Goal: Task Accomplishment & Management: Manage account settings

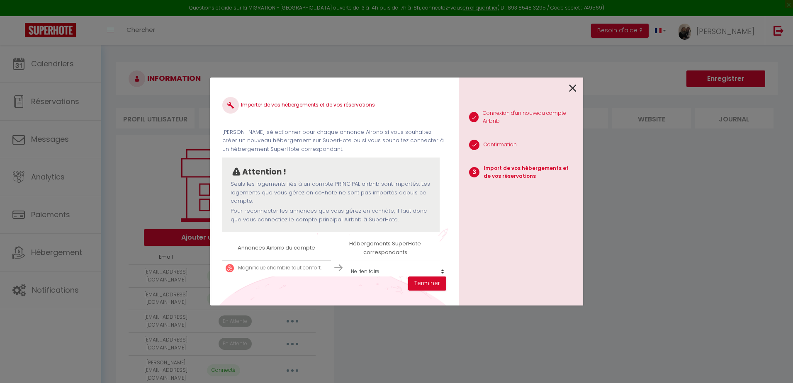
select select
select select "61302"
select select
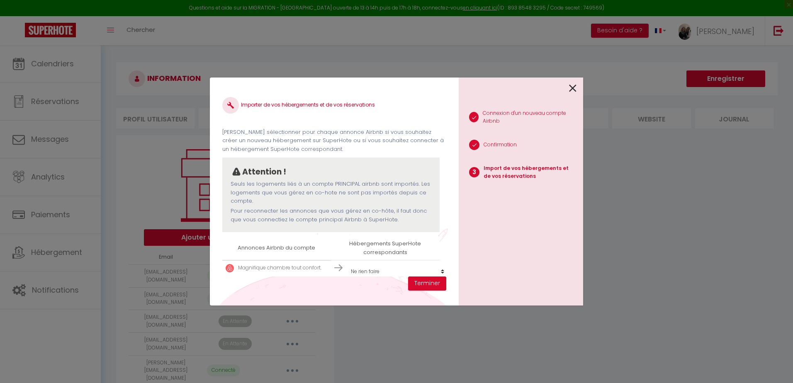
select select "66131"
select select "59444"
select select "74663"
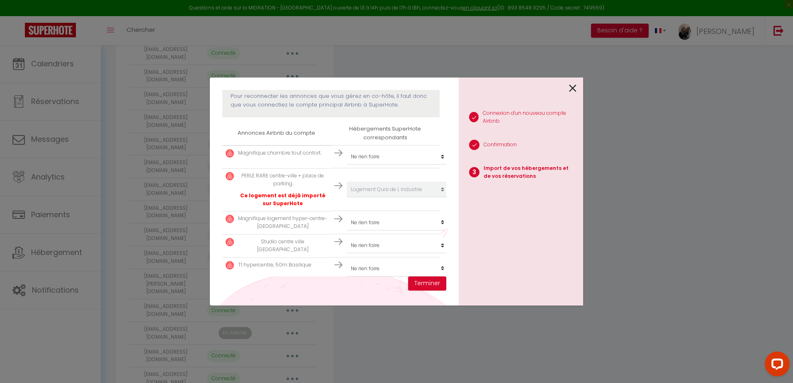
click at [571, 89] on icon at bounding box center [572, 88] width 7 height 12
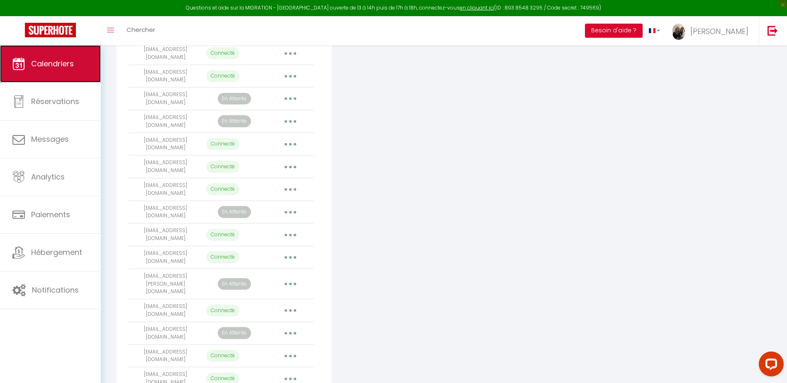
click at [61, 63] on span "Calendriers" at bounding box center [52, 64] width 43 height 10
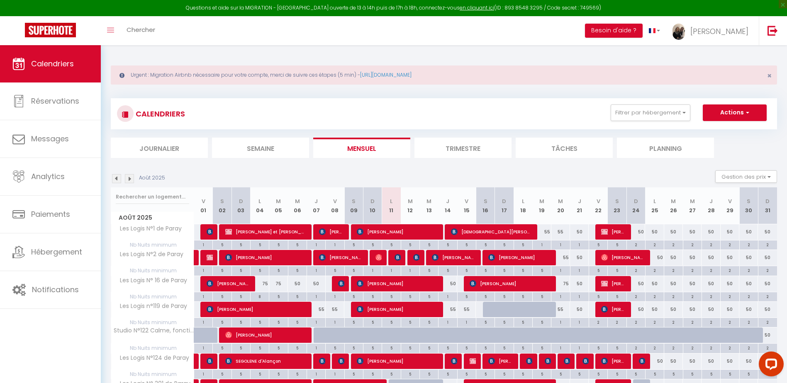
click at [131, 177] on img at bounding box center [129, 178] width 9 height 9
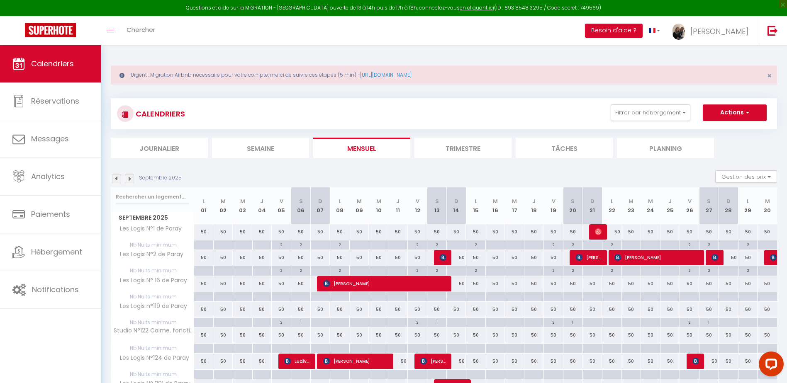
click at [204, 246] on div at bounding box center [204, 246] width 20 height 10
type input "Lun 01 Septembre 2025"
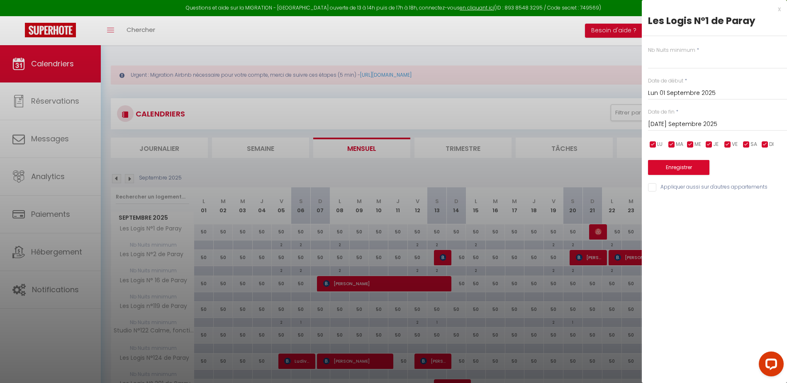
click at [680, 124] on input "[DATE] Septembre 2025" at bounding box center [717, 124] width 139 height 11
click at [760, 137] on span ">" at bounding box center [763, 138] width 18 height 17
click at [760, 138] on span ">" at bounding box center [763, 138] width 18 height 17
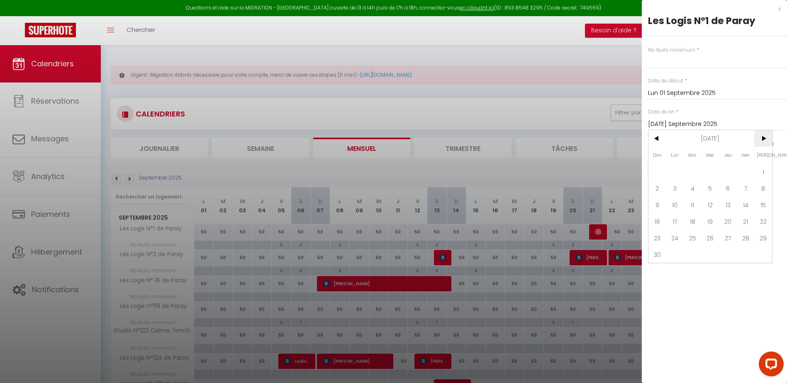
click at [765, 134] on span ">" at bounding box center [763, 138] width 18 height 17
click at [712, 239] on span "31" at bounding box center [711, 238] width 18 height 17
type input "Mer 31 Décembre 2025"
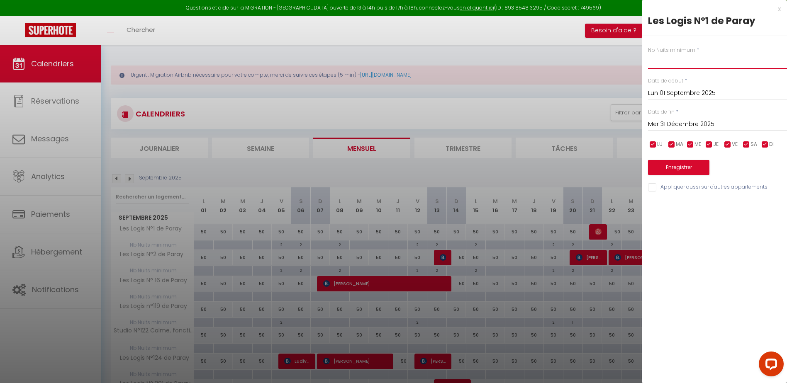
click at [692, 63] on input "text" at bounding box center [717, 61] width 139 height 15
type input "4"
click at [673, 145] on input "checkbox" at bounding box center [672, 145] width 8 height 8
checkbox input "false"
click at [688, 145] on input "checkbox" at bounding box center [690, 145] width 8 height 8
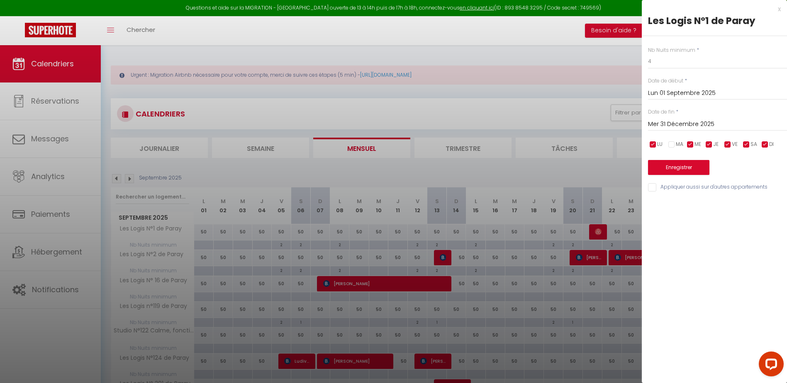
checkbox input "false"
drag, startPoint x: 711, startPoint y: 146, endPoint x: 723, endPoint y: 145, distance: 11.7
click at [711, 146] on input "checkbox" at bounding box center [709, 145] width 8 height 8
checkbox input "false"
click at [728, 144] on input "checkbox" at bounding box center [728, 145] width 8 height 8
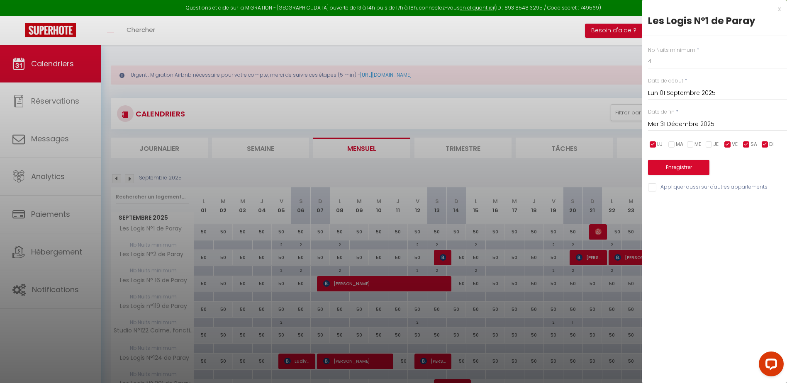
checkbox input "false"
drag, startPoint x: 745, startPoint y: 144, endPoint x: 762, endPoint y: 142, distance: 16.7
click at [746, 144] on input "checkbox" at bounding box center [746, 145] width 8 height 8
checkbox input "false"
click at [767, 141] on input "checkbox" at bounding box center [765, 145] width 8 height 8
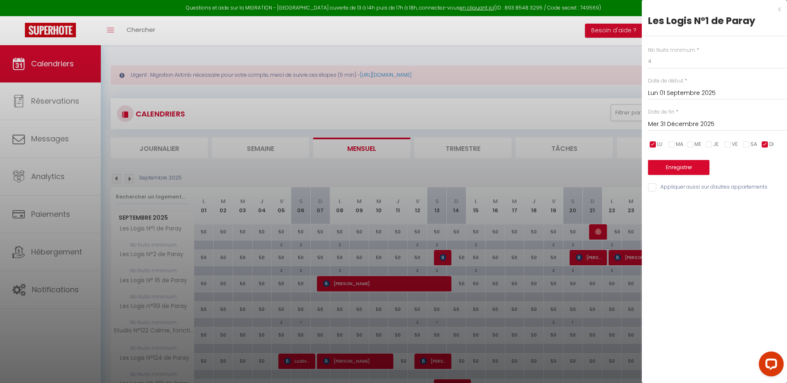
checkbox input "false"
click at [651, 186] on input "Appliquer aussi sur d'autres appartements" at bounding box center [717, 187] width 139 height 8
checkbox input "true"
click at [667, 168] on button "Enregistrer" at bounding box center [678, 167] width 61 height 15
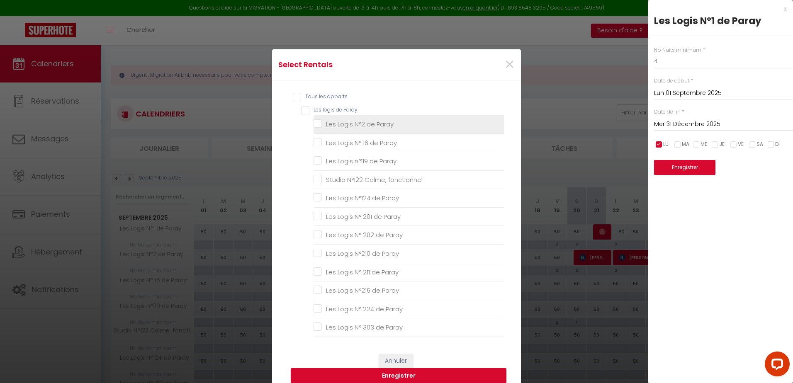
drag, startPoint x: 302, startPoint y: 110, endPoint x: 429, endPoint y: 121, distance: 127.1
click at [302, 109] on Paray "Les logis de Paray" at bounding box center [402, 110] width 203 height 8
checkbox Paray "true"
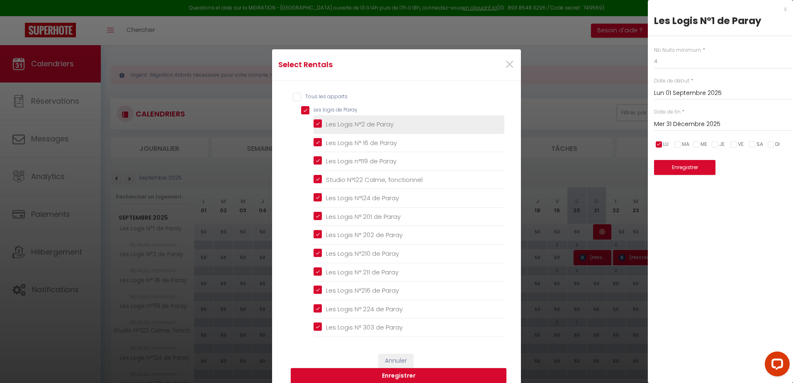
checkbox Paray "true"
checkbox fonctionnel "true"
checkbox Paray "true"
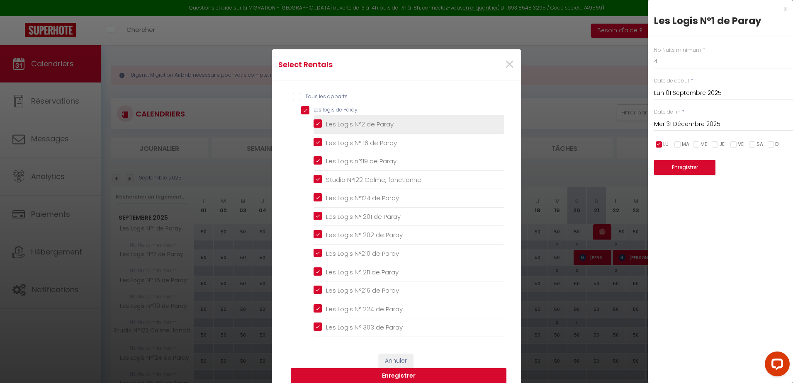
checkbox Paray "true"
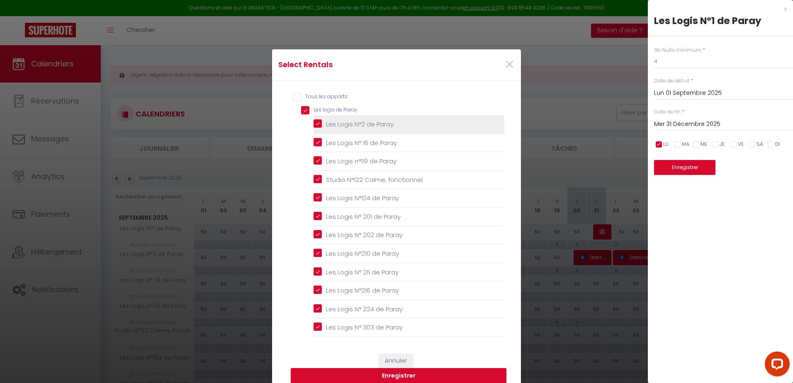
checkbox Paray "true"
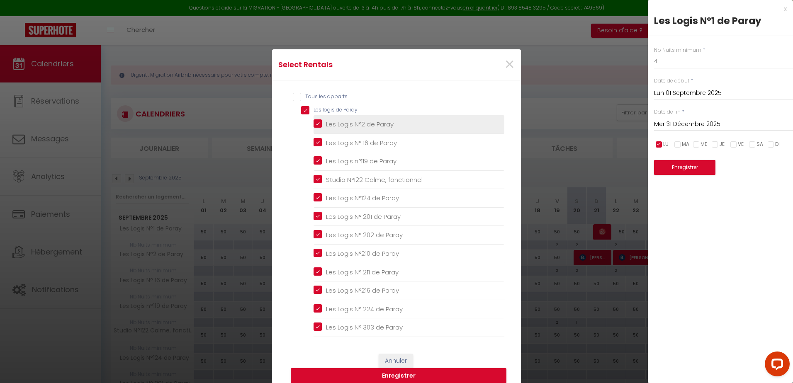
checkbox Paray "true"
checkbox Dauphins "false"
checkbox min "false"
checkbox Gare\) "false"
checkbox pieds "false"
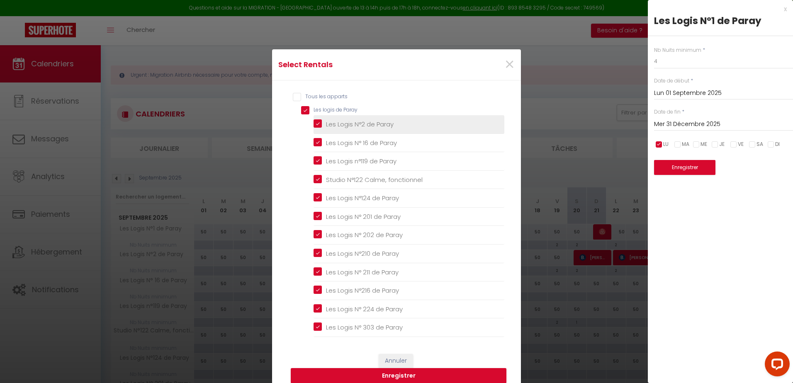
checkbox gares "false"
checkbox Gare\) "false"
checkbox Gares "false"
checkbox input "false"
checkbox Neptune "false"
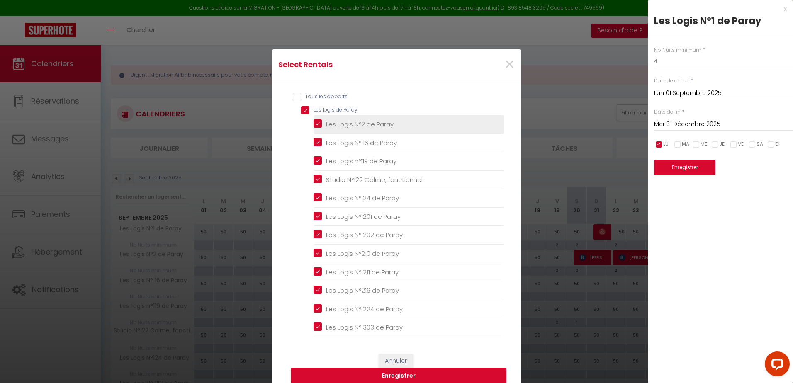
checkbox RDC "false"
checkbox Etage "false"
checkbox Luc "false"
checkbox Vacancéol "false"
checkbox Esterel "false"
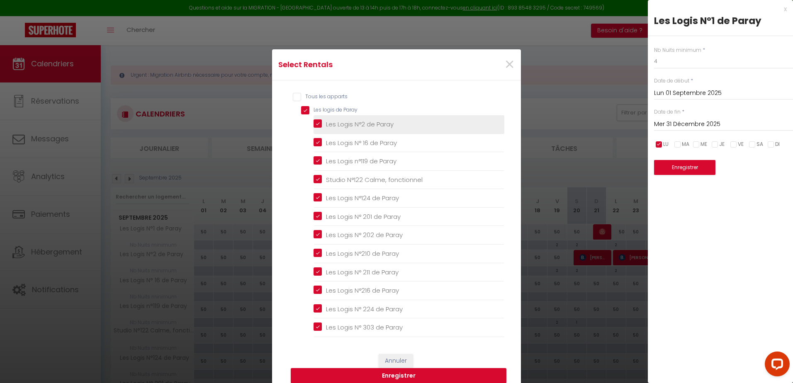
checkbox Ect "false"
checkbox Paray "true"
checkbox Charolles "false"
checkbox industrie "false"
checkbox Neptune "false"
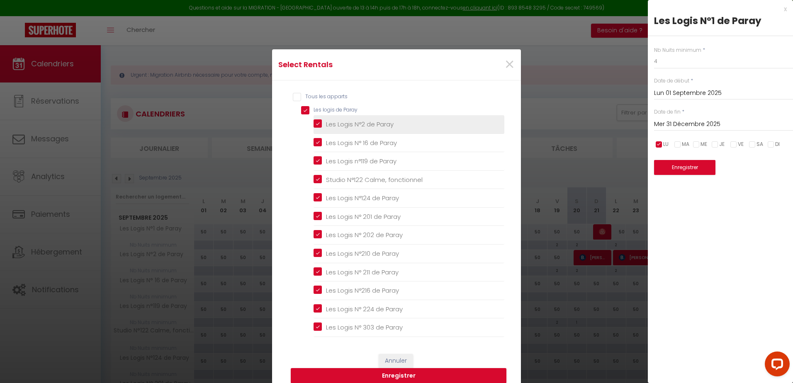
checkbox Collège "false"
checkbox 2 "false"
checkbox 50m "false"
checkbox Paray "false"
checkbox Paray "true"
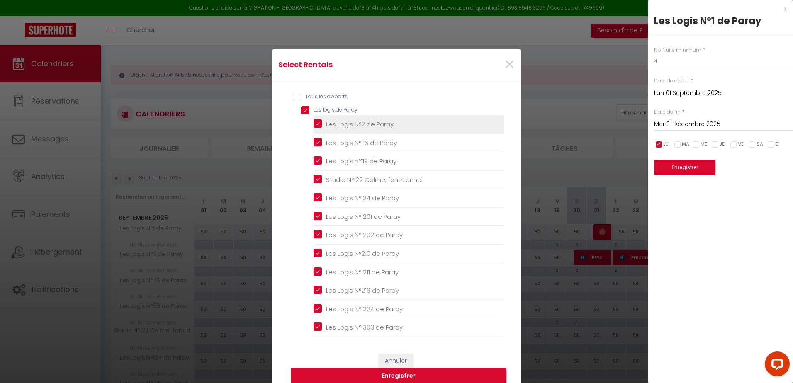
checkbox Paray "true"
checkbox fonctionnel "true"
checkbox Paray "true"
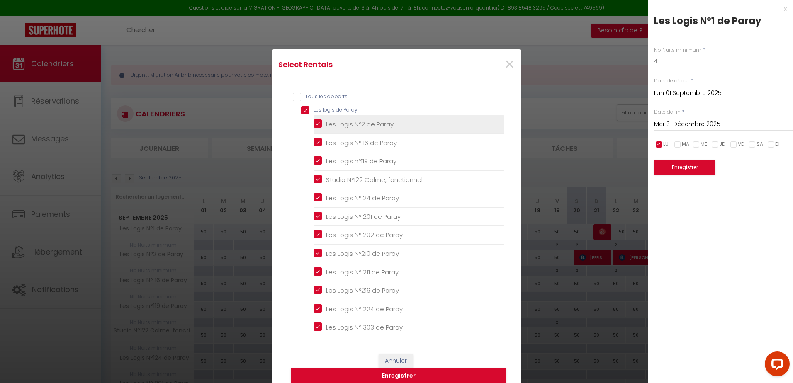
checkbox Paray "true"
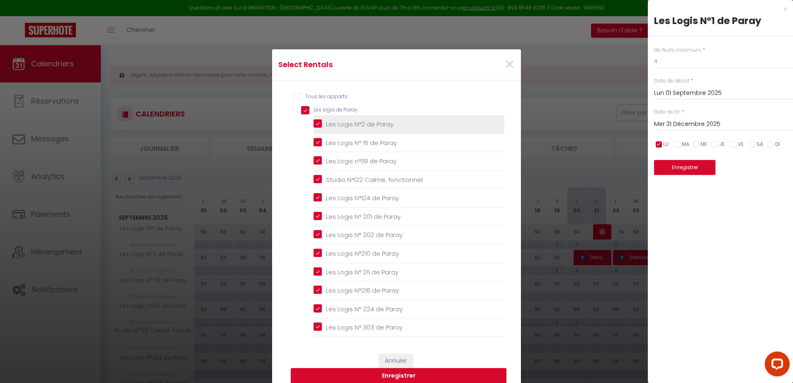
checkbox Paray "true"
checkbox couchages "false"
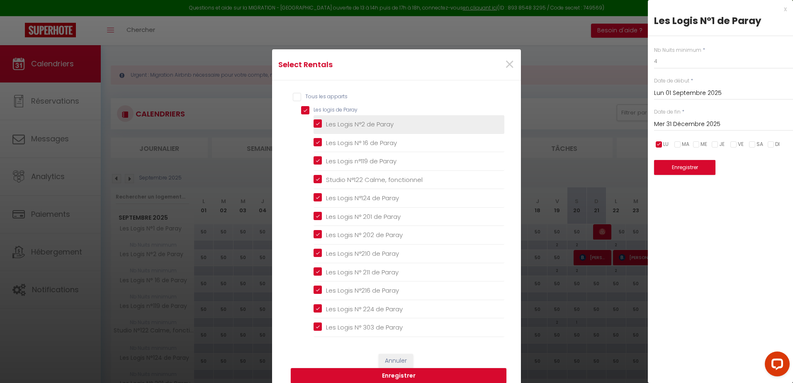
checkbox Couchages "false"
checkbox couchages "false"
checkbox Charolles "false"
checkbox industrie "false"
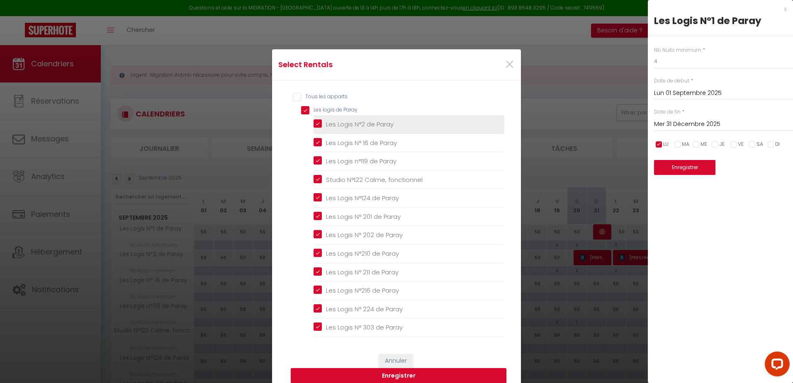
checkbox Neptune "false"
checkbox Collège "false"
checkbox 2 "false"
checkbox Tonissiubaldesca "false"
checkbox Paray "true"
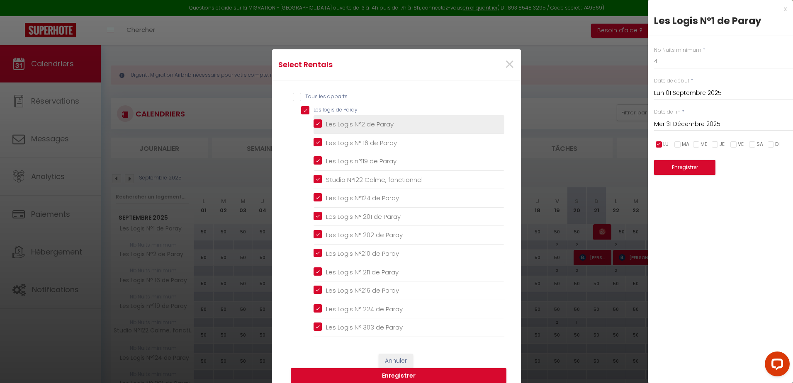
checkbox Paray "true"
checkbox input "false"
checkbox Couchages "false"
checkbox ville "false"
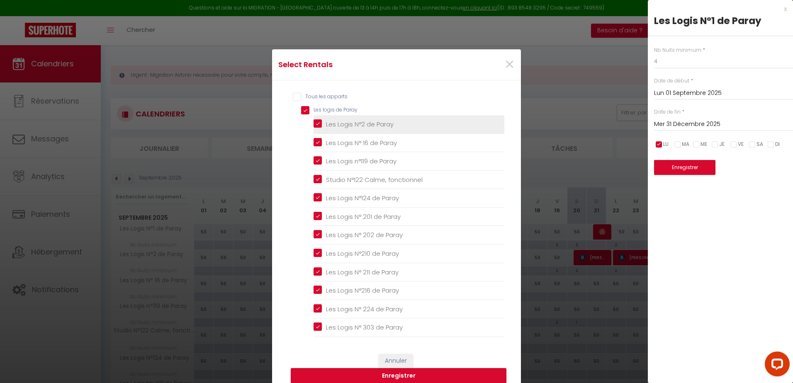
checkbox gare "false"
checkbox Etage "false"
checkbox Montverdun "false"
checkbox hypercentre "false"
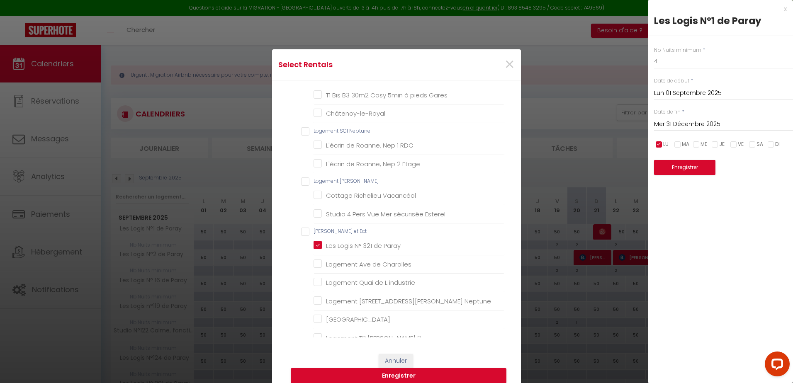
scroll to position [415, 0]
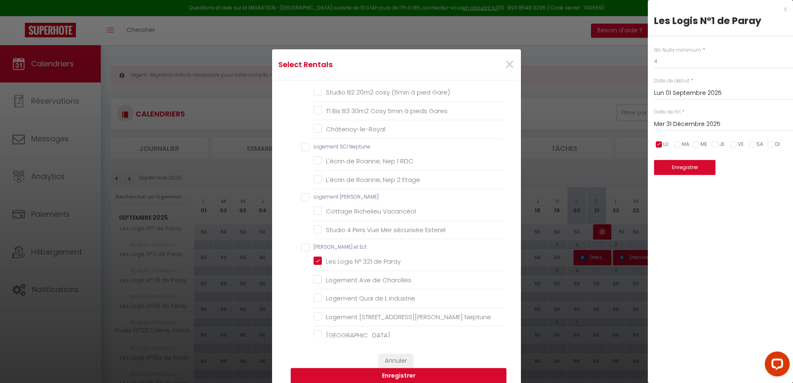
click at [301, 148] on Neptune "Logement SCI Neptune" at bounding box center [402, 147] width 203 height 8
checkbox Neptune "true"
checkbox Dauphins "false"
checkbox min "false"
checkbox Gare\) "false"
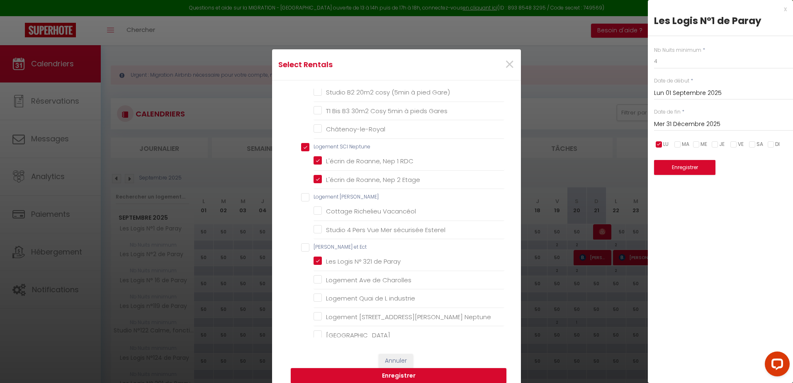
checkbox pieds "false"
checkbox gares "false"
checkbox Gare\) "false"
checkbox Gares "false"
checkbox input "false"
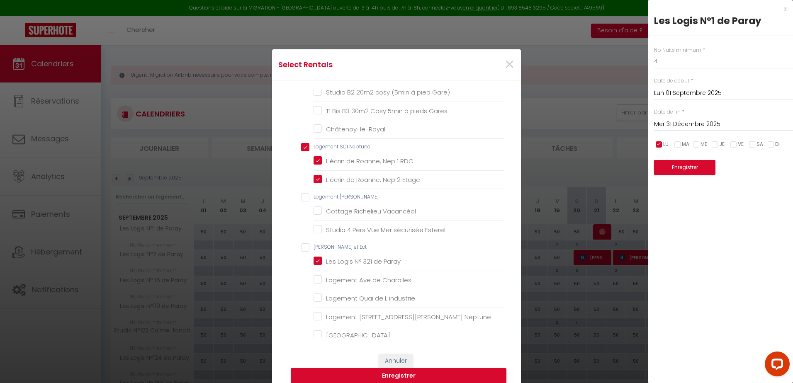
checkbox RDC "true"
checkbox Etage "true"
checkbox Luc "false"
checkbox Vacancéol "false"
checkbox Esterel "false"
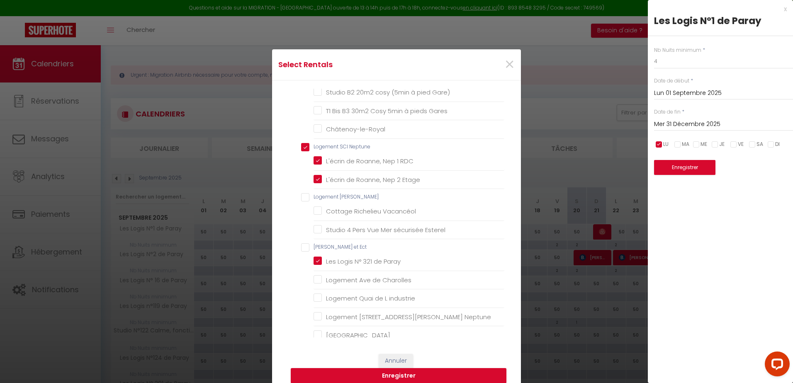
checkbox Ect "false"
checkbox Charolles "false"
checkbox industrie "false"
checkbox Neptune "false"
checkbox Collège "false"
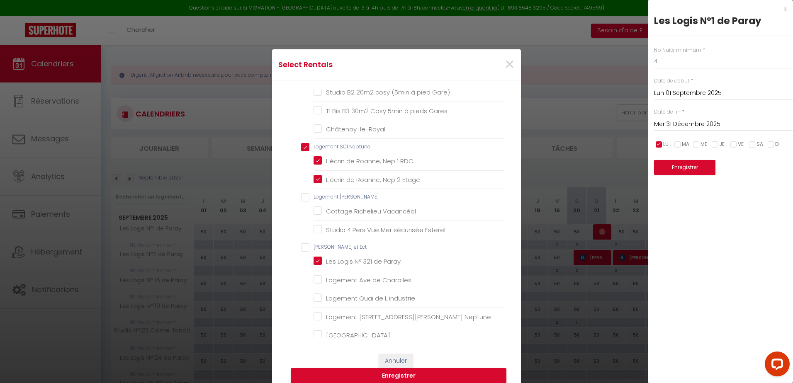
checkbox 2 "false"
checkbox 50m "false"
checkbox Paray "false"
checkbox couchages "false"
checkbox Couchages "false"
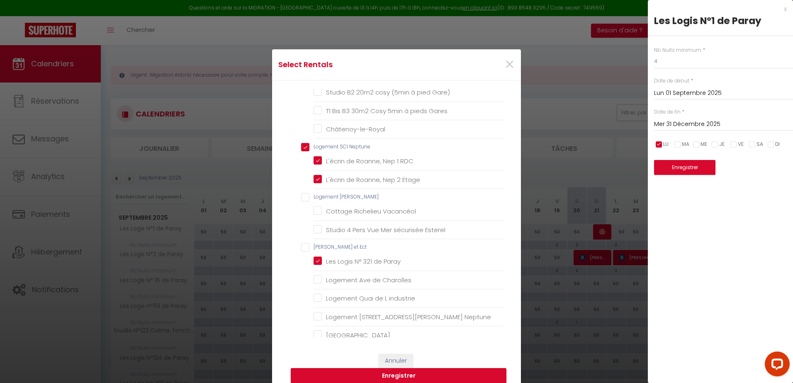
checkbox couchages "false"
checkbox Charolles "false"
checkbox industrie "false"
checkbox Neptune "false"
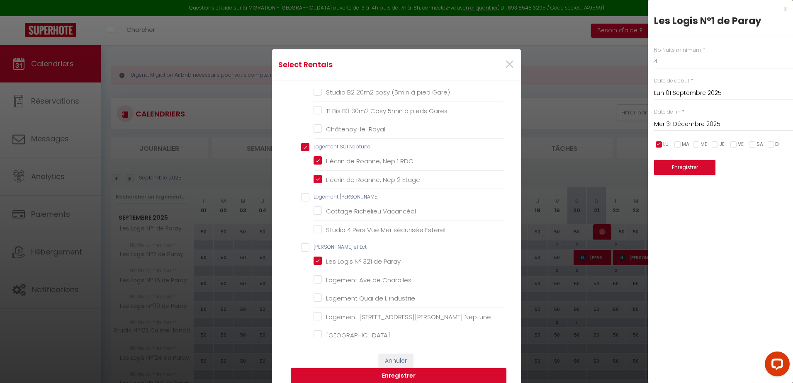
checkbox Collège "false"
checkbox 2 "false"
checkbox Tonissiubaldesca "false"
checkbox input "false"
checkbox Couchages "false"
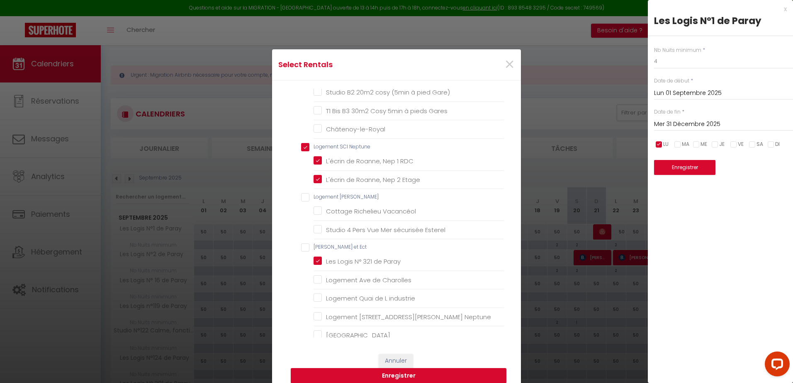
checkbox ville "false"
checkbox gare "false"
checkbox Etage "false"
checkbox Montverdun "false"
checkbox hypercentre "false"
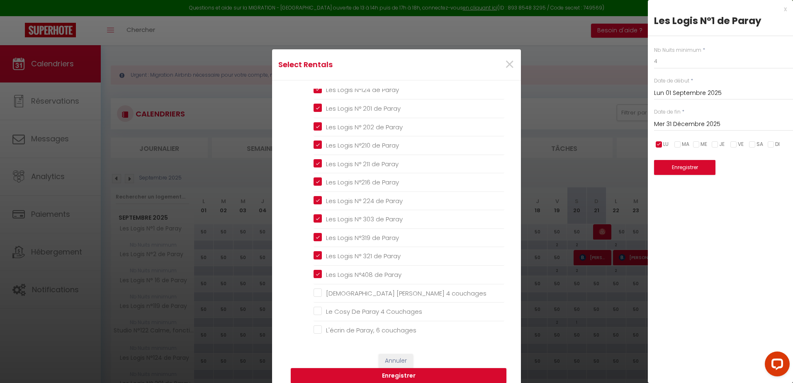
scroll to position [954, 0]
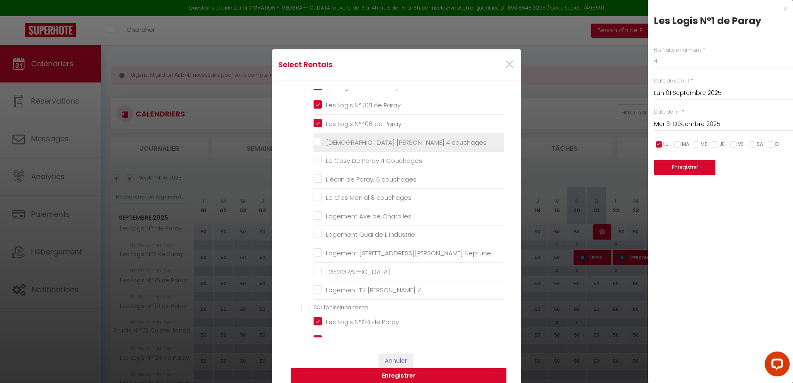
click at [314, 142] on couchages "[DEMOGRAPHIC_DATA] [PERSON_NAME] 4 couchages" at bounding box center [409, 142] width 191 height 8
checkbox couchages "true"
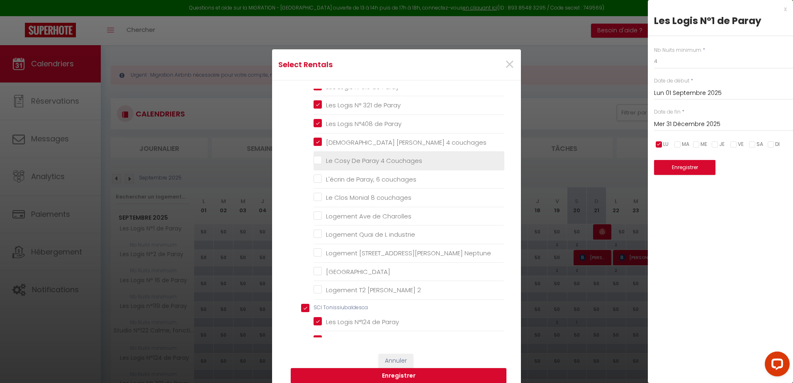
checkbox min "false"
checkbox Gare\) "false"
checkbox pieds "false"
checkbox gares "false"
checkbox Gare\) "false"
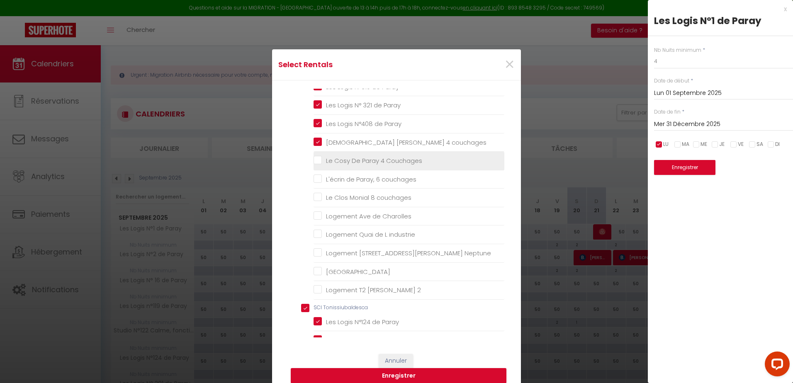
checkbox Gares "false"
checkbox input "false"
checkbox Vacancéol "false"
checkbox Esterel "false"
checkbox Charolles "false"
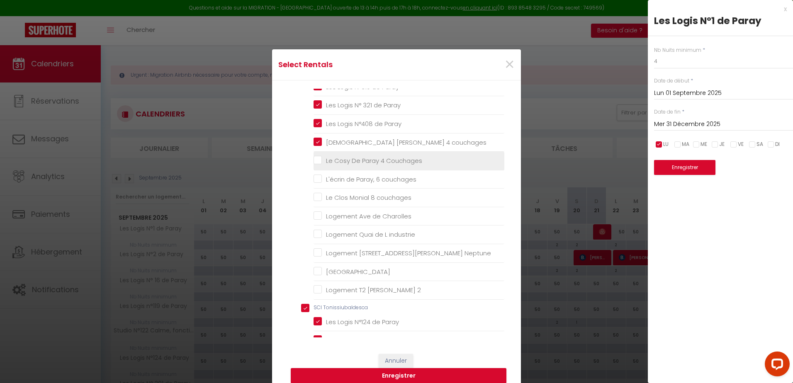
checkbox industrie "false"
checkbox Neptune "false"
checkbox Collège "false"
checkbox 2 "false"
checkbox 50m "false"
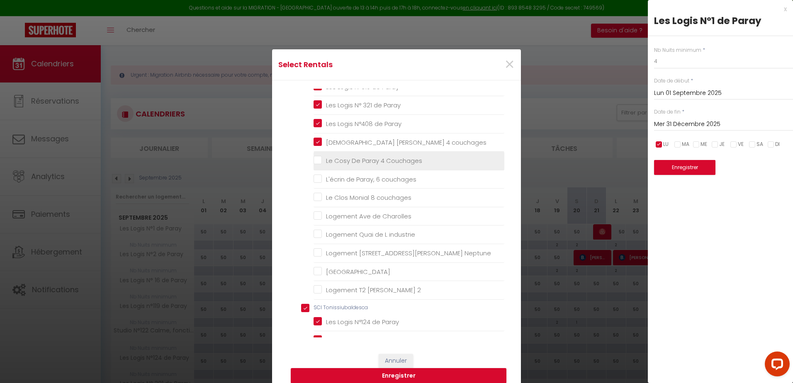
checkbox Couchages "false"
checkbox couchages "false"
checkbox Charolles "false"
checkbox industrie "false"
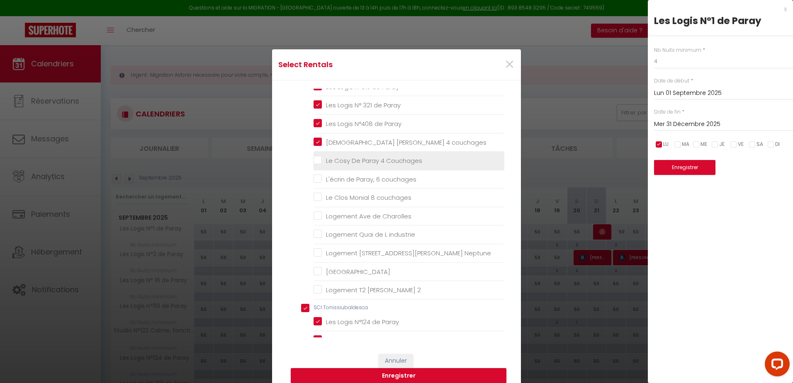
checkbox Neptune "false"
checkbox Collège "false"
checkbox 2 "false"
checkbox Tonissiubaldesca "true"
checkbox Couchages "false"
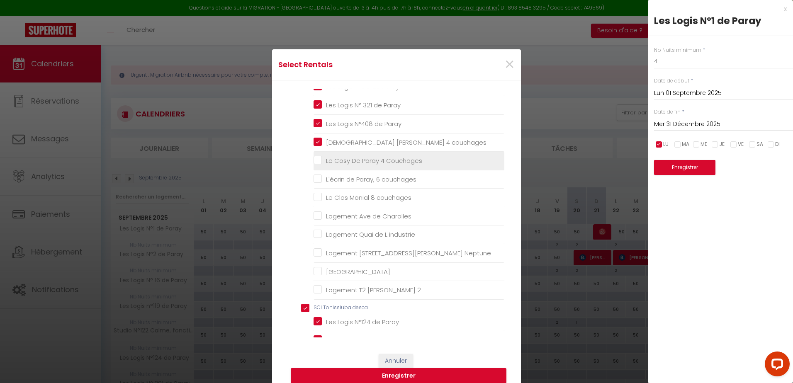
checkbox ville "false"
checkbox gare "false"
checkbox Etage "false"
checkbox Montverdun "false"
checkbox hypercentre "false"
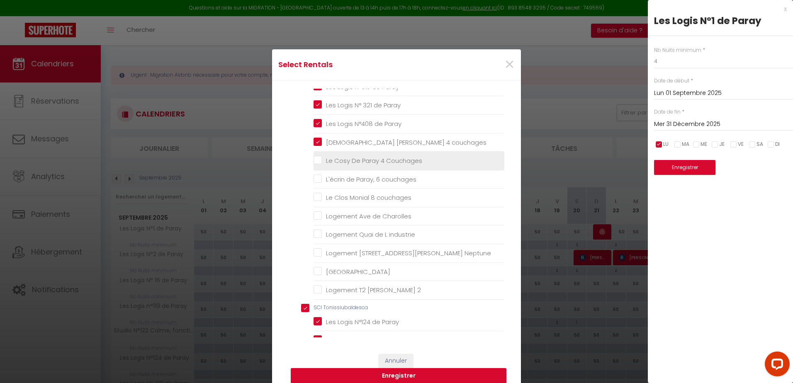
click at [321, 160] on Couchages "Le Cosy De Paray 4 Couchages" at bounding box center [409, 161] width 191 height 8
checkbox Couchages "true"
checkbox min "false"
checkbox Gare\) "false"
checkbox pieds "false"
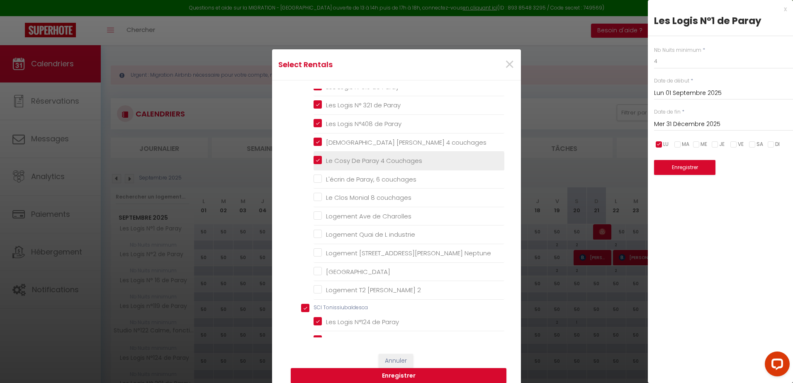
checkbox gares "false"
checkbox Gare\) "false"
checkbox Gares "false"
checkbox input "false"
checkbox Vacancéol "false"
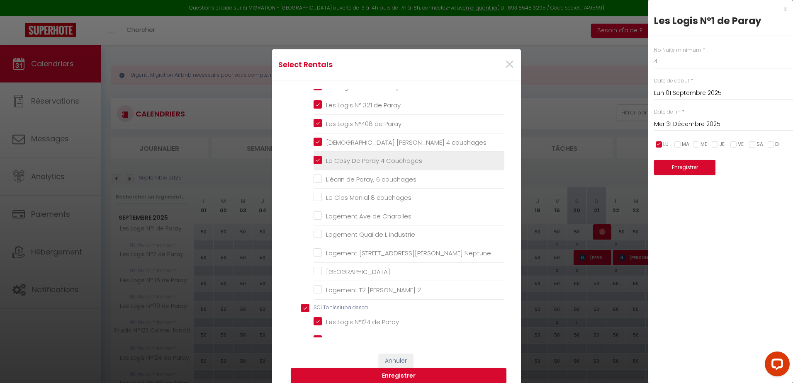
checkbox Esterel "false"
checkbox Charolles "false"
checkbox industrie "false"
checkbox Neptune "false"
checkbox Collège "false"
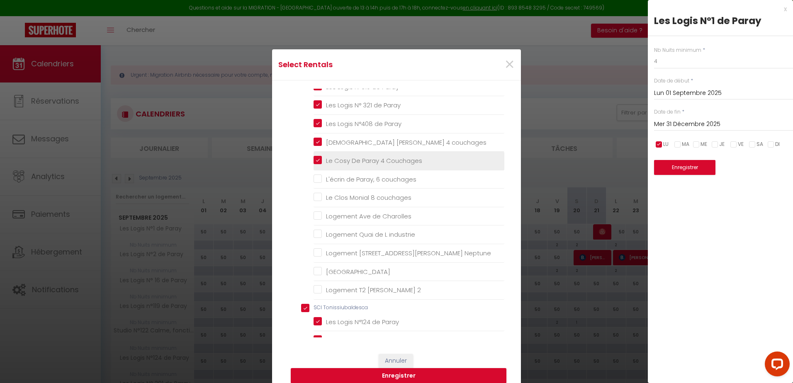
checkbox 2 "false"
checkbox 50m "false"
checkbox couchages "false"
checkbox Charolles "false"
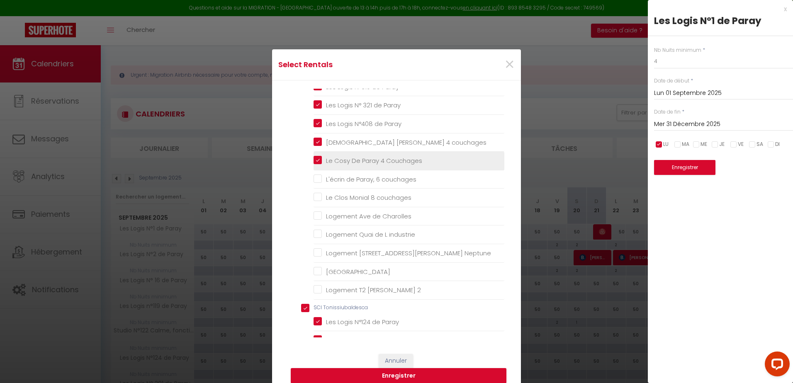
checkbox industrie "false"
checkbox Neptune "false"
checkbox Collège "false"
checkbox 2 "false"
checkbox Couchages "false"
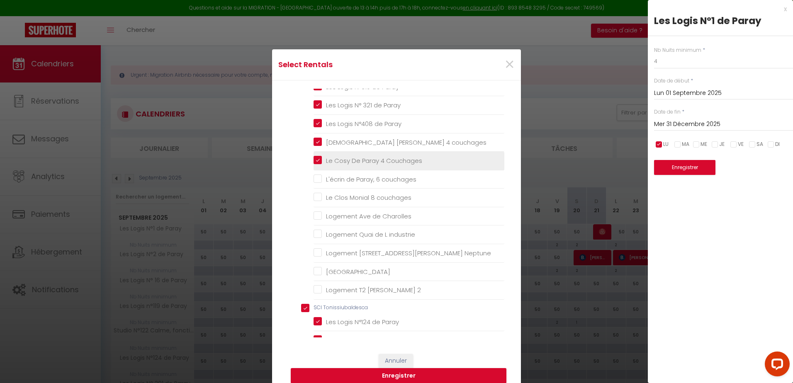
checkbox ville "false"
checkbox gare "false"
checkbox Etage "false"
checkbox Montverdun "false"
checkbox hypercentre "false"
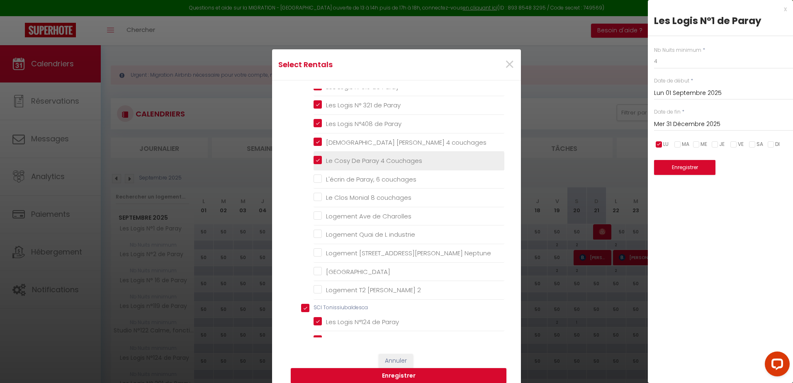
click at [314, 162] on Couchages "Le Cosy De Paray 4 Couchages" at bounding box center [409, 161] width 191 height 8
checkbox Couchages "false"
checkbox min "false"
checkbox Gare\) "false"
checkbox pieds "false"
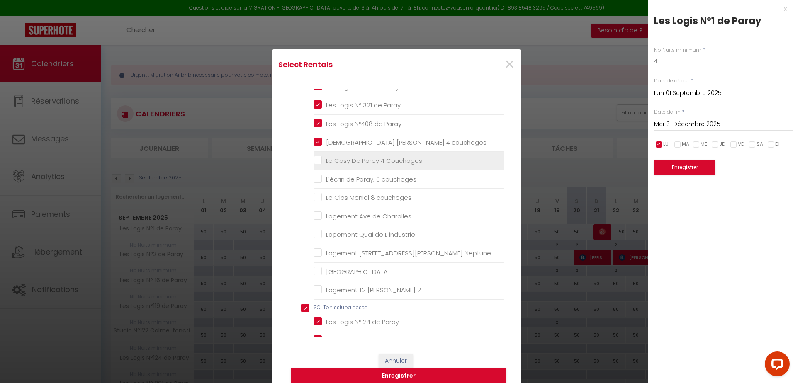
checkbox gares "false"
checkbox Gare\) "false"
checkbox Gares "false"
checkbox input "false"
click at [314, 162] on Couchages "Le Cosy De Paray 4 Couchages" at bounding box center [409, 161] width 191 height 8
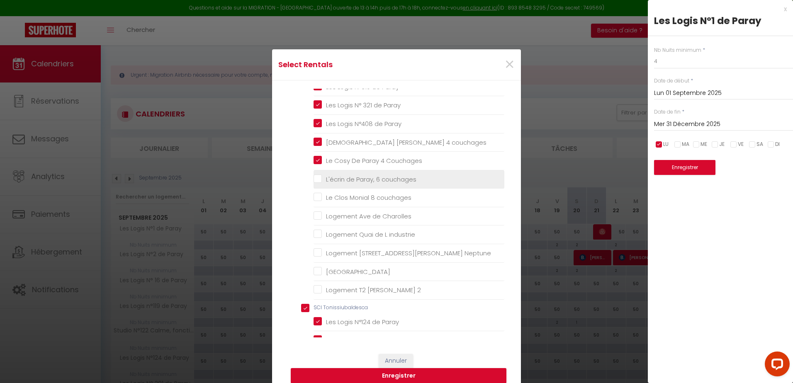
drag, startPoint x: 316, startPoint y: 176, endPoint x: 315, endPoint y: 188, distance: 11.7
click at [316, 177] on couchages "L'écrin de Paray, 6 couchages" at bounding box center [409, 179] width 191 height 8
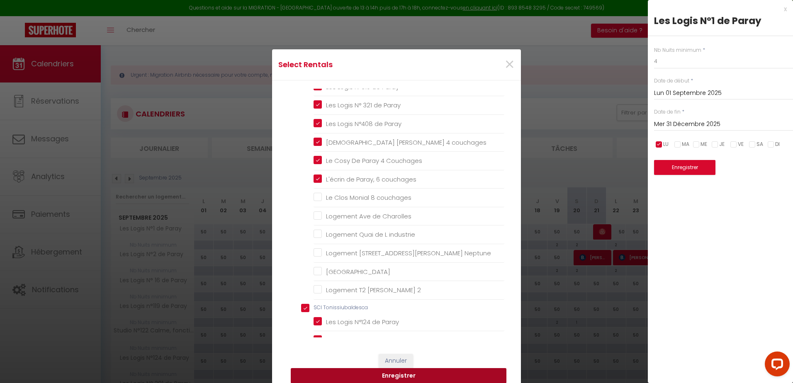
drag, startPoint x: 401, startPoint y: 374, endPoint x: 405, endPoint y: 306, distance: 68.2
click at [407, 311] on div "Select Rentals × Tous les apparts Les logis de [PERSON_NAME] Logis N°2 de [PERS…" at bounding box center [396, 220] width 249 height 343
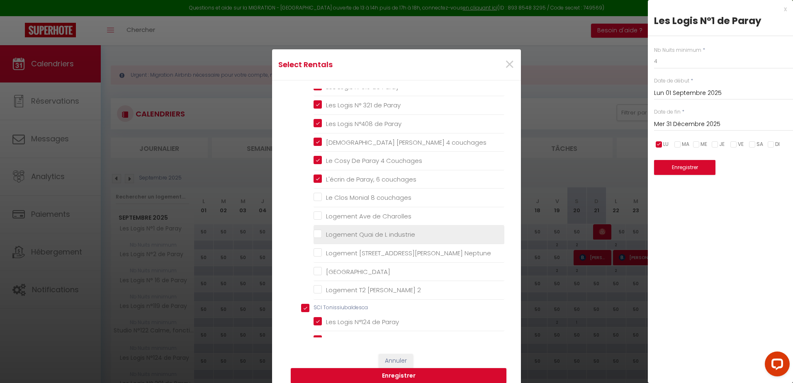
drag, startPoint x: 314, startPoint y: 215, endPoint x: 317, endPoint y: 233, distance: 18.1
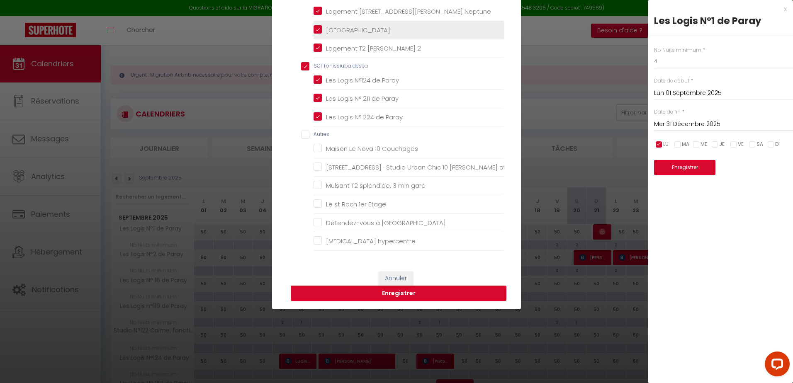
scroll to position [83, 0]
click at [394, 295] on button "Enregistrer" at bounding box center [399, 293] width 216 height 16
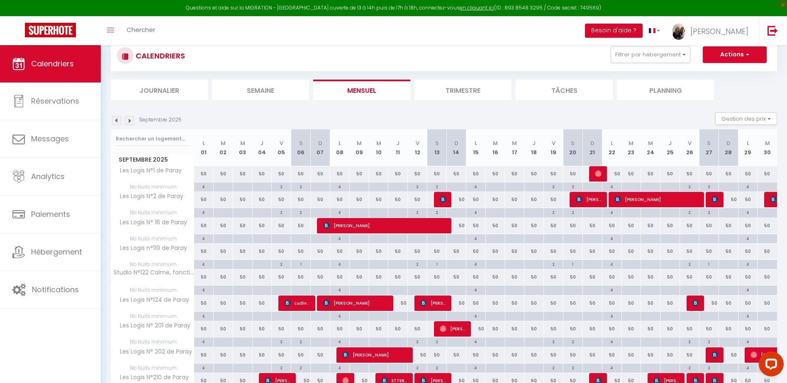
scroll to position [0, 0]
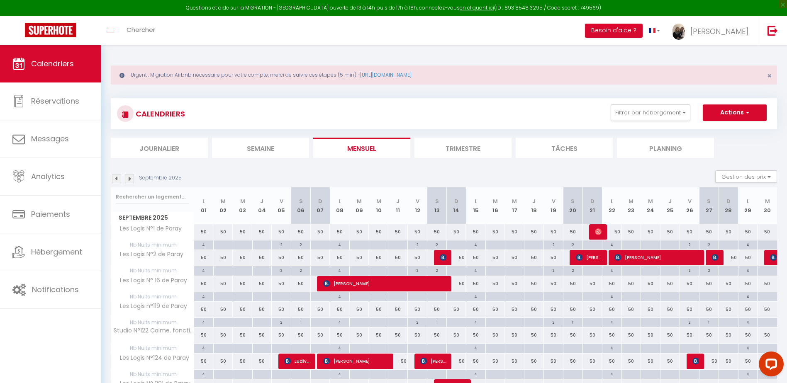
click at [116, 177] on img at bounding box center [116, 178] width 9 height 9
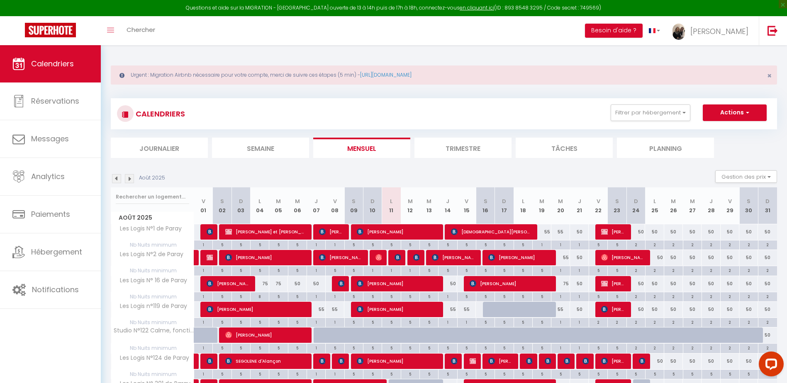
click at [767, 246] on div "2" at bounding box center [767, 245] width 19 height 8
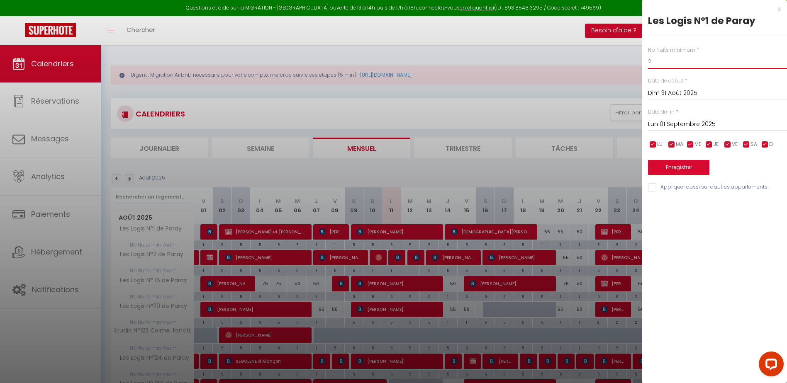
click at [685, 58] on input "2" at bounding box center [717, 61] width 139 height 15
click at [651, 189] on input "Appliquer aussi sur d'autres appartements" at bounding box center [717, 187] width 139 height 8
click at [673, 166] on button "Enregistrer" at bounding box center [678, 167] width 61 height 15
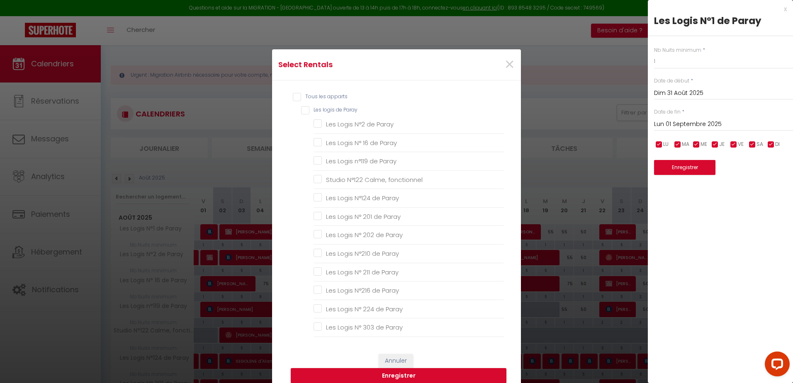
click at [297, 98] on input "Tous les apparts" at bounding box center [399, 97] width 212 height 8
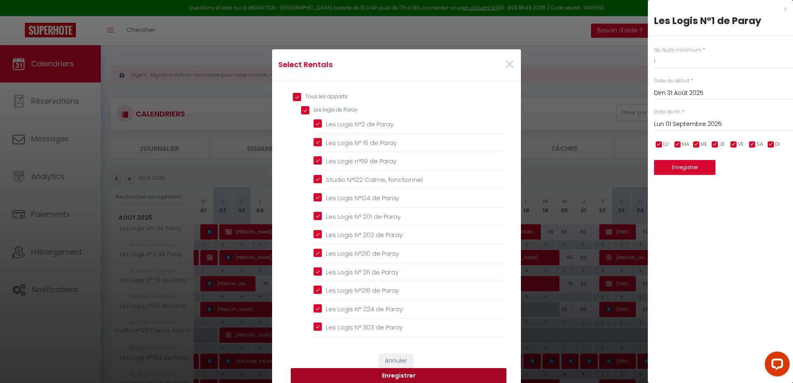
drag, startPoint x: 404, startPoint y: 376, endPoint x: 406, endPoint y: 371, distance: 4.9
click at [405, 376] on button "Enregistrer" at bounding box center [399, 376] width 216 height 16
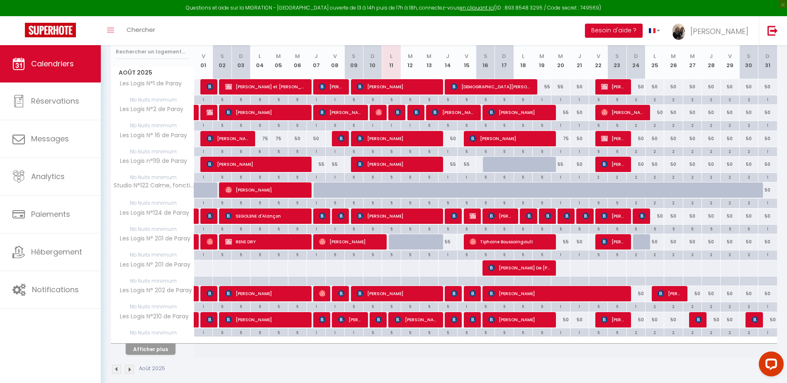
scroll to position [155, 0]
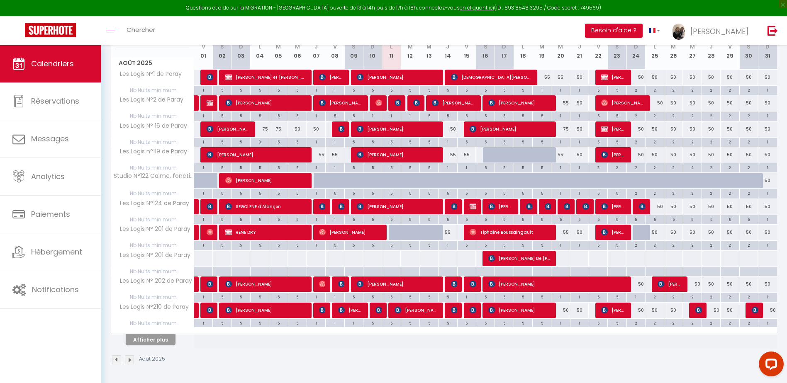
click at [390, 245] on div "5" at bounding box center [391, 245] width 18 height 8
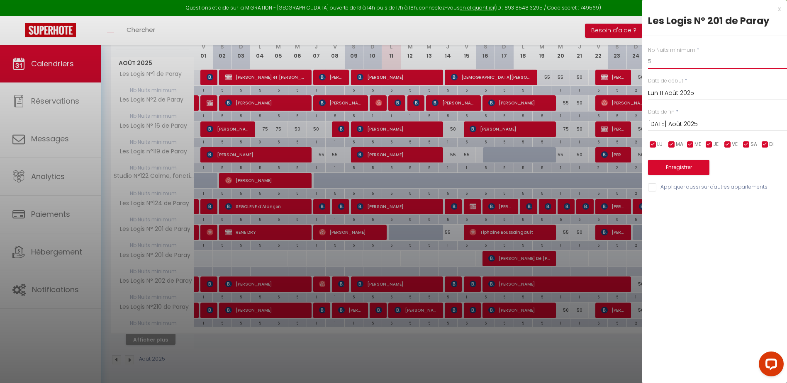
click at [676, 67] on input "5" at bounding box center [717, 61] width 139 height 15
click at [675, 67] on input "5" at bounding box center [717, 61] width 139 height 15
click at [668, 126] on input "[DATE] Août 2025" at bounding box center [717, 124] width 139 height 11
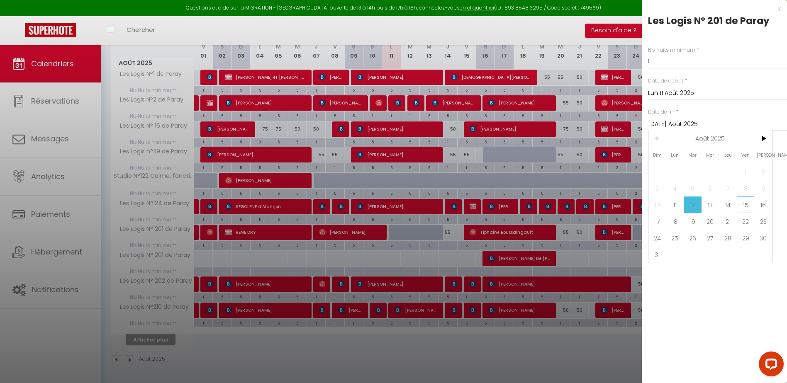
click at [745, 211] on span "15" at bounding box center [746, 205] width 18 height 17
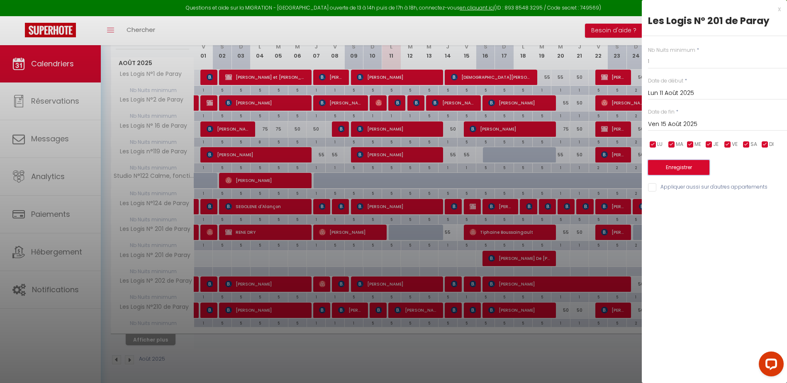
click at [693, 165] on button "Enregistrer" at bounding box center [678, 167] width 61 height 15
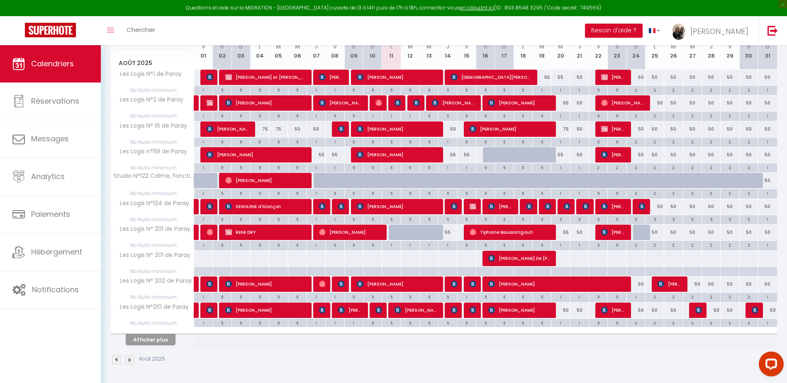
click at [393, 232] on div at bounding box center [398, 233] width 19 height 16
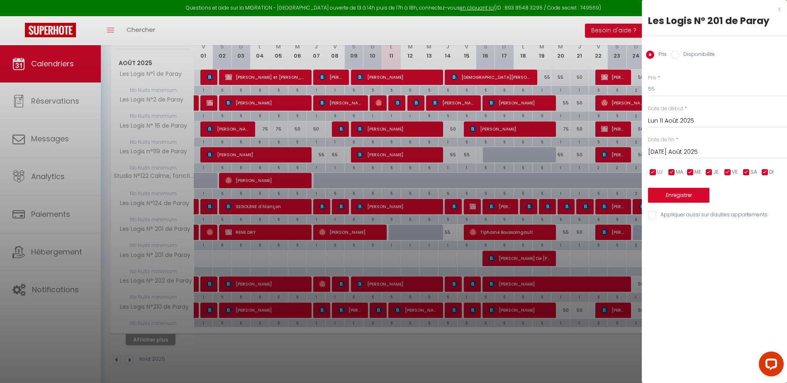
drag, startPoint x: 696, startPoint y: 56, endPoint x: 693, endPoint y: 66, distance: 10.1
click at [696, 57] on label "Disponibilité" at bounding box center [697, 55] width 36 height 9
click at [679, 57] on input "Disponibilité" at bounding box center [675, 55] width 8 height 8
click at [658, 156] on input "[DATE] Août 2025" at bounding box center [717, 153] width 139 height 11
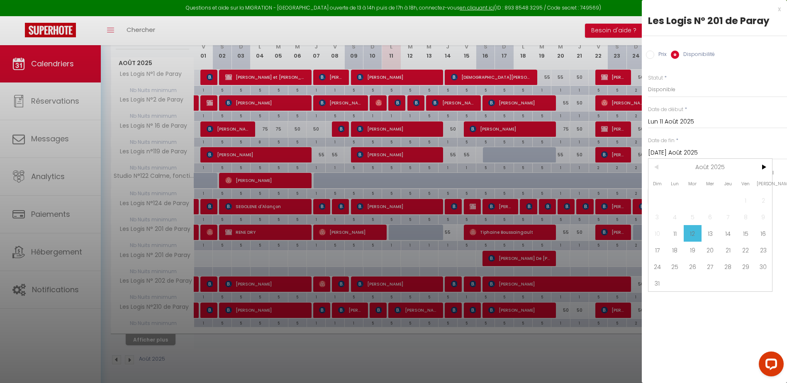
click at [731, 230] on span "14" at bounding box center [728, 233] width 18 height 17
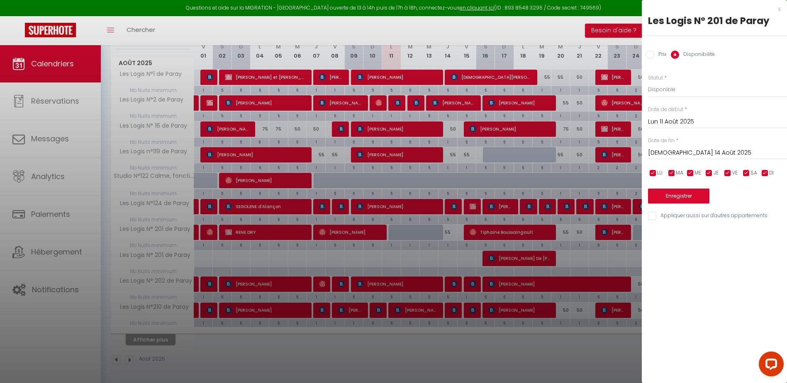
click at [683, 187] on div "Enregistrer" at bounding box center [717, 190] width 139 height 25
click at [679, 201] on button "Enregistrer" at bounding box center [678, 196] width 61 height 15
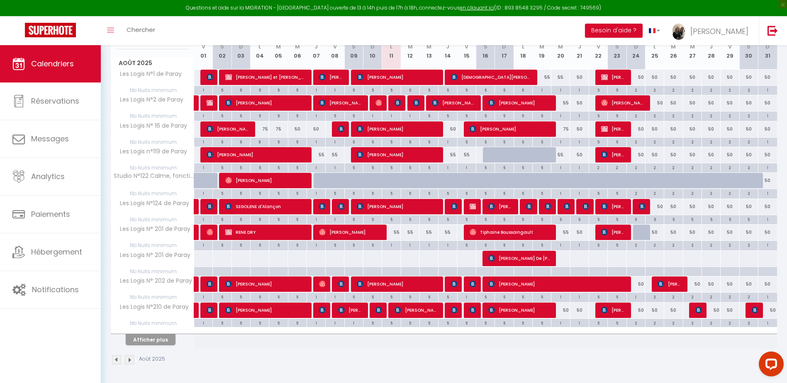
click at [397, 235] on div "55" at bounding box center [391, 232] width 19 height 15
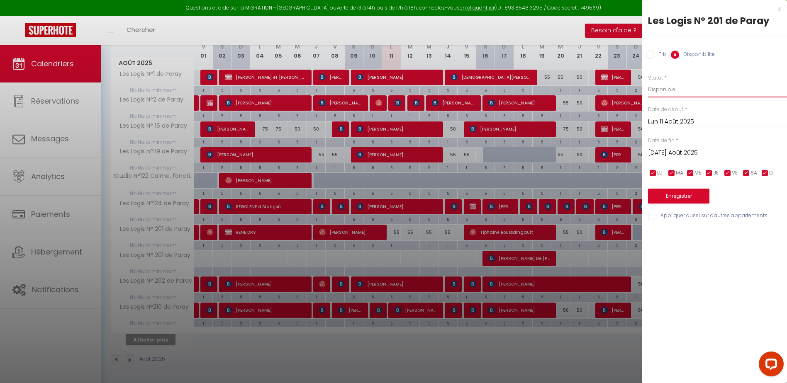
click at [693, 93] on select "Disponible Indisponible" at bounding box center [717, 90] width 139 height 16
click at [648, 82] on select "Disponible Indisponible" at bounding box center [717, 90] width 139 height 16
click at [695, 147] on div "[DATE] Août 2025 < Août 2025 > Dim Lun Mar Mer Jeu Ven Sam 1 2 3 4 5 6 7 8 9 10…" at bounding box center [717, 152] width 139 height 15
click at [692, 151] on input "[DATE] Août 2025" at bounding box center [717, 153] width 139 height 11
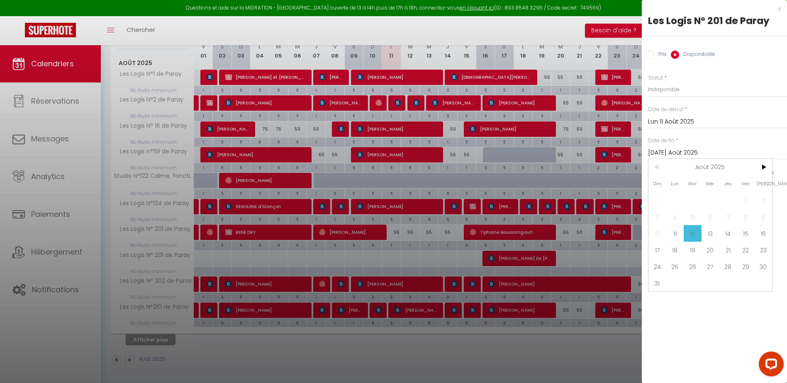
drag, startPoint x: 724, startPoint y: 229, endPoint x: 712, endPoint y: 231, distance: 13.0
click at [723, 229] on span "14" at bounding box center [728, 233] width 18 height 17
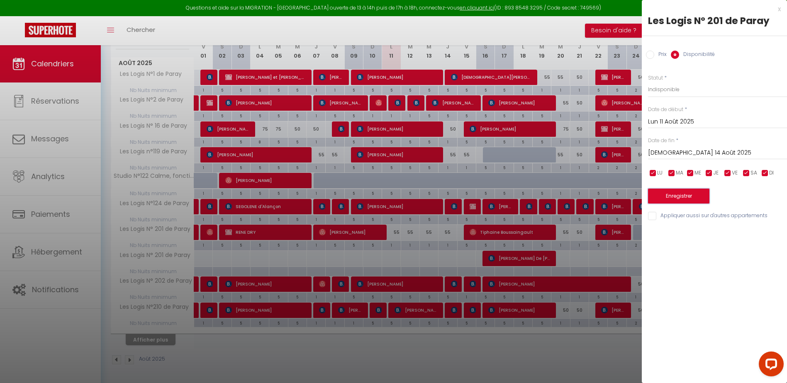
click at [680, 194] on button "Enregistrer" at bounding box center [678, 196] width 61 height 15
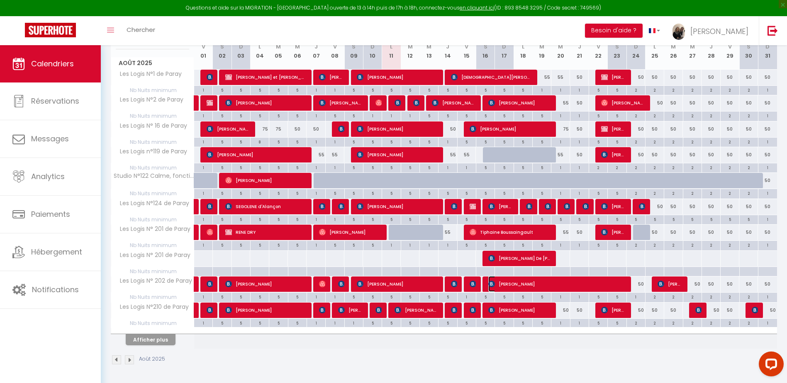
click at [544, 289] on span "[PERSON_NAME]" at bounding box center [556, 284] width 137 height 16
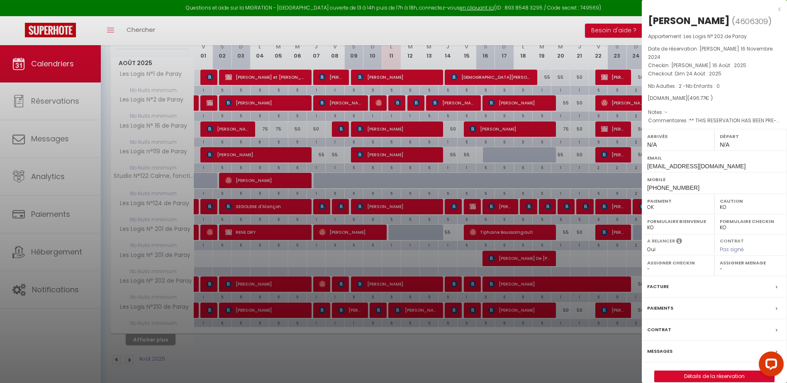
click at [779, 8] on div "x" at bounding box center [711, 9] width 139 height 10
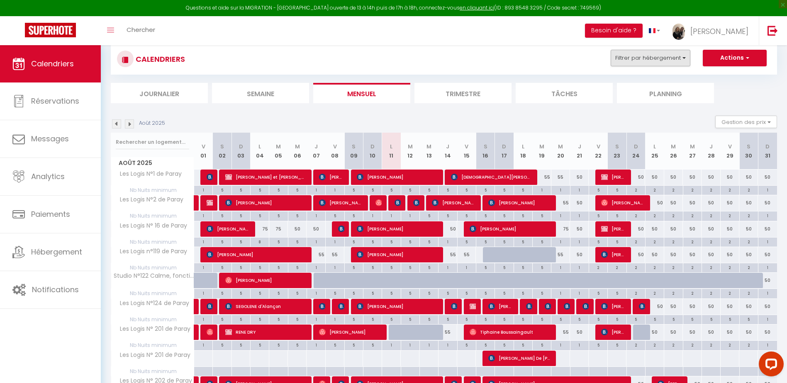
scroll to position [0, 0]
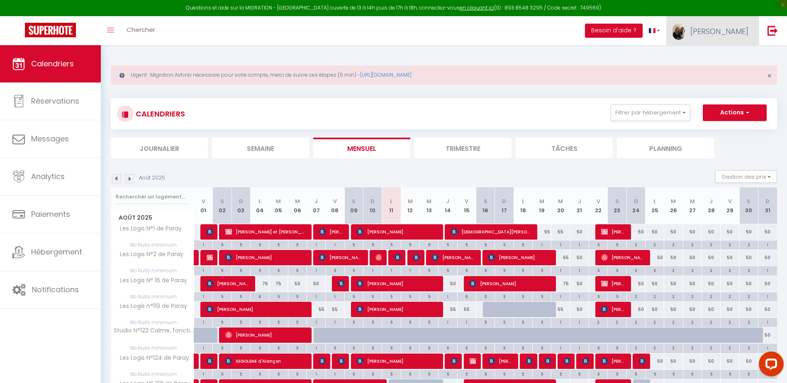
click at [740, 41] on link "[PERSON_NAME]" at bounding box center [712, 30] width 93 height 29
click at [727, 57] on link "Paramètres" at bounding box center [725, 58] width 61 height 14
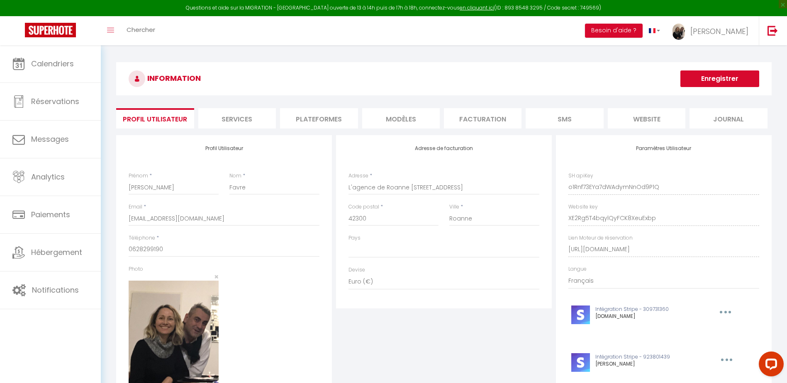
click at [302, 121] on li "Plateformes" at bounding box center [319, 118] width 78 height 20
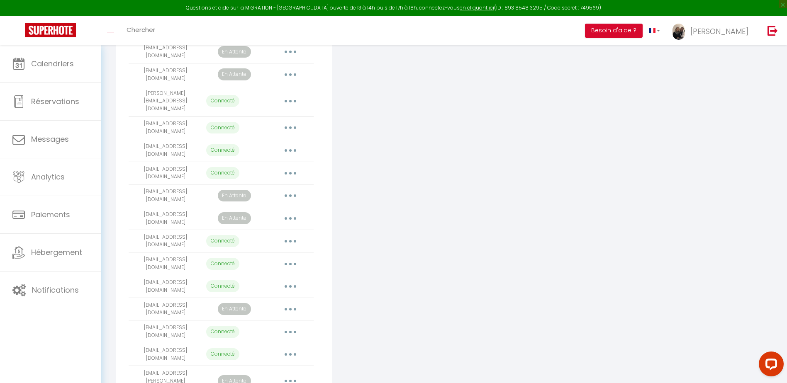
scroll to position [249, 0]
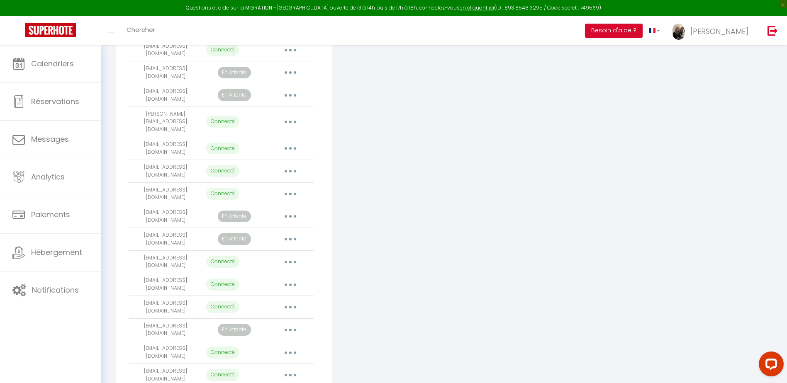
click at [290, 233] on button "button" at bounding box center [290, 239] width 23 height 13
click at [265, 281] on link "Reconnecter le compte" at bounding box center [254, 288] width 92 height 14
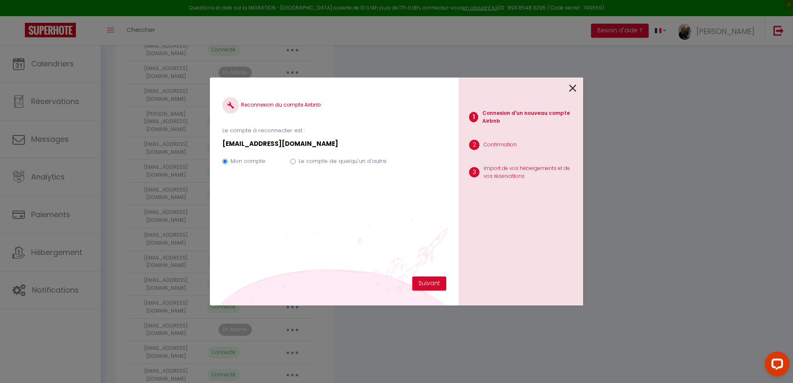
click at [315, 160] on label "Le compte de quelqu'un d'autre" at bounding box center [343, 161] width 88 height 8
click at [296, 160] on input "Le compte de quelqu'un d'autre" at bounding box center [292, 161] width 5 height 5
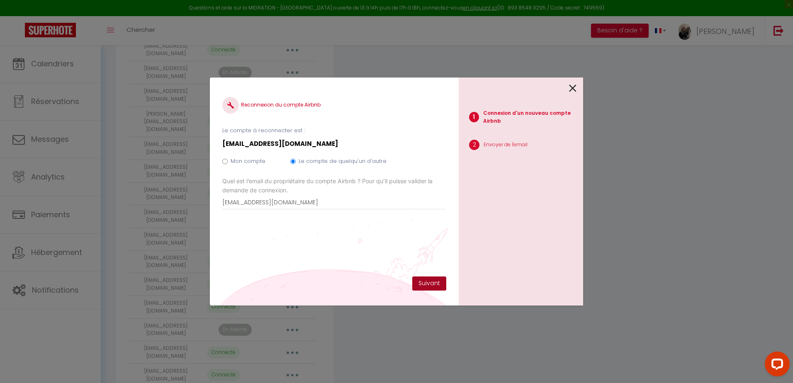
click at [426, 287] on button "Suivant" at bounding box center [429, 284] width 34 height 14
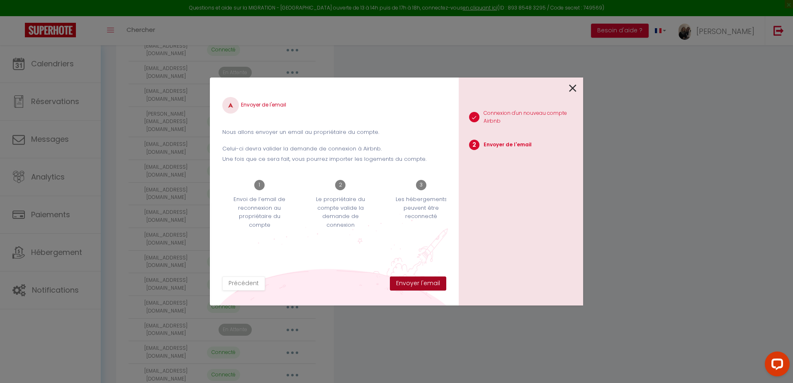
click at [426, 287] on button "Envoyer l'email" at bounding box center [418, 284] width 56 height 14
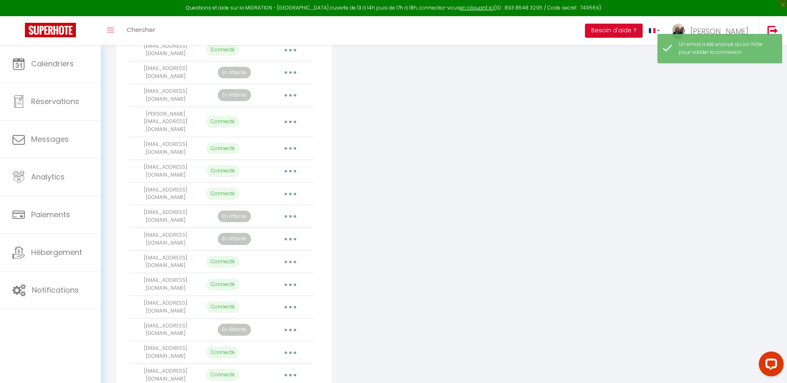
click at [291, 215] on icon "button" at bounding box center [290, 216] width 2 height 2
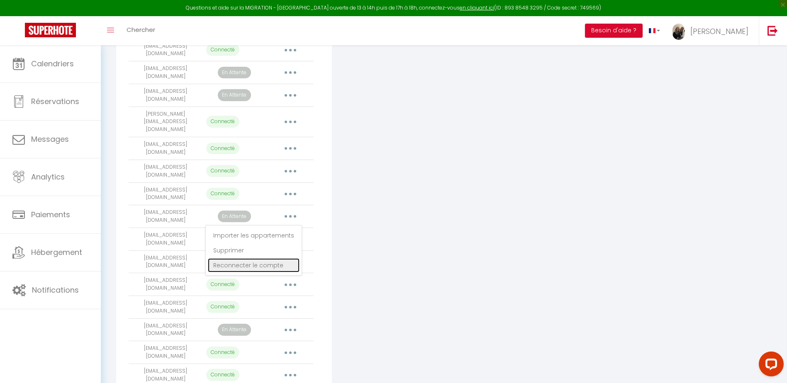
click at [261, 258] on link "Reconnecter le compte" at bounding box center [254, 265] width 92 height 14
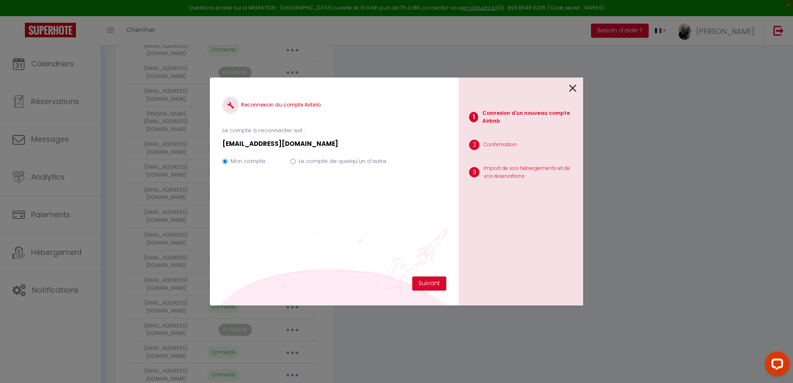
click at [361, 162] on label "Le compte de quelqu'un d'autre" at bounding box center [343, 161] width 88 height 8
click at [296, 162] on input "Le compte de quelqu'un d'autre" at bounding box center [292, 161] width 5 height 5
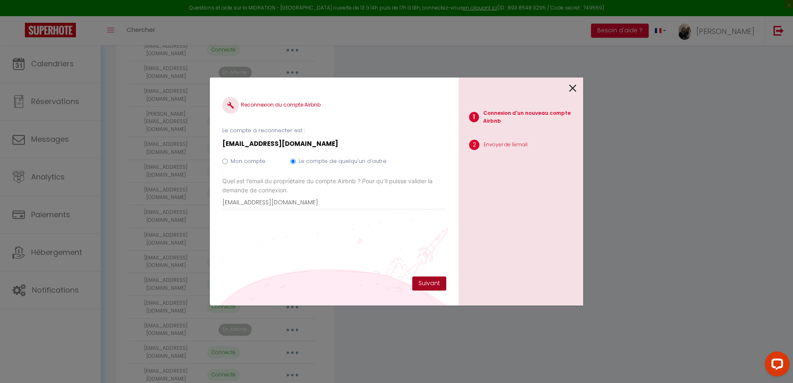
click at [438, 284] on button "Suivant" at bounding box center [429, 284] width 34 height 14
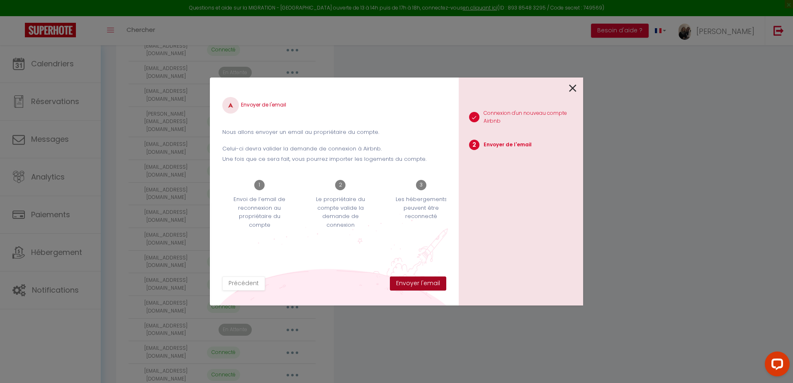
click at [422, 282] on button "Envoyer l'email" at bounding box center [418, 284] width 56 height 14
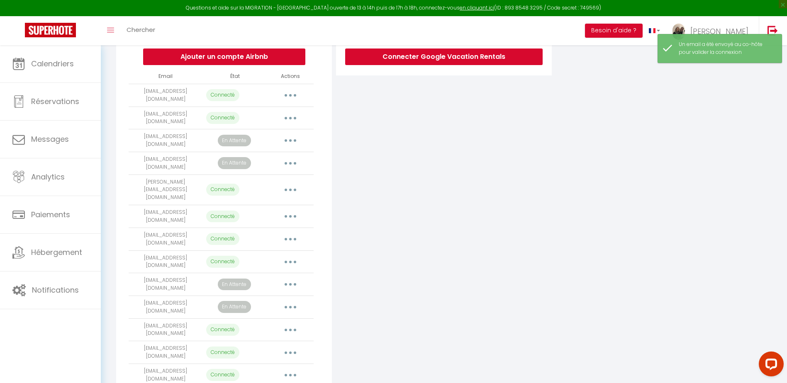
scroll to position [166, 0]
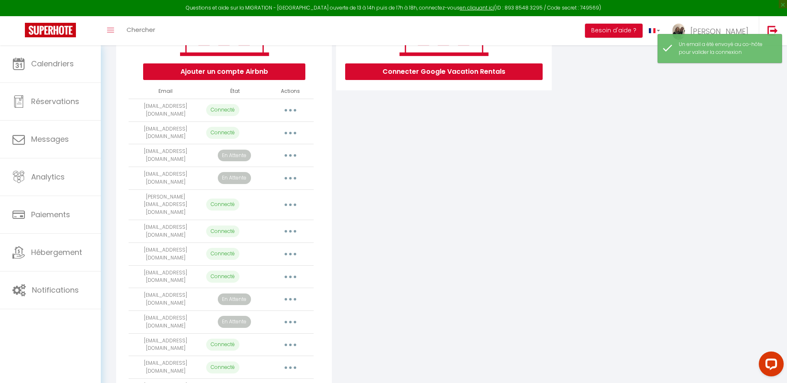
click at [291, 153] on button "button" at bounding box center [290, 155] width 23 height 13
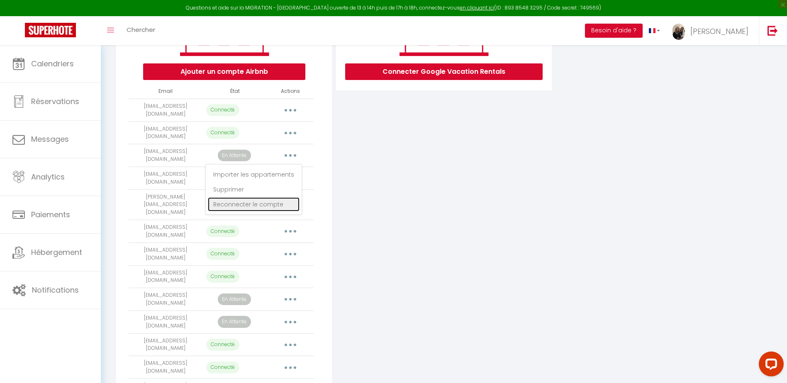
click at [274, 204] on link "Reconnecter le compte" at bounding box center [254, 205] width 92 height 14
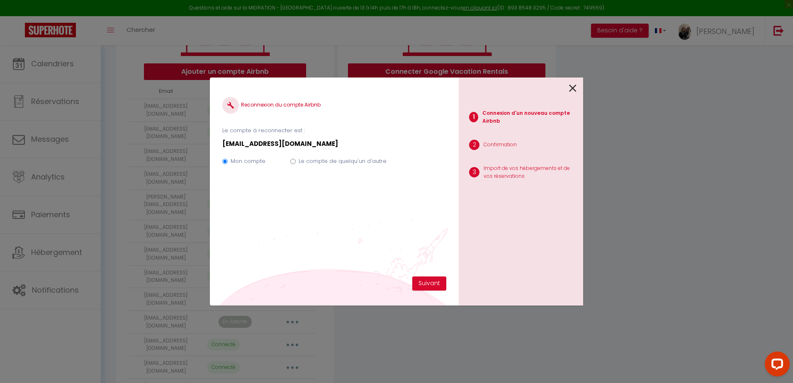
click at [302, 163] on label "Le compte de quelqu'un d'autre" at bounding box center [343, 161] width 88 height 8
click at [296, 163] on input "Le compte de quelqu'un d'autre" at bounding box center [292, 161] width 5 height 5
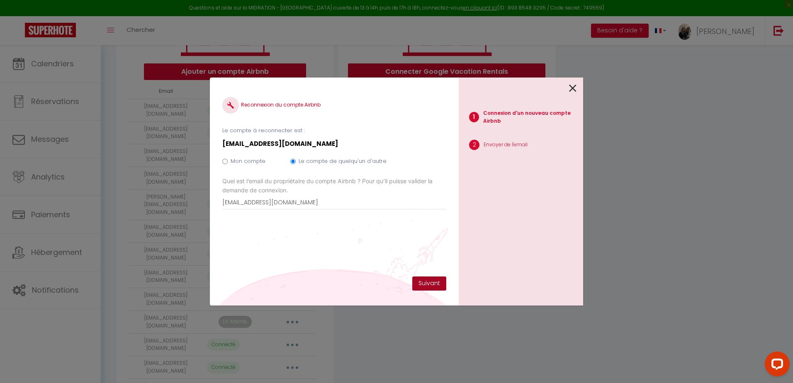
click at [429, 288] on button "Suivant" at bounding box center [429, 284] width 34 height 14
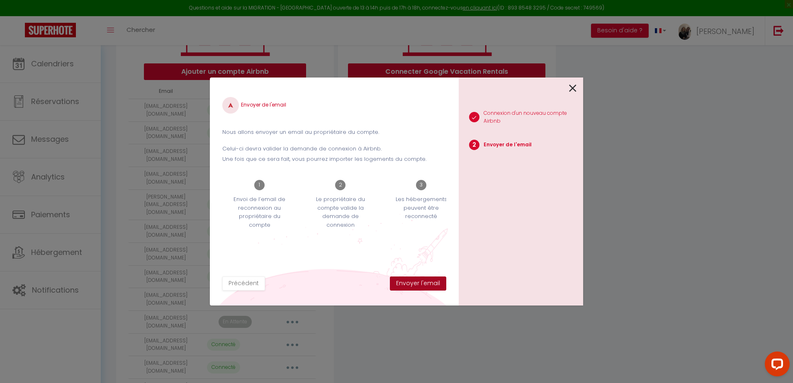
click at [419, 285] on button "Envoyer l'email" at bounding box center [418, 284] width 56 height 14
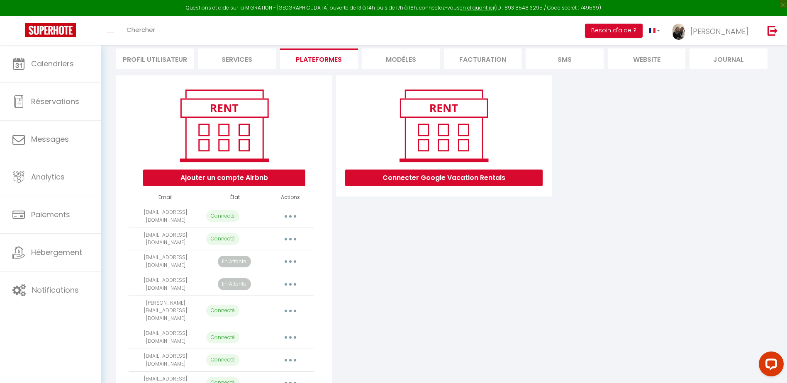
scroll to position [0, 0]
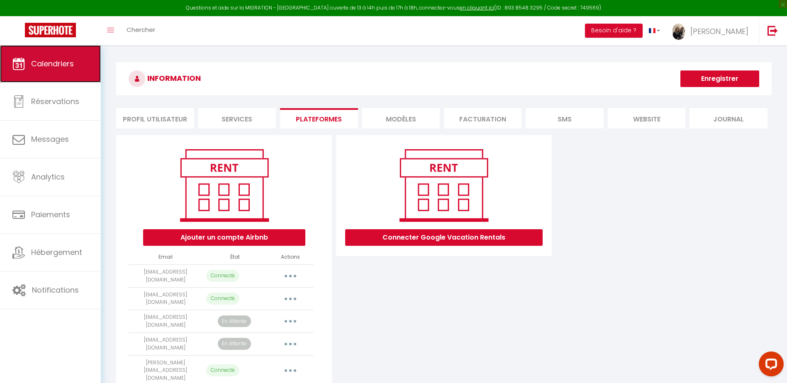
click at [74, 69] on link "Calendriers" at bounding box center [50, 63] width 101 height 37
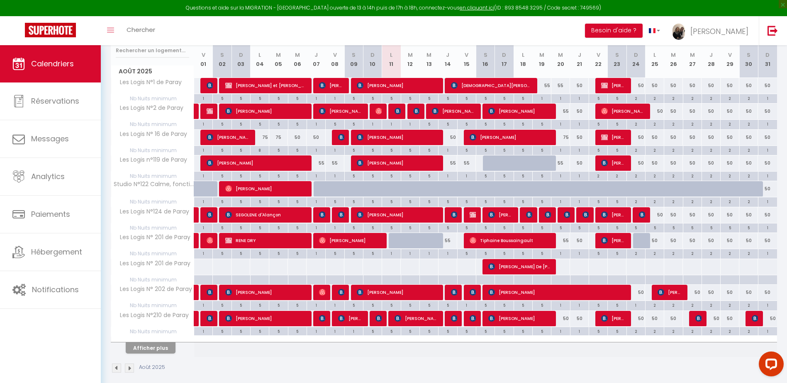
scroll to position [155, 0]
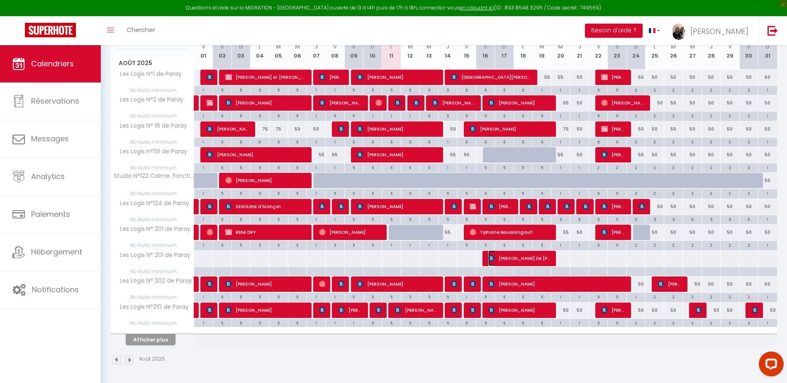
click at [533, 258] on span "[PERSON_NAME] De [PERSON_NAME]" at bounding box center [519, 259] width 62 height 16
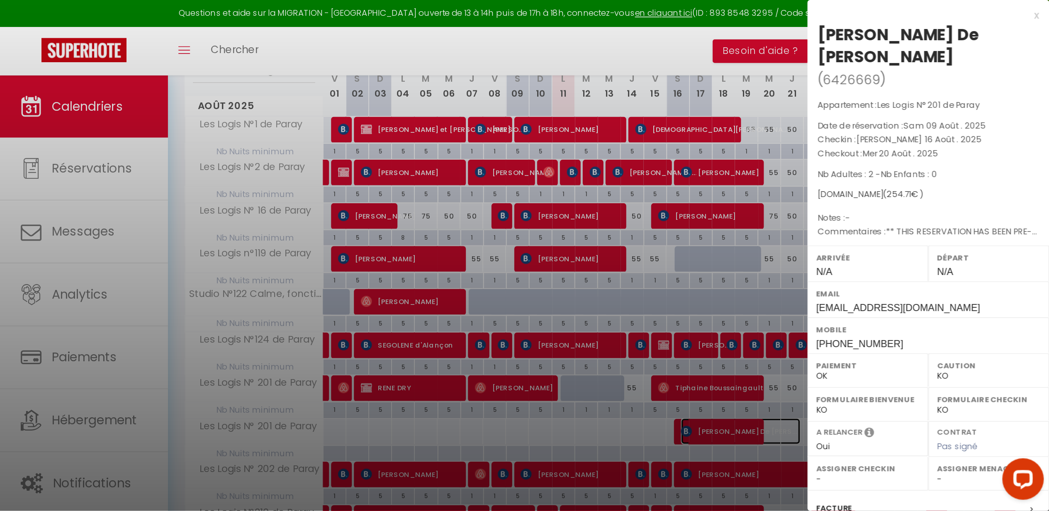
scroll to position [45, 0]
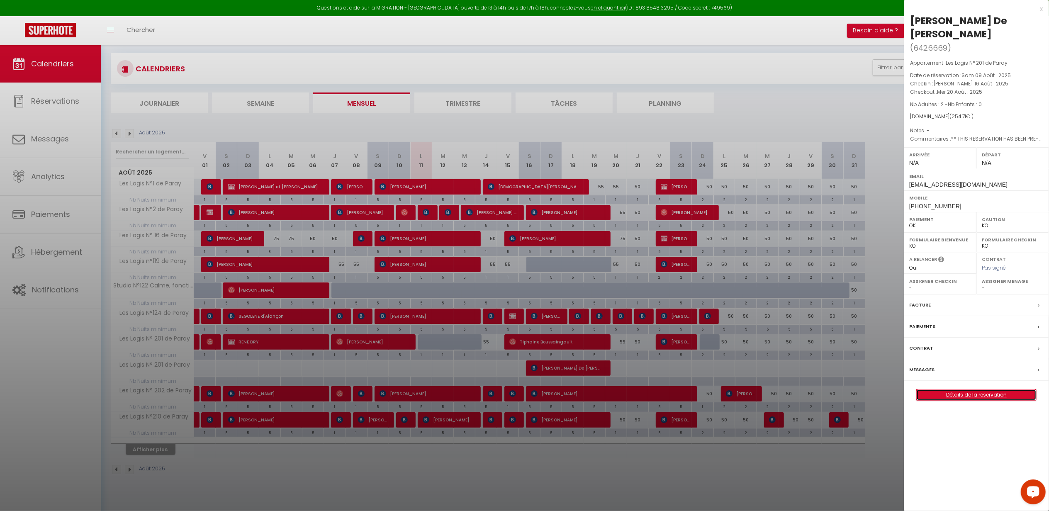
click at [793, 383] on link "Détails de la réservation" at bounding box center [976, 395] width 119 height 11
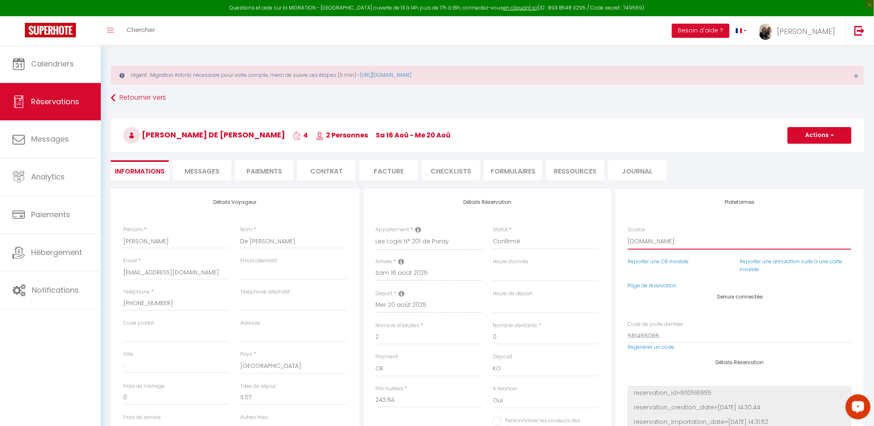
click at [649, 241] on select "Direct [DOMAIN_NAME] [DOMAIN_NAME] Chalet montagne Expedia Gite de [GEOGRAPHIC_…" at bounding box center [740, 242] width 224 height 16
click at [628, 234] on select "Direct [DOMAIN_NAME] [DOMAIN_NAME] Chalet montagne Expedia Gite de [GEOGRAPHIC_…" at bounding box center [740, 242] width 224 height 16
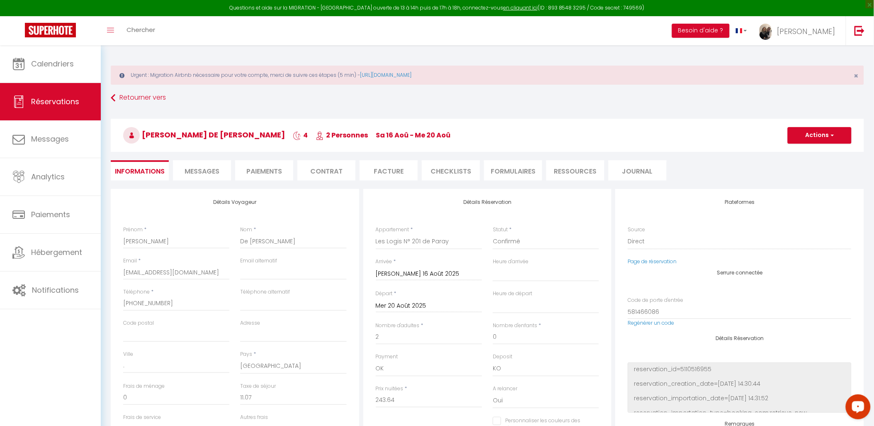
click at [417, 273] on input "[PERSON_NAME] 16 Août 2025" at bounding box center [429, 273] width 106 height 11
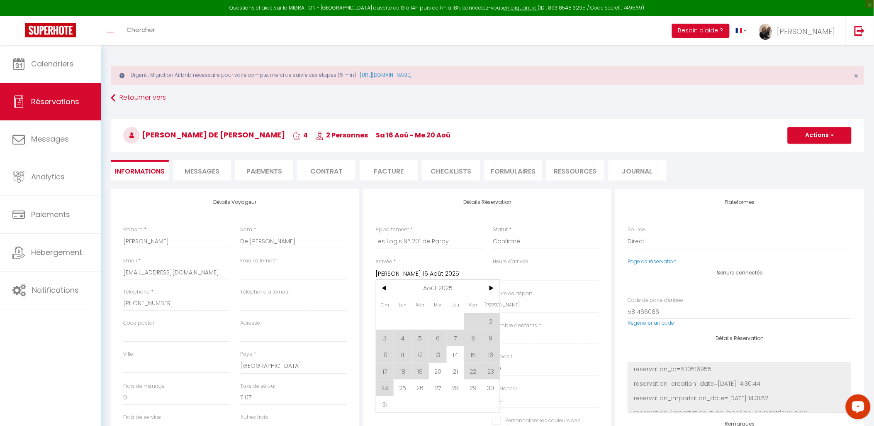
click at [417, 273] on input "[PERSON_NAME] 16 Août 2025" at bounding box center [429, 273] width 106 height 11
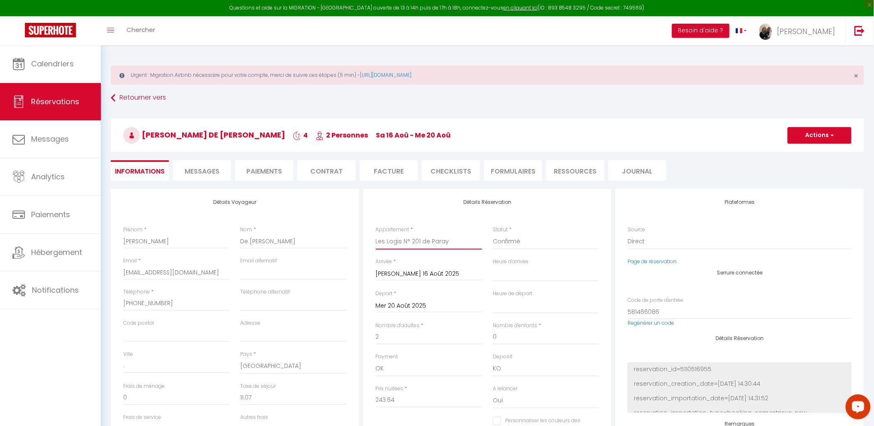
click at [437, 244] on select "Les Logis N°1 de [PERSON_NAME] Logis N°2 de [PERSON_NAME] Logis N° 16 de [PERSO…" at bounding box center [429, 242] width 106 height 16
click at [376, 234] on select "Les Logis N°1 de [PERSON_NAME] Logis N°2 de [PERSON_NAME] Logis N° 16 de [PERSO…" at bounding box center [429, 242] width 106 height 16
click at [793, 130] on button "Actions" at bounding box center [820, 135] width 64 height 17
click at [793, 150] on link "Enregistrer" at bounding box center [812, 153] width 66 height 11
click at [793, 74] on span "×" at bounding box center [856, 76] width 5 height 10
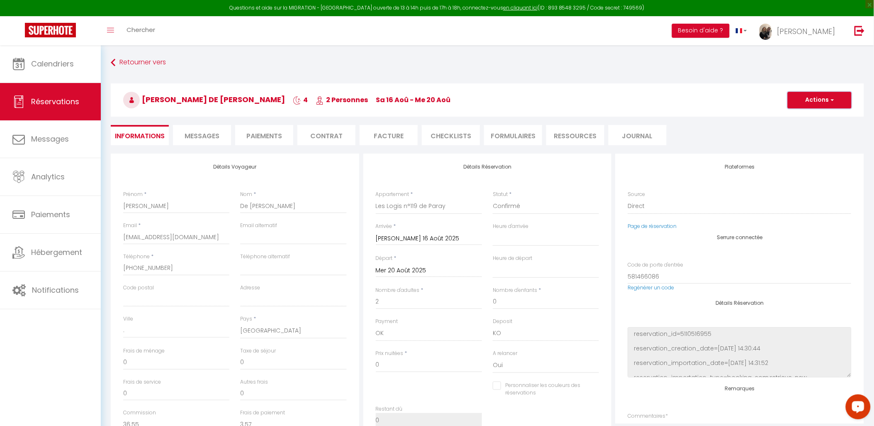
click at [792, 100] on button "Actions" at bounding box center [820, 100] width 64 height 17
click at [752, 75] on div "Retourner vers [PERSON_NAME] De [PERSON_NAME] 4 2 Personnes sa 16 Aoû - me 20 A…" at bounding box center [487, 104] width 764 height 98
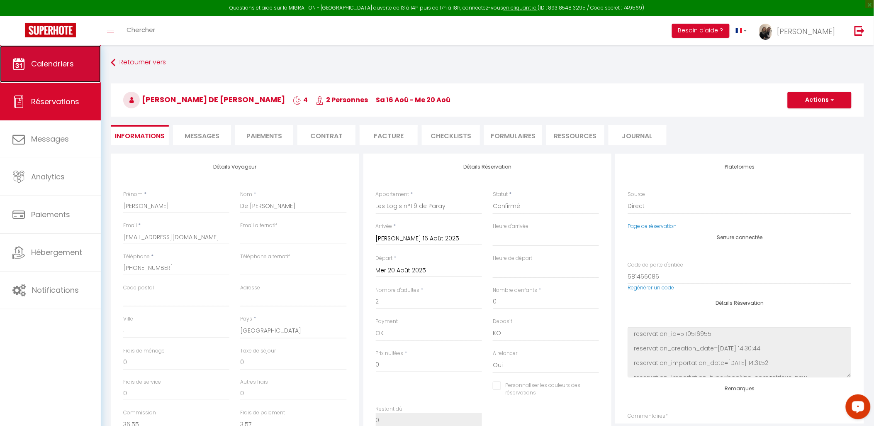
click at [41, 72] on link "Calendriers" at bounding box center [50, 63] width 101 height 37
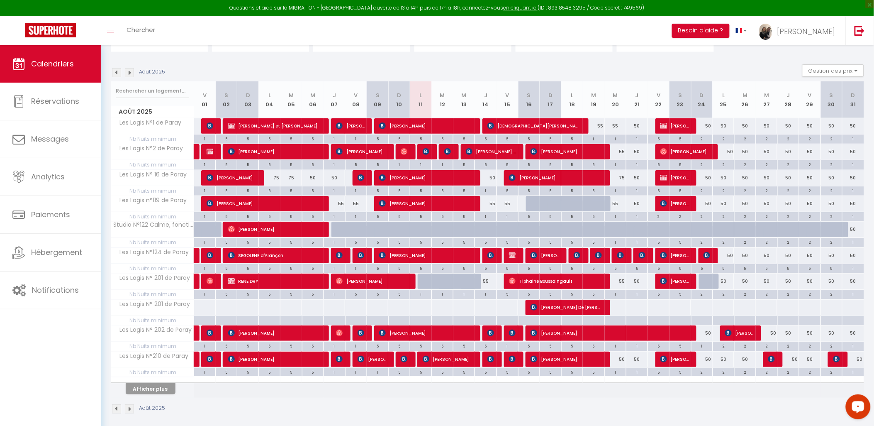
scroll to position [113, 0]
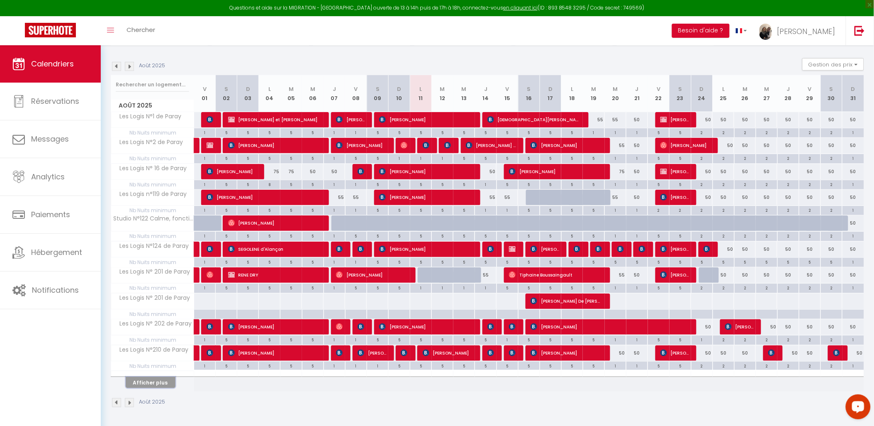
click at [159, 382] on button "Afficher plus" at bounding box center [151, 382] width 50 height 11
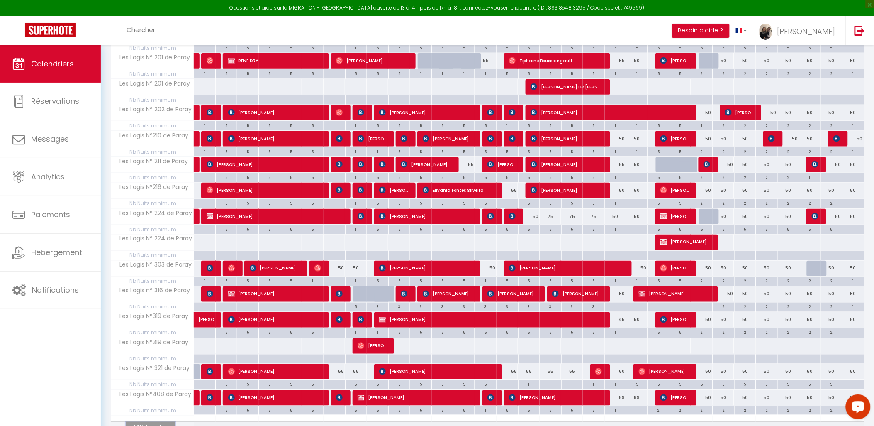
scroll to position [373, 0]
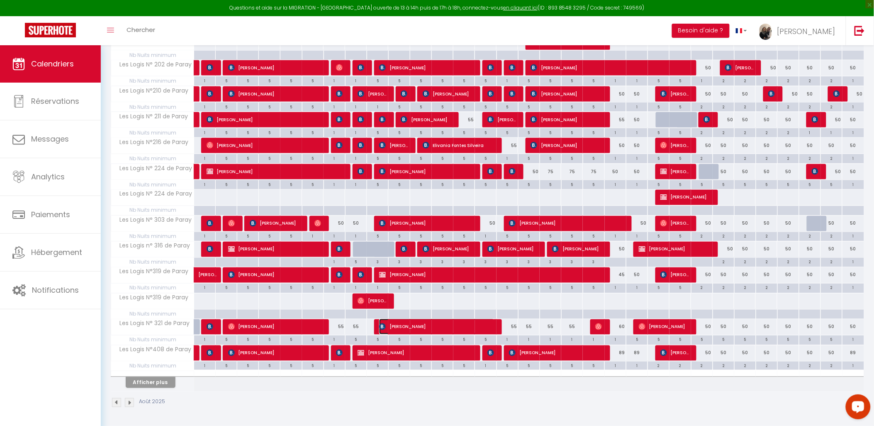
click at [493, 326] on span "[PERSON_NAME]" at bounding box center [436, 327] width 115 height 16
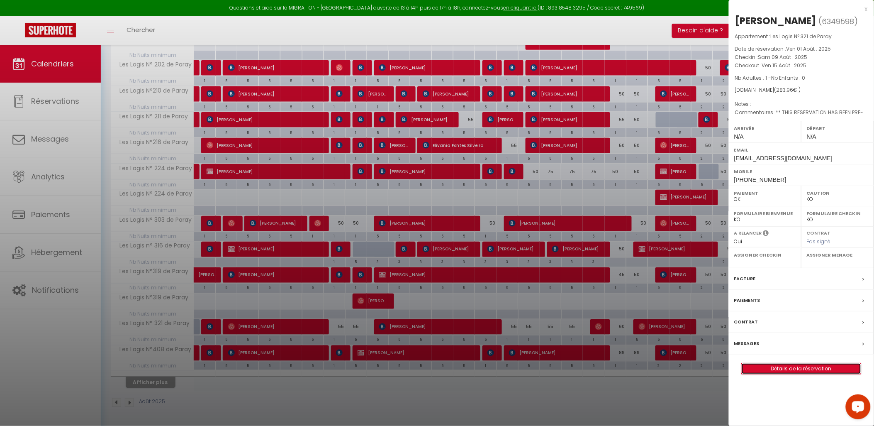
click at [793, 370] on link "Détails de la réservation" at bounding box center [801, 368] width 119 height 11
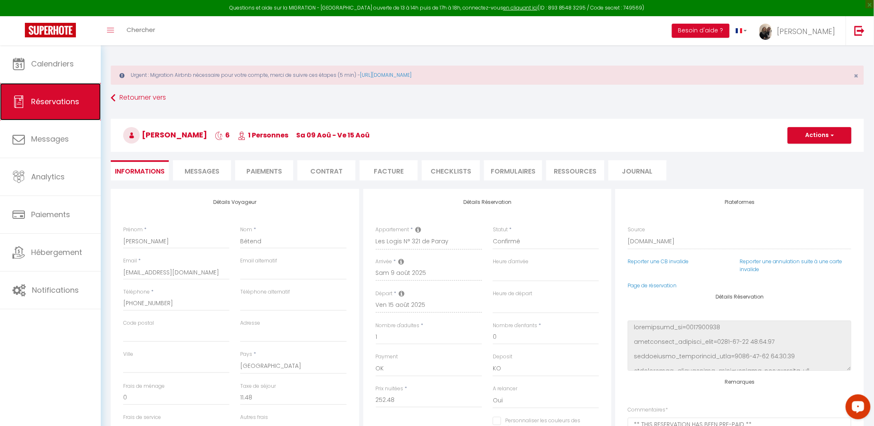
click at [44, 110] on link "Réservations" at bounding box center [50, 101] width 101 height 37
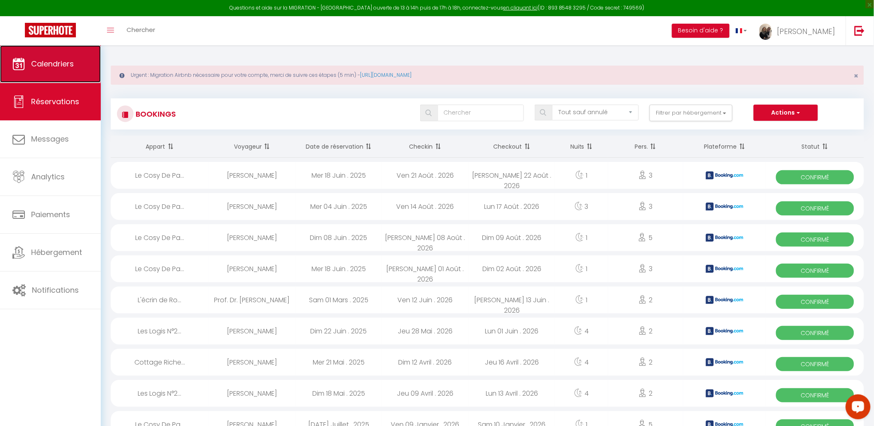
click at [52, 68] on span "Calendriers" at bounding box center [52, 64] width 43 height 10
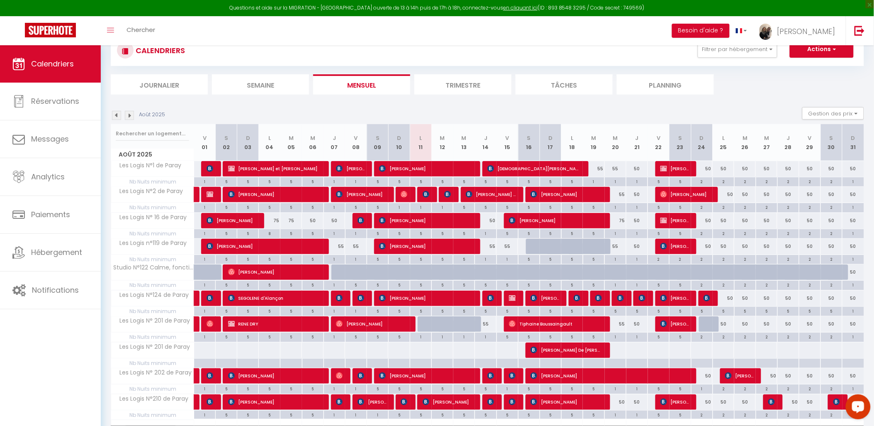
scroll to position [113, 0]
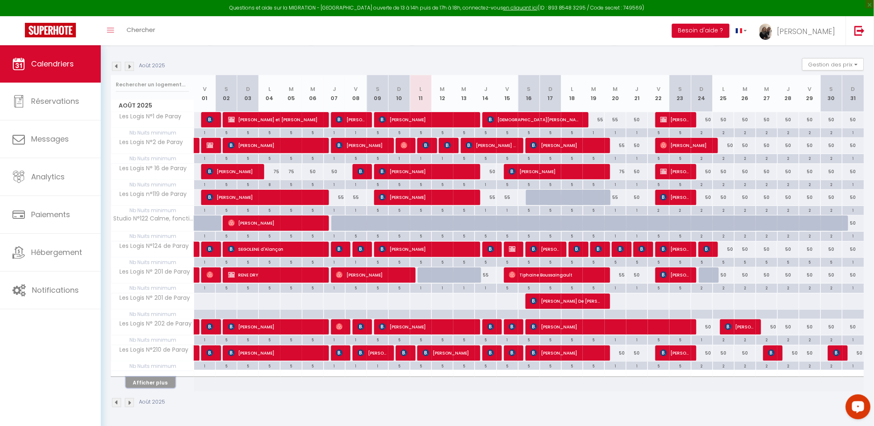
click at [162, 383] on button "Afficher plus" at bounding box center [151, 382] width 50 height 11
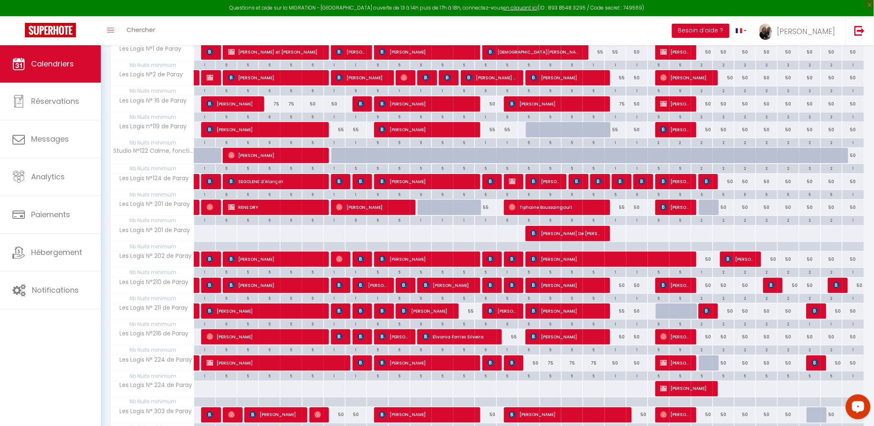
scroll to position [343, 0]
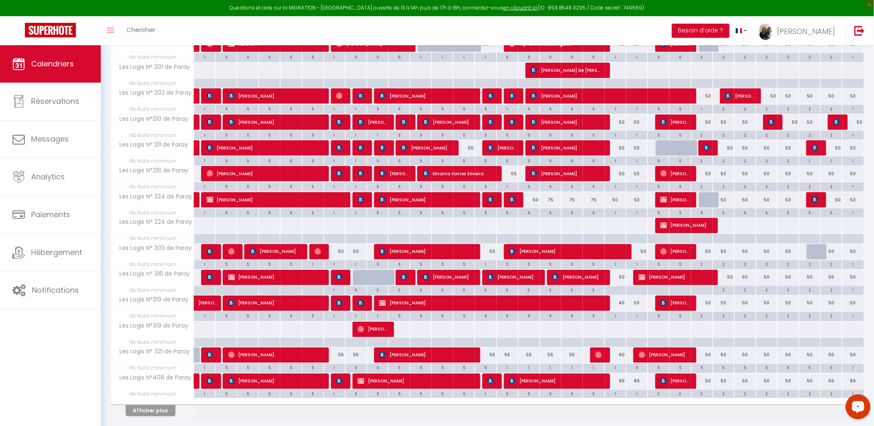
click at [485, 374] on div at bounding box center [494, 381] width 22 height 16
click at [485, 371] on div "5" at bounding box center [485, 367] width 21 height 8
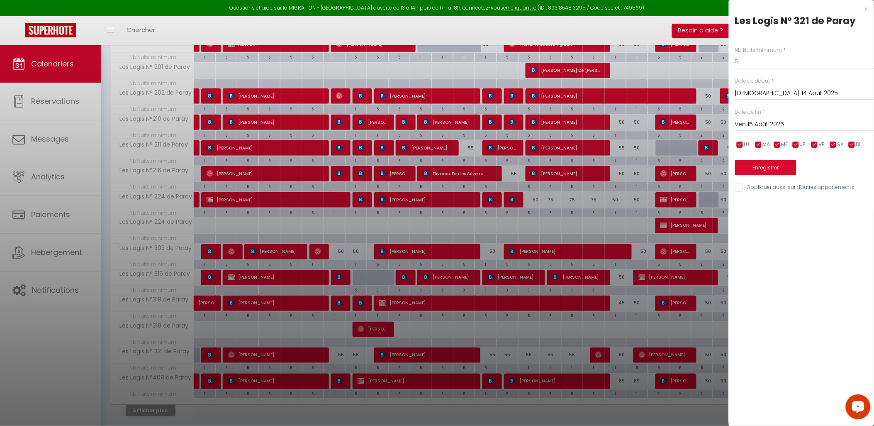
click at [757, 54] on label "Nb Nuits minimum" at bounding box center [758, 50] width 47 height 8
drag, startPoint x: 757, startPoint y: 54, endPoint x: 754, endPoint y: 59, distance: 5.4
click at [756, 57] on div "Nb Nuits minimum * 5" at bounding box center [804, 57] width 139 height 23
click at [749, 63] on input "5" at bounding box center [804, 61] width 139 height 15
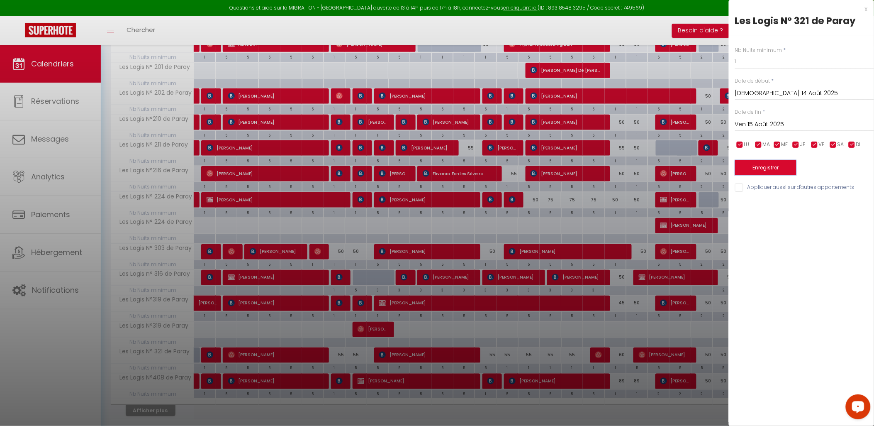
click at [761, 172] on button "Enregistrer" at bounding box center [765, 167] width 61 height 15
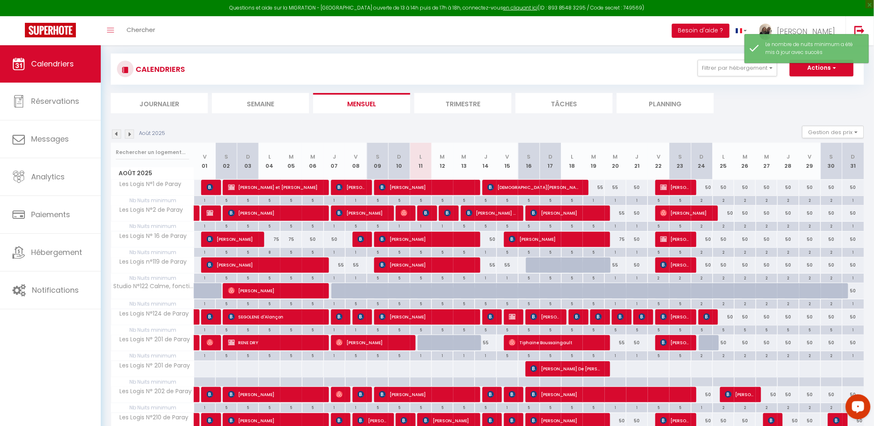
scroll to position [113, 0]
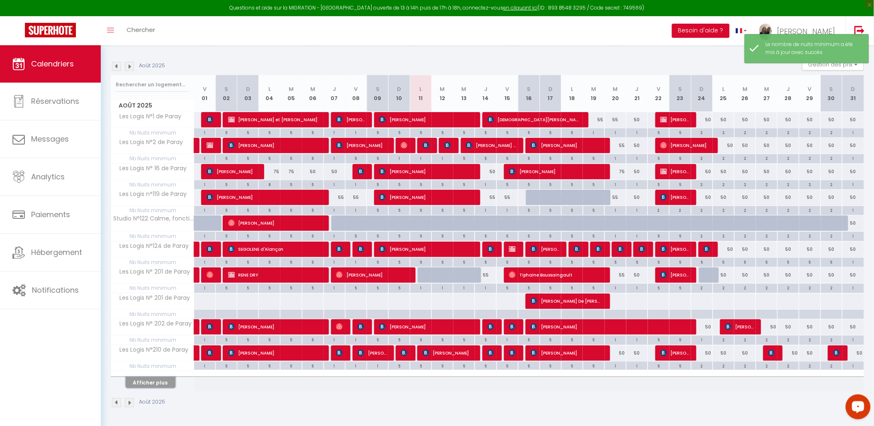
click at [157, 383] on button "Afficher plus" at bounding box center [151, 382] width 50 height 11
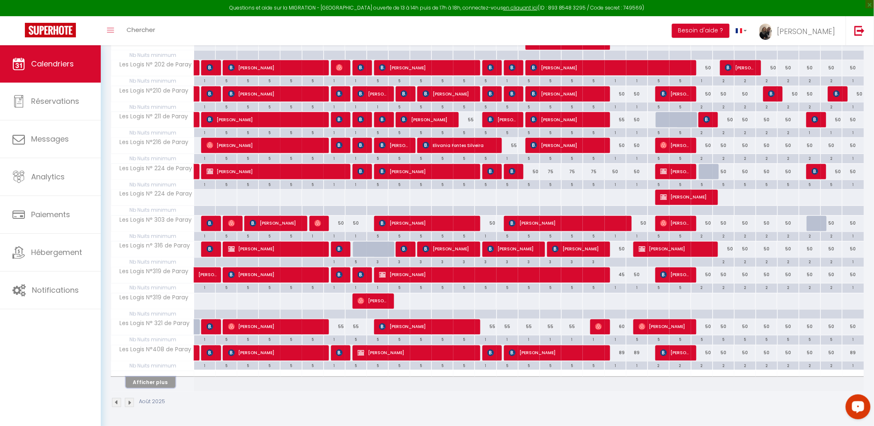
scroll to position [327, 0]
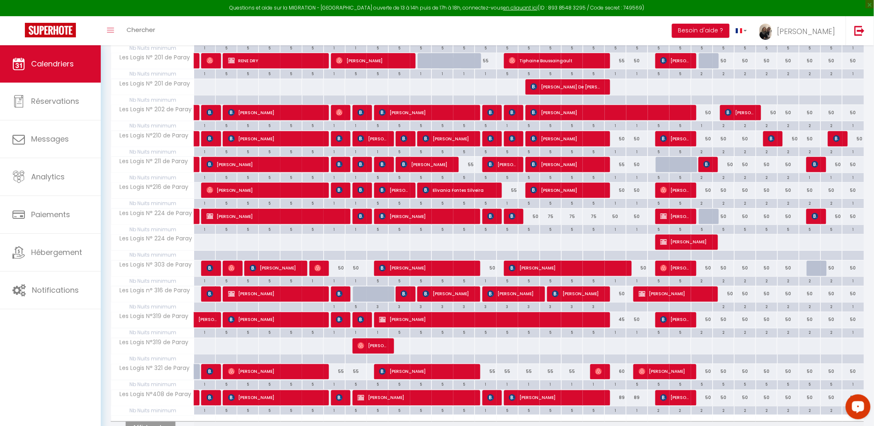
click at [530, 230] on div "5" at bounding box center [529, 229] width 21 height 8
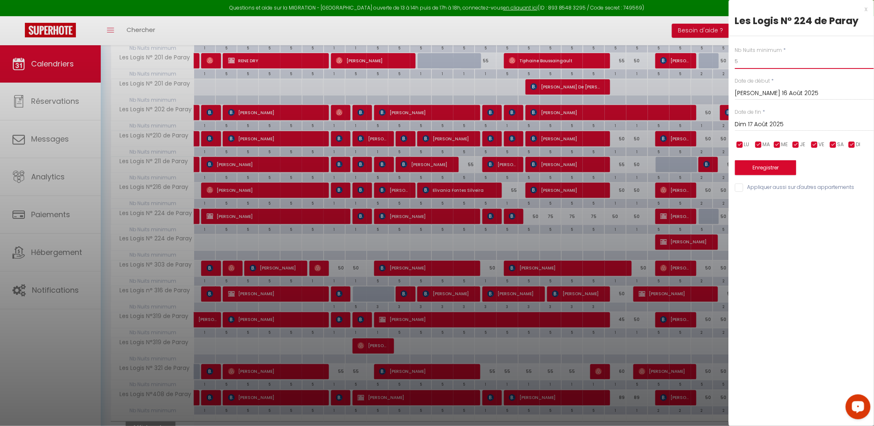
click at [750, 65] on input "5" at bounding box center [804, 61] width 139 height 15
click at [775, 123] on input "Dim 17 Août 2025" at bounding box center [804, 124] width 139 height 11
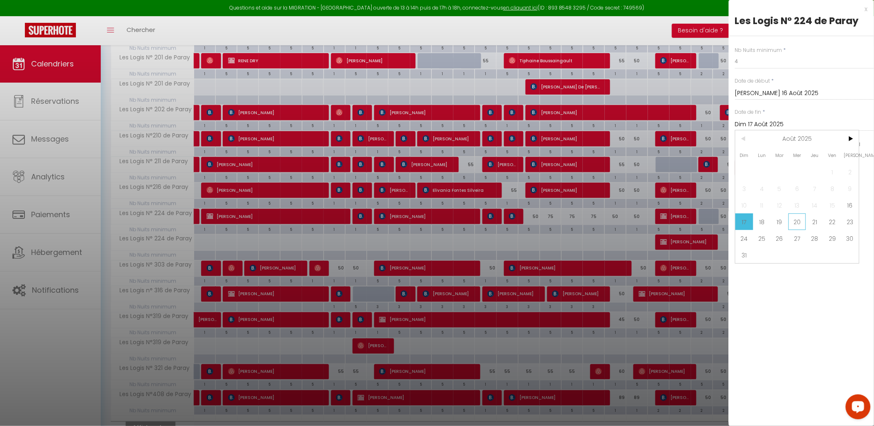
click at [793, 221] on span "20" at bounding box center [798, 221] width 18 height 17
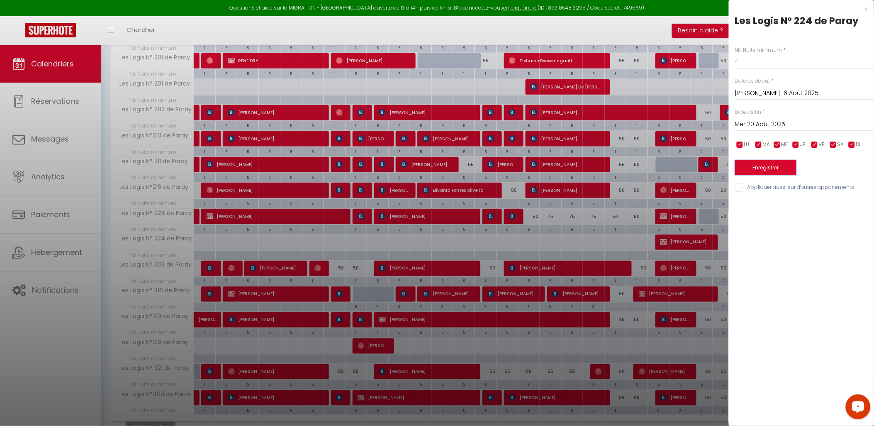
click at [774, 165] on button "Enregistrer" at bounding box center [765, 167] width 61 height 15
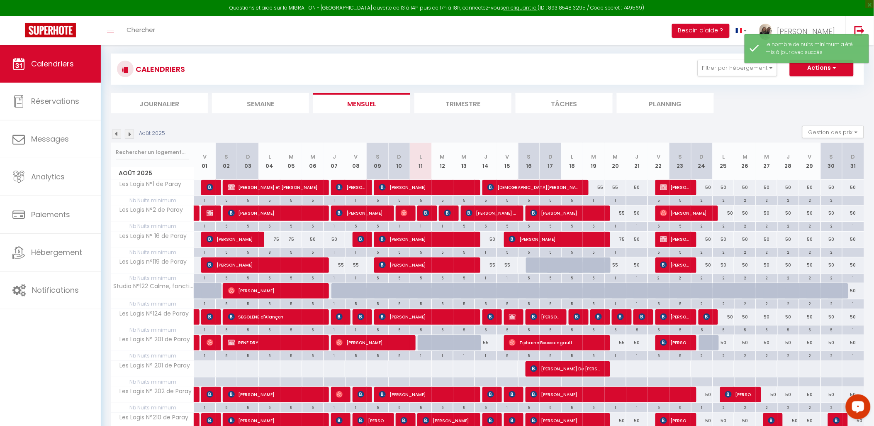
scroll to position [113, 0]
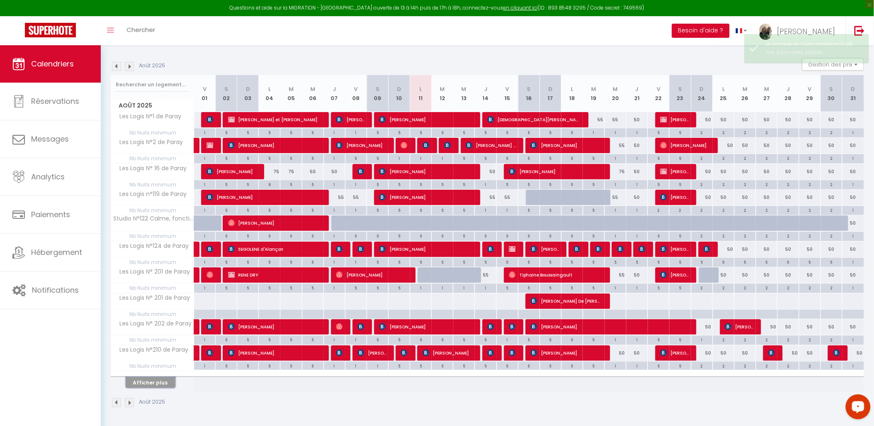
drag, startPoint x: 156, startPoint y: 383, endPoint x: 443, endPoint y: 310, distance: 296.3
click at [156, 383] on button "Afficher plus" at bounding box center [151, 382] width 50 height 11
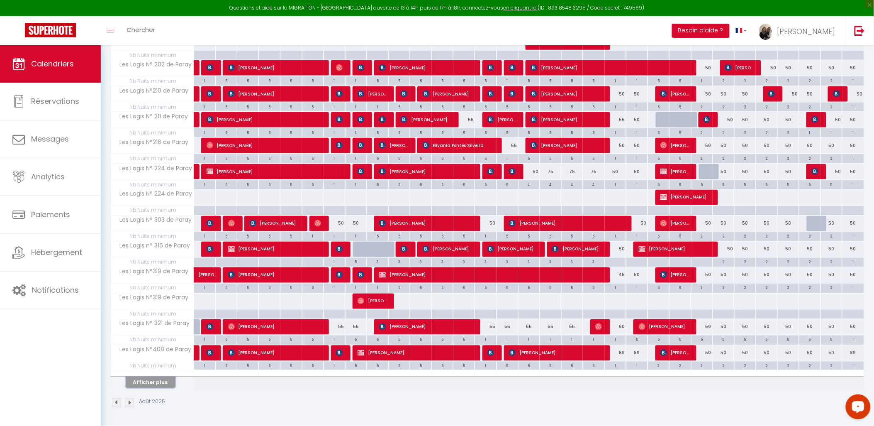
scroll to position [373, 0]
click at [529, 183] on div "4" at bounding box center [529, 184] width 21 height 8
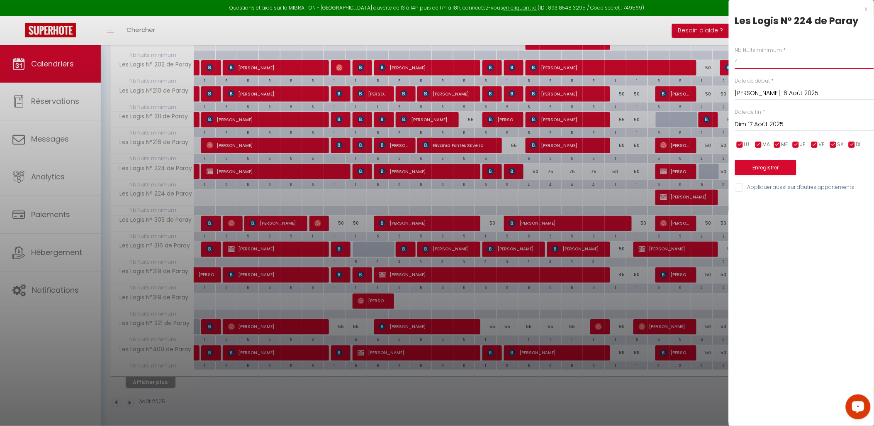
click at [746, 63] on input "4" at bounding box center [804, 61] width 139 height 15
click at [747, 64] on input "4" at bounding box center [804, 61] width 139 height 15
click at [760, 122] on input "Dim 17 Août 2025" at bounding box center [804, 124] width 139 height 11
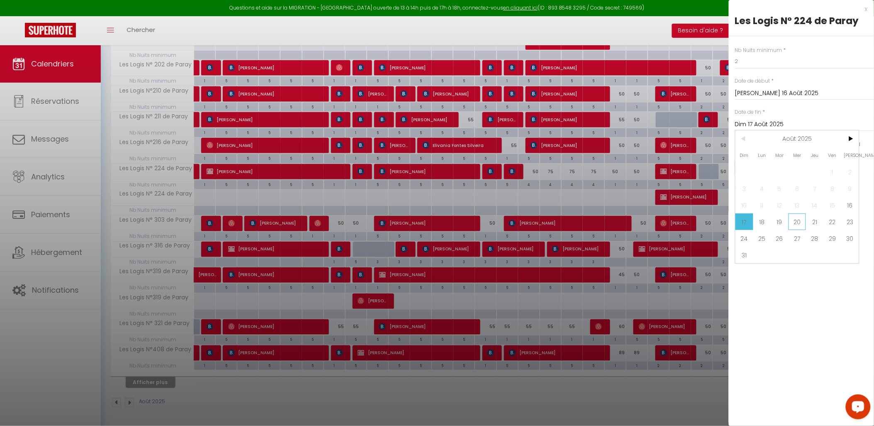
click at [793, 224] on span "20" at bounding box center [798, 221] width 18 height 17
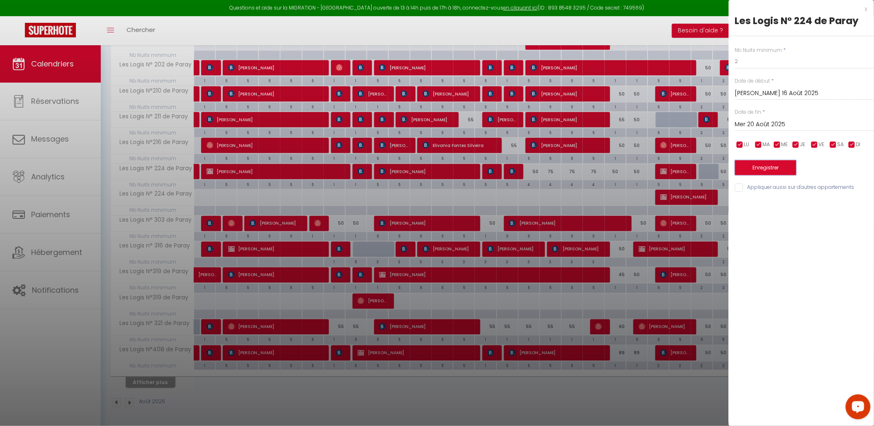
click at [775, 169] on button "Enregistrer" at bounding box center [765, 167] width 61 height 15
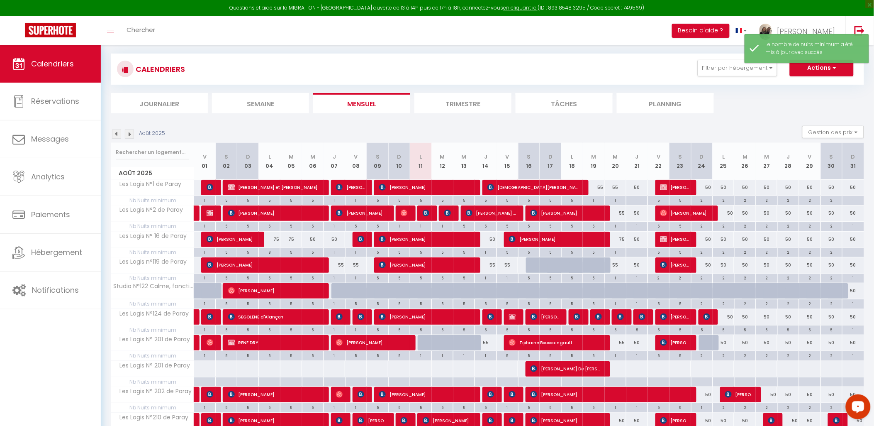
scroll to position [113, 0]
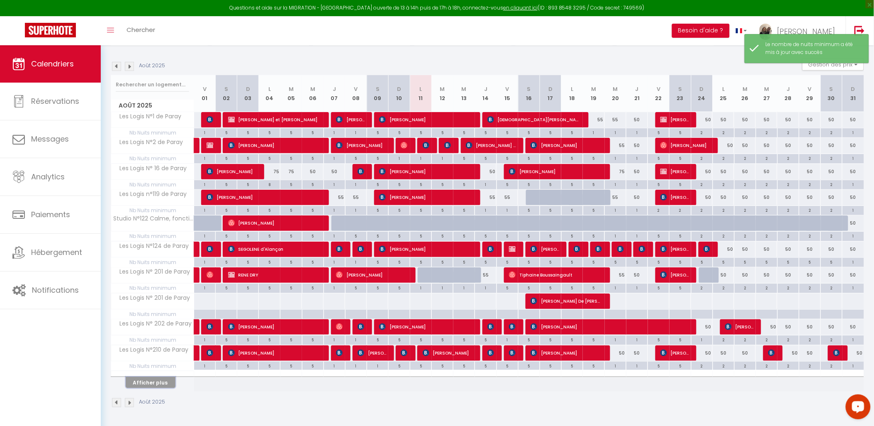
drag, startPoint x: 163, startPoint y: 380, endPoint x: 810, endPoint y: 184, distance: 676.3
click at [163, 380] on button "Afficher plus" at bounding box center [151, 382] width 50 height 11
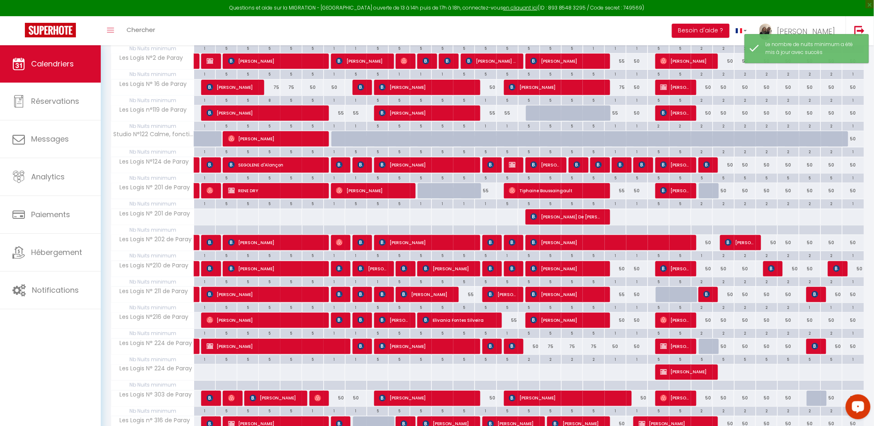
scroll to position [373, 0]
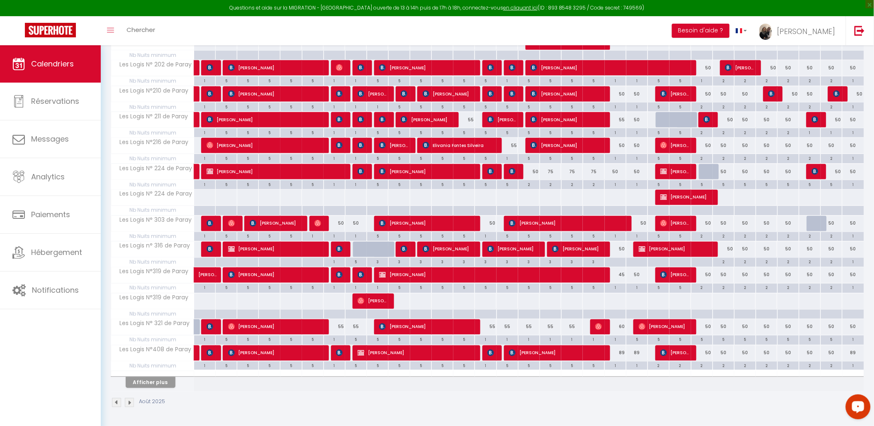
click at [554, 171] on div "75" at bounding box center [551, 171] width 22 height 15
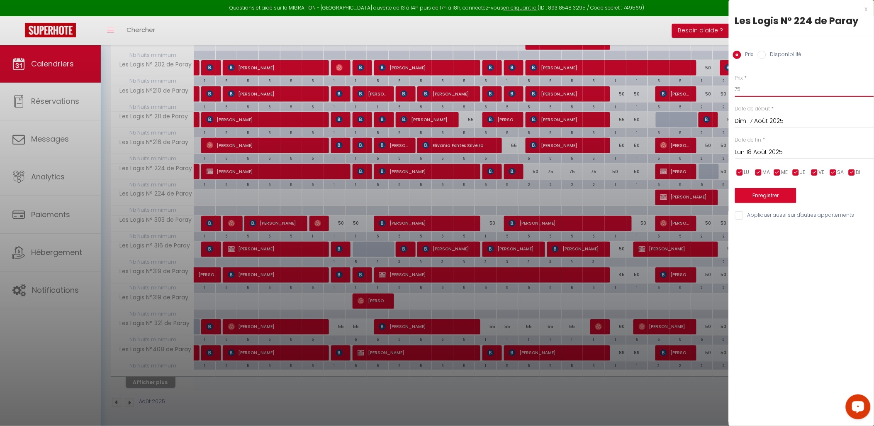
click at [762, 95] on input "75" at bounding box center [804, 89] width 139 height 15
click at [763, 148] on input "Lun 18 Août 2025" at bounding box center [804, 152] width 139 height 11
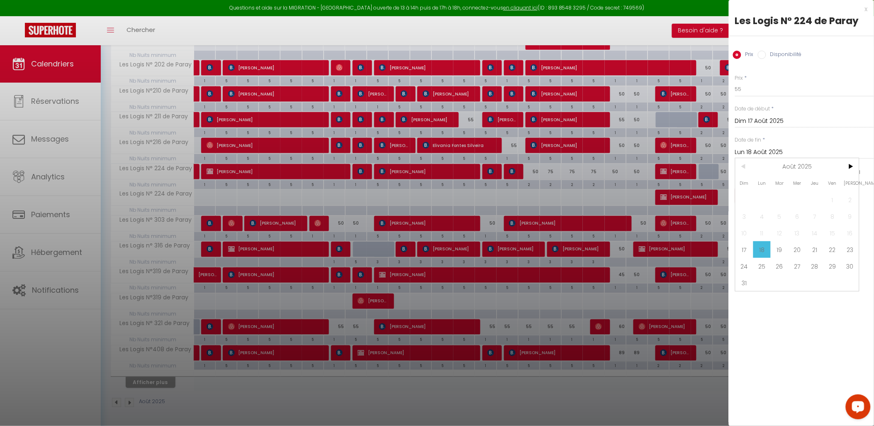
drag, startPoint x: 801, startPoint y: 246, endPoint x: 789, endPoint y: 254, distance: 14.5
click at [793, 246] on span "20" at bounding box center [798, 249] width 18 height 17
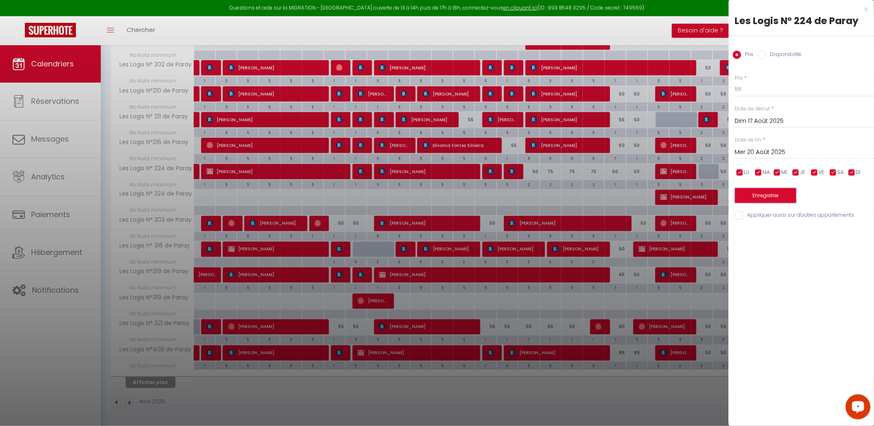
click at [770, 193] on button "Enregistrer" at bounding box center [765, 195] width 61 height 15
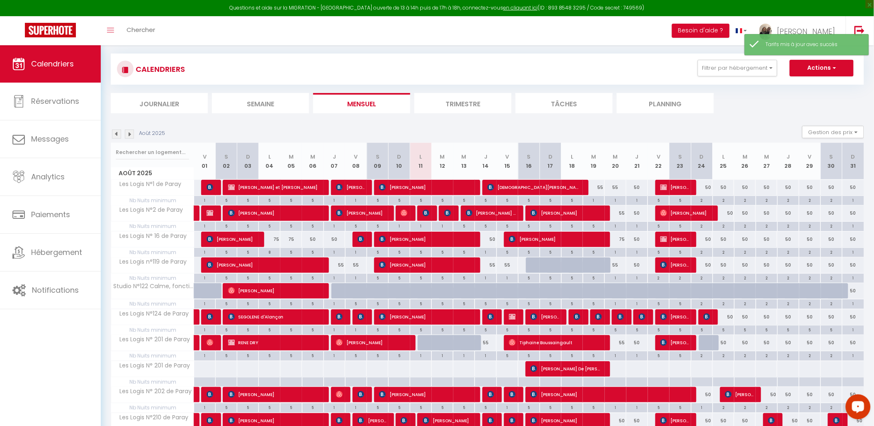
scroll to position [113, 0]
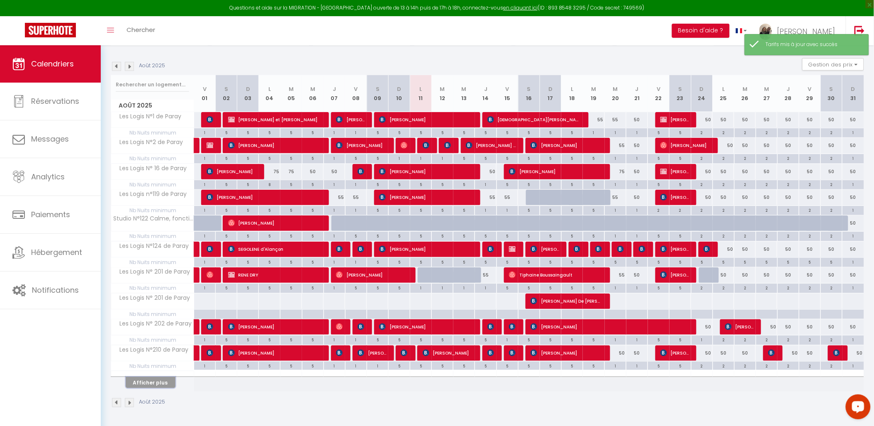
click at [160, 383] on button "Afficher plus" at bounding box center [151, 382] width 50 height 11
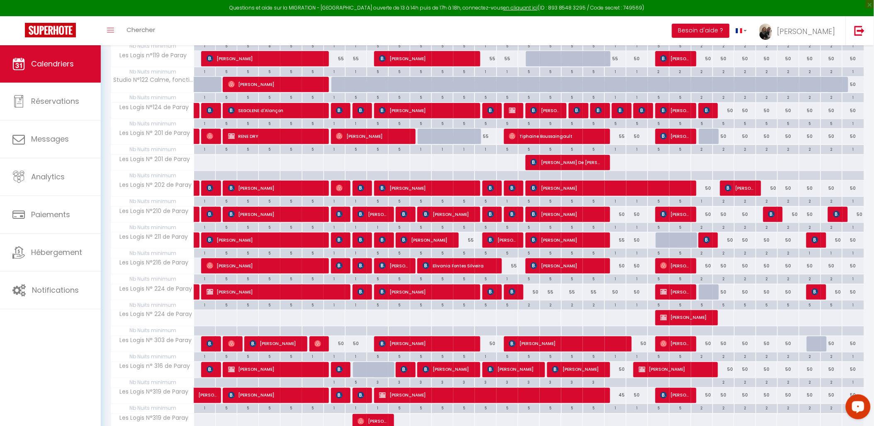
scroll to position [188, 0]
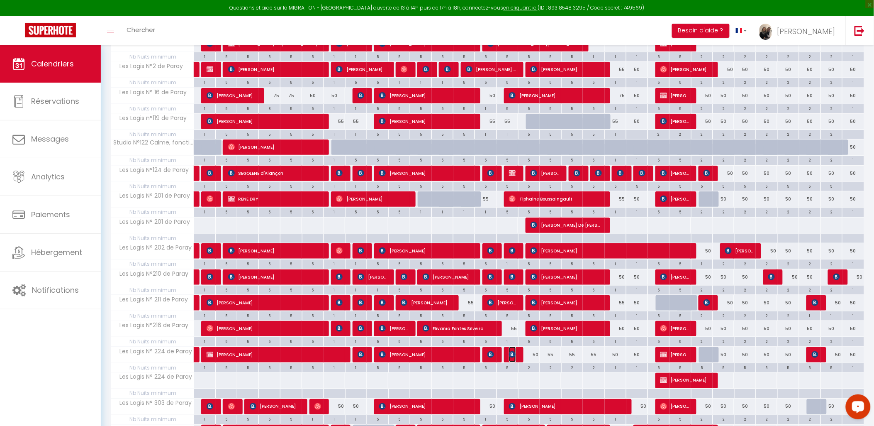
click at [516, 353] on img at bounding box center [512, 354] width 7 height 7
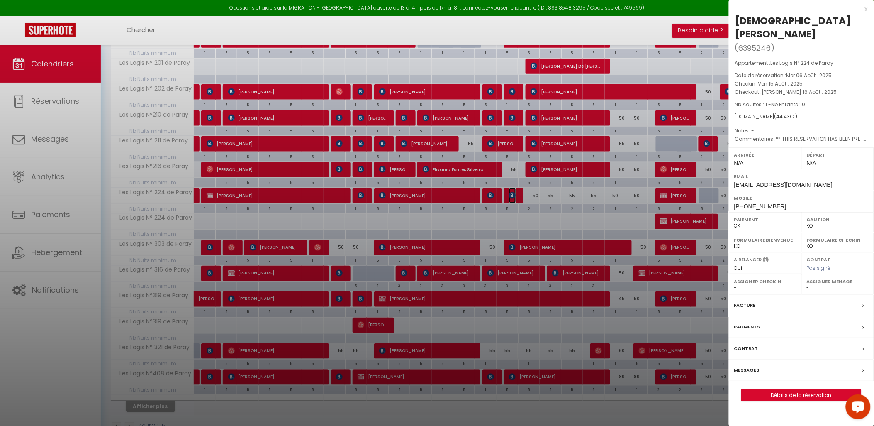
scroll to position [368, 0]
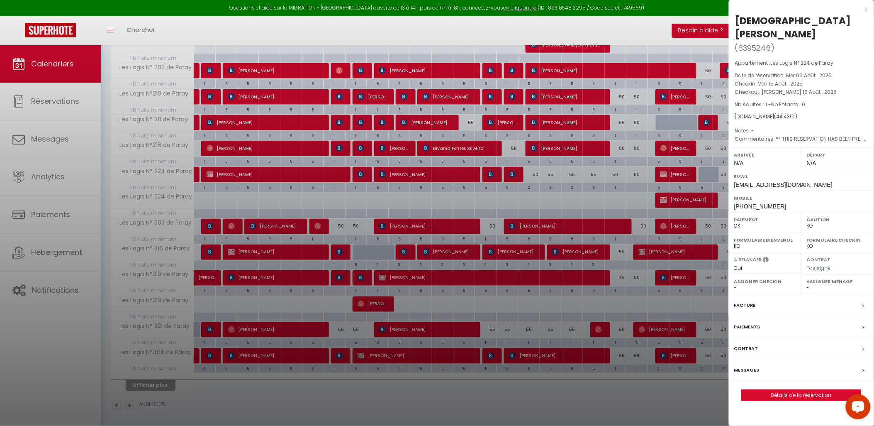
click at [793, 10] on div "x" at bounding box center [798, 9] width 139 height 10
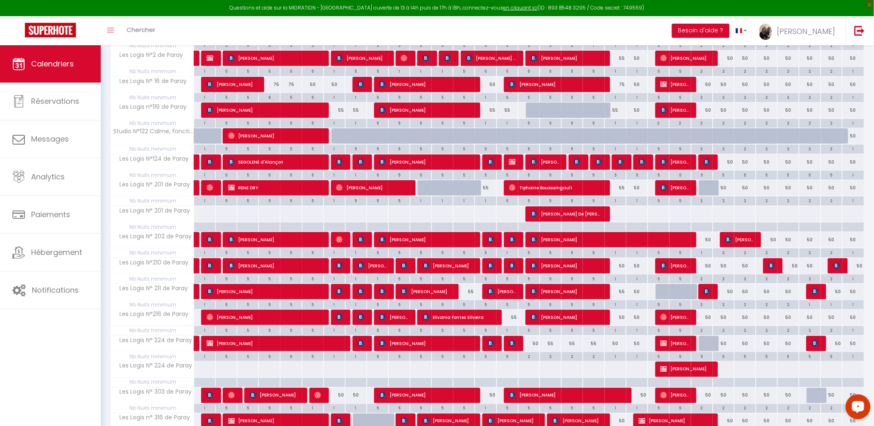
scroll to position [322, 0]
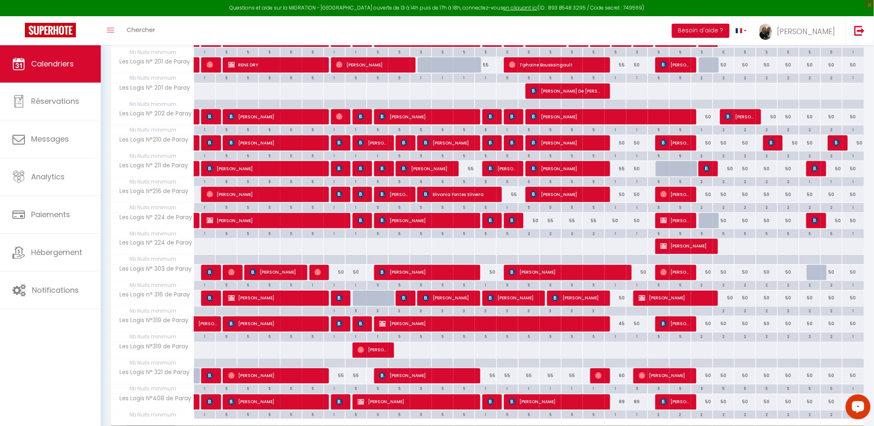
click at [467, 181] on div "5" at bounding box center [464, 181] width 21 height 8
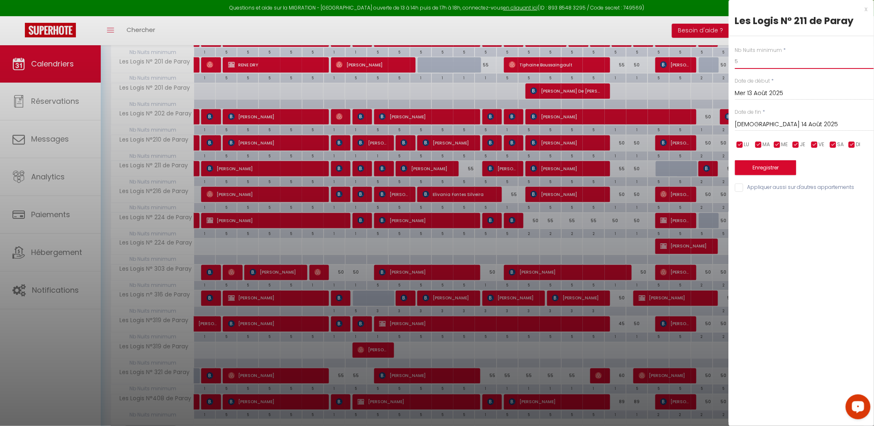
click at [746, 66] on input "5" at bounding box center [804, 61] width 139 height 15
click at [758, 165] on button "Enregistrer" at bounding box center [765, 167] width 61 height 15
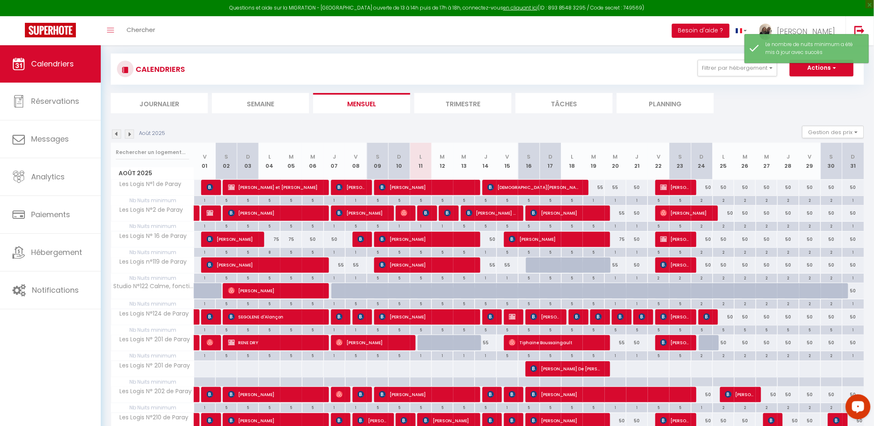
scroll to position [113, 0]
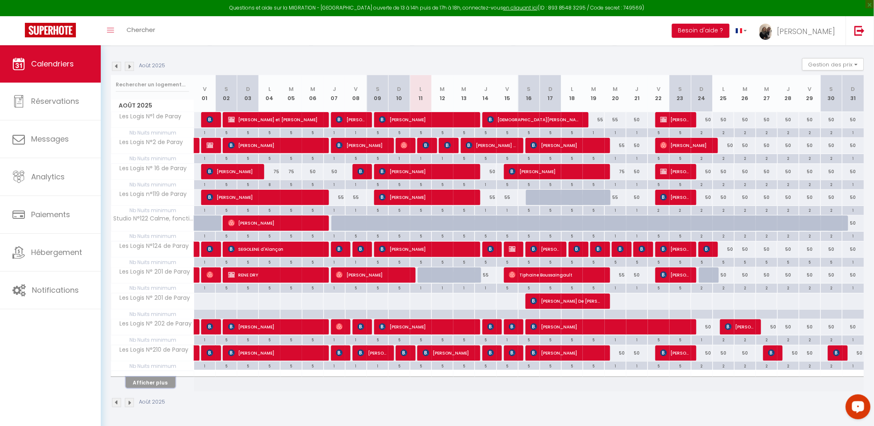
drag, startPoint x: 154, startPoint y: 385, endPoint x: 469, endPoint y: 321, distance: 321.8
click at [154, 383] on button "Afficher plus" at bounding box center [151, 382] width 50 height 11
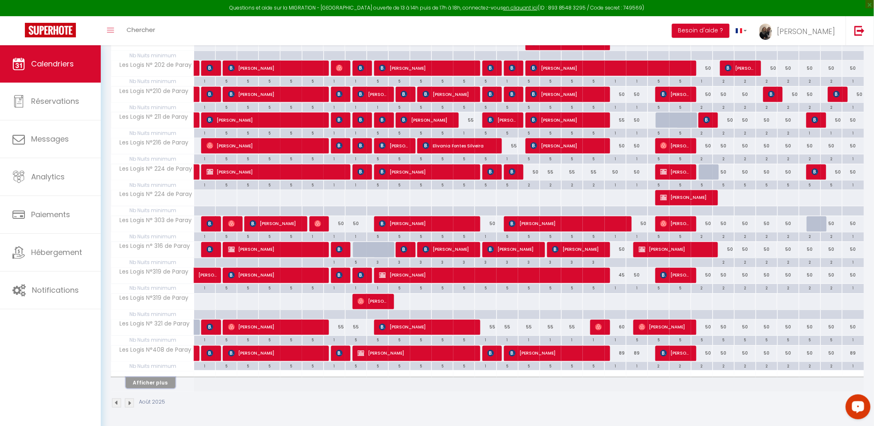
scroll to position [373, 0]
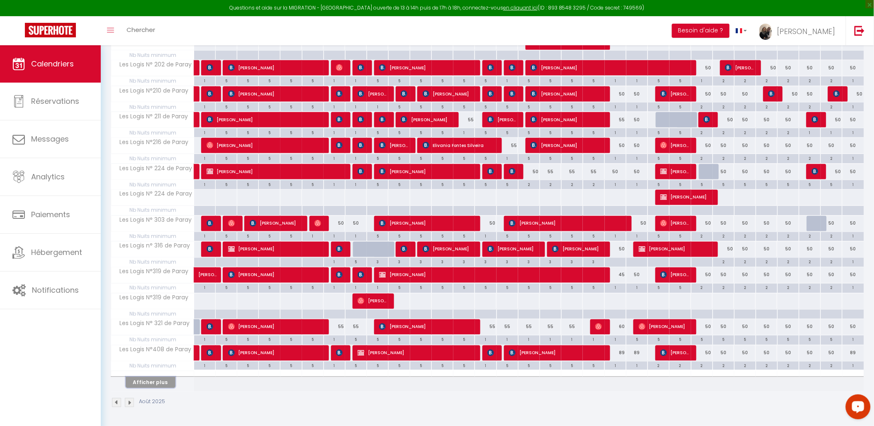
click at [139, 382] on button "Afficher plus" at bounding box center [151, 382] width 50 height 11
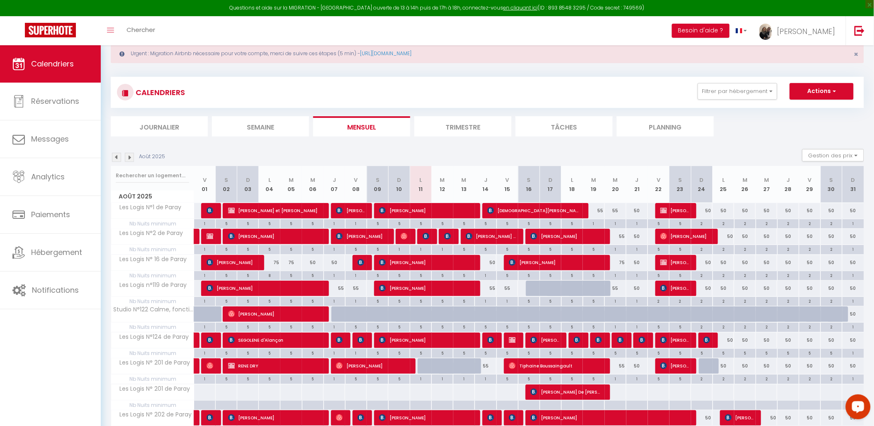
scroll to position [0, 0]
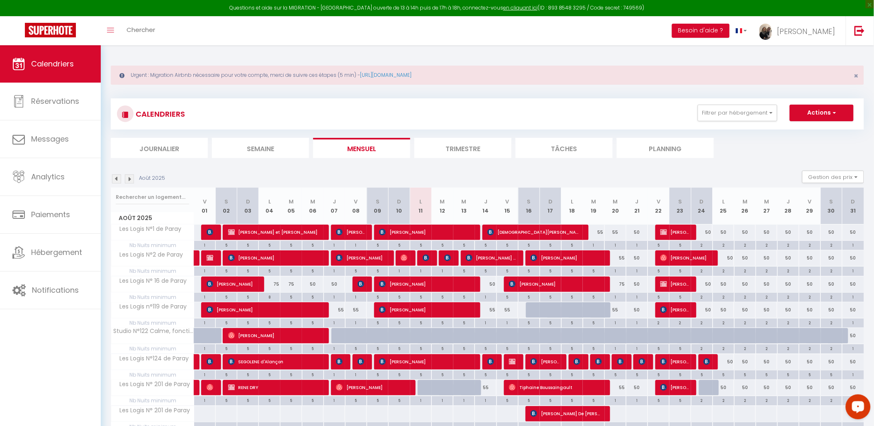
click at [129, 180] on img at bounding box center [129, 178] width 9 height 9
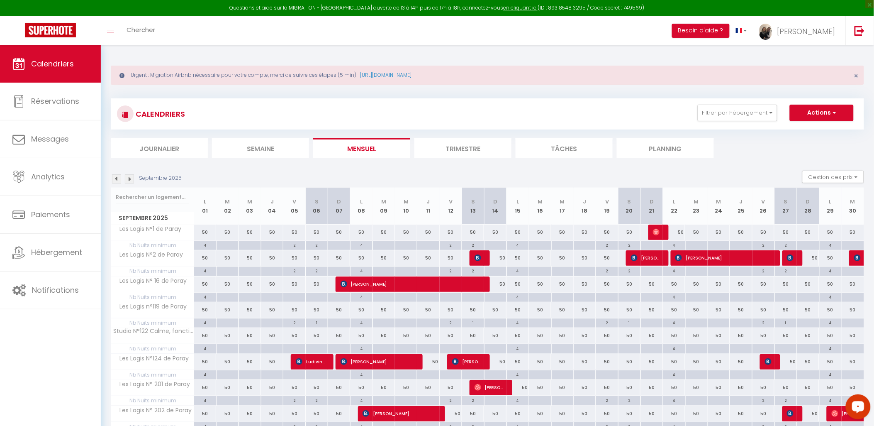
click at [629, 246] on div "2" at bounding box center [630, 245] width 22 height 8
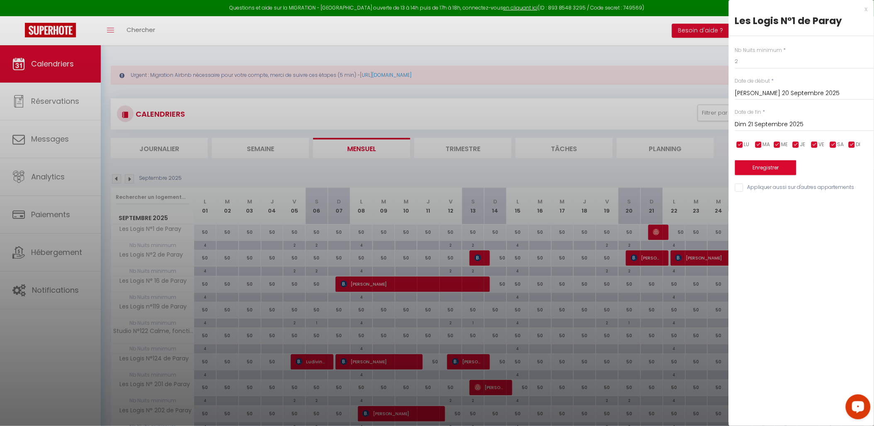
click at [640, 328] on div at bounding box center [437, 213] width 874 height 426
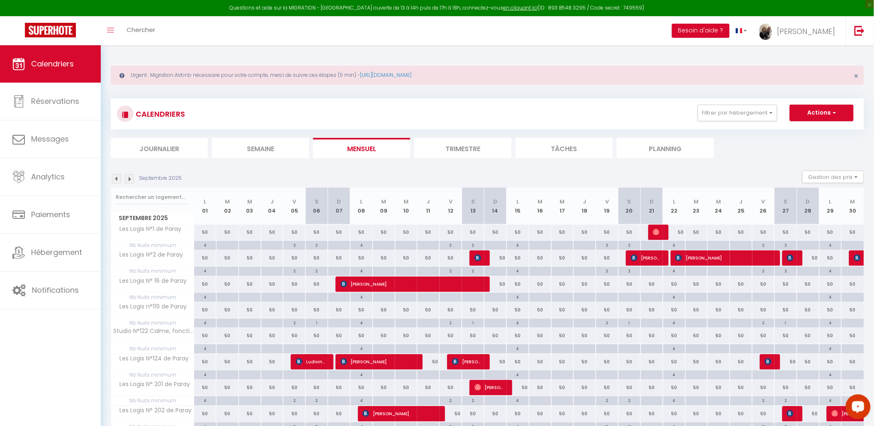
click at [607, 296] on div at bounding box center [607, 298] width 22 height 10
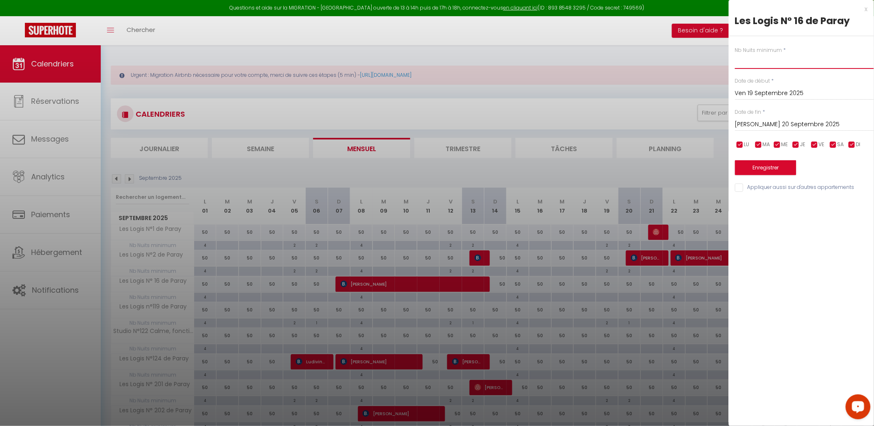
click at [776, 66] on input "text" at bounding box center [804, 61] width 139 height 15
click at [762, 124] on input "[PERSON_NAME] 20 Septembre 2025" at bounding box center [804, 124] width 139 height 11
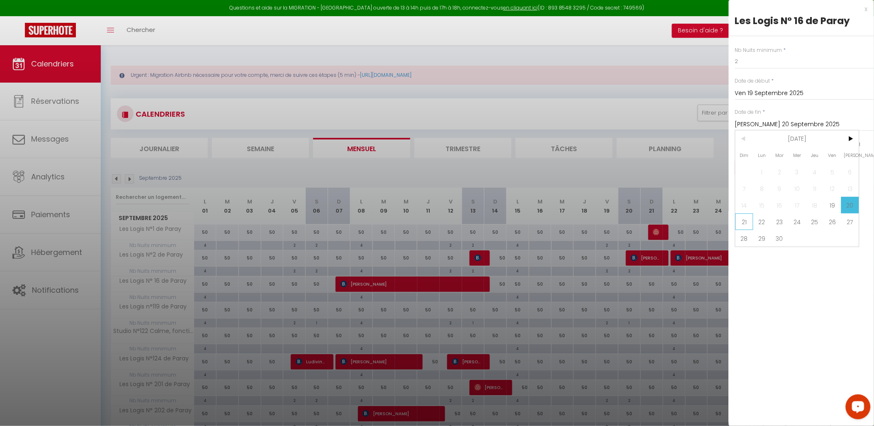
click at [745, 219] on span "21" at bounding box center [745, 221] width 18 height 17
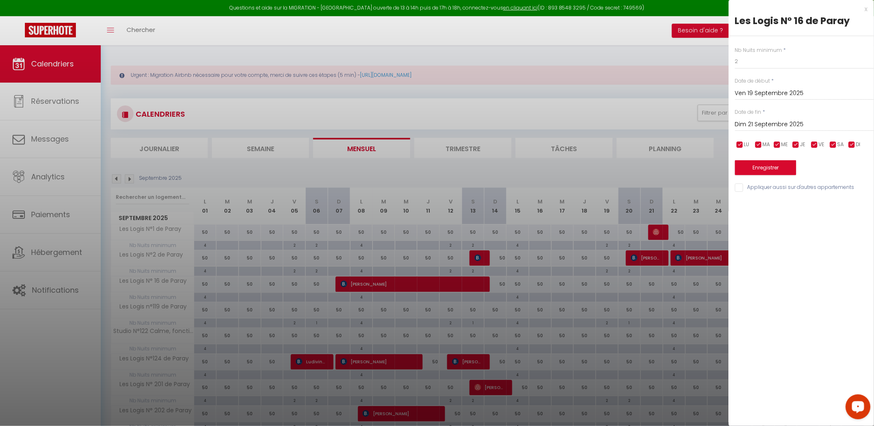
click at [758, 90] on input "Ven 19 Septembre 2025" at bounding box center [804, 93] width 139 height 11
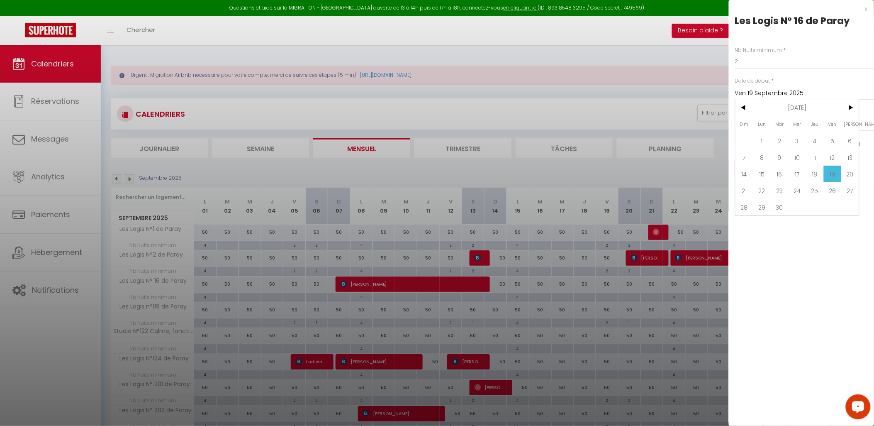
click at [762, 136] on span "1" at bounding box center [763, 140] width 18 height 17
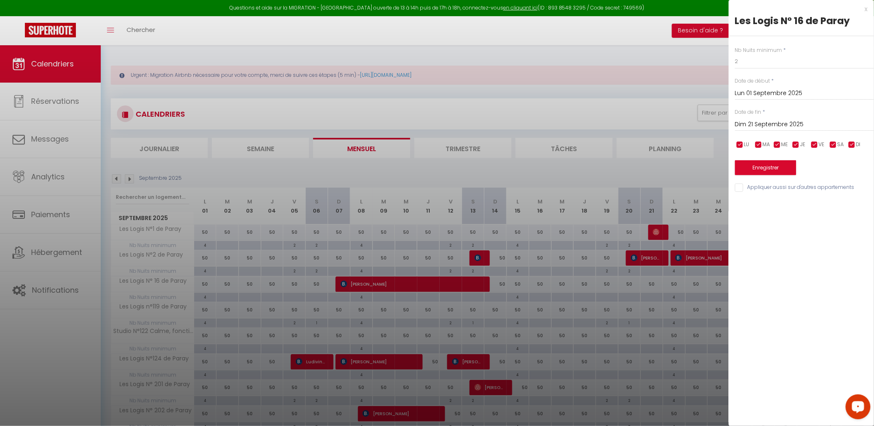
click at [762, 127] on input "Dim 21 Septembre 2025" at bounding box center [804, 124] width 139 height 11
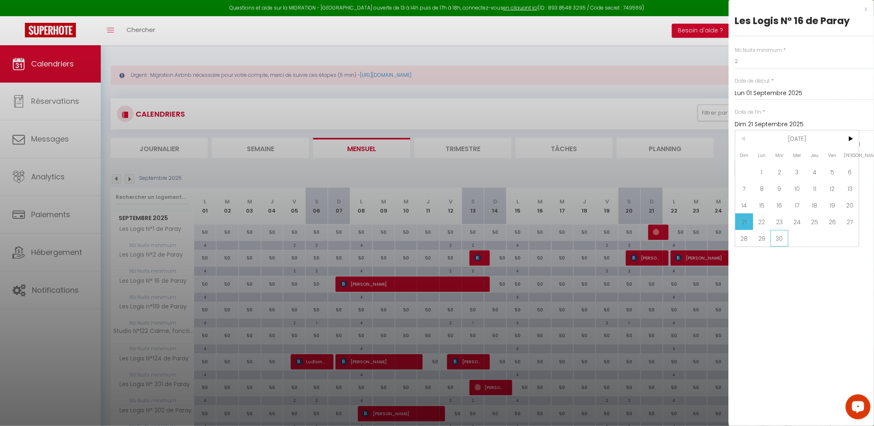
click at [782, 237] on span "30" at bounding box center [780, 238] width 18 height 17
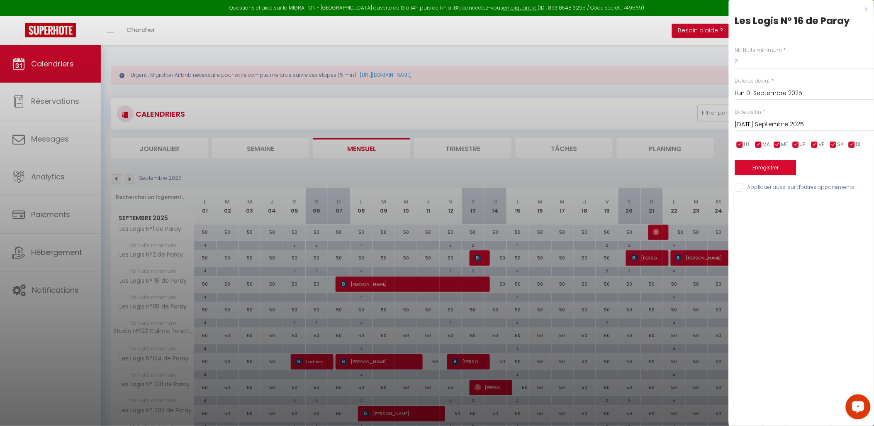
click at [741, 144] on input "checkbox" at bounding box center [740, 145] width 8 height 8
drag, startPoint x: 758, startPoint y: 144, endPoint x: 782, endPoint y: 147, distance: 23.4
click at [759, 144] on input "checkbox" at bounding box center [759, 145] width 8 height 8
click at [778, 144] on input "checkbox" at bounding box center [777, 145] width 8 height 8
drag, startPoint x: 796, startPoint y: 140, endPoint x: 799, endPoint y: 144, distance: 4.4
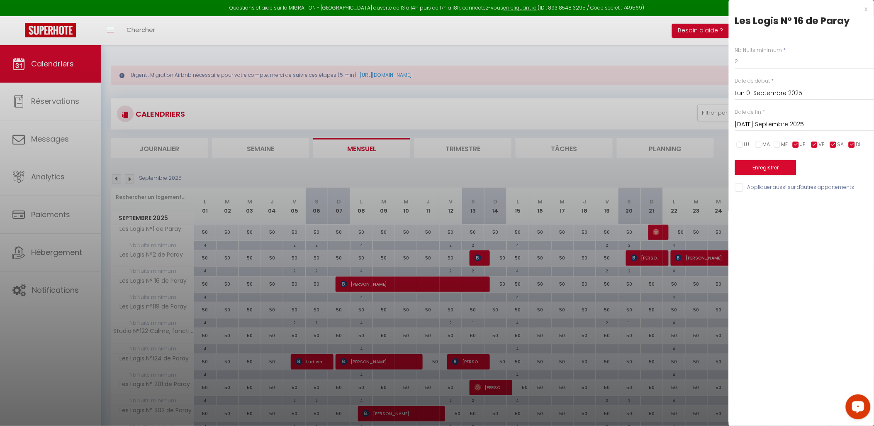
click at [793, 141] on input "checkbox" at bounding box center [796, 145] width 8 height 8
click at [793, 142] on input "checkbox" at bounding box center [852, 145] width 8 height 8
click at [773, 122] on input "[DATE] Septembre 2025" at bounding box center [804, 124] width 139 height 11
click at [793, 138] on span ">" at bounding box center [850, 138] width 18 height 17
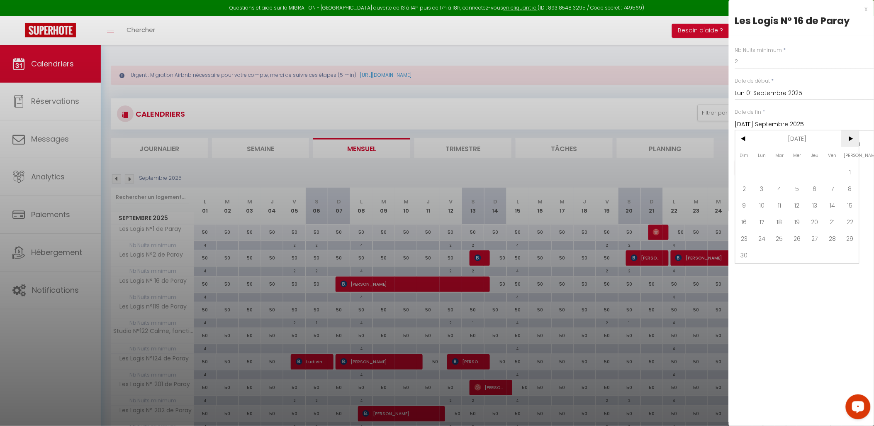
click at [793, 138] on span ">" at bounding box center [850, 138] width 18 height 17
click at [793, 238] on span "31" at bounding box center [850, 238] width 18 height 17
click at [771, 163] on button "Enregistrer" at bounding box center [765, 167] width 61 height 15
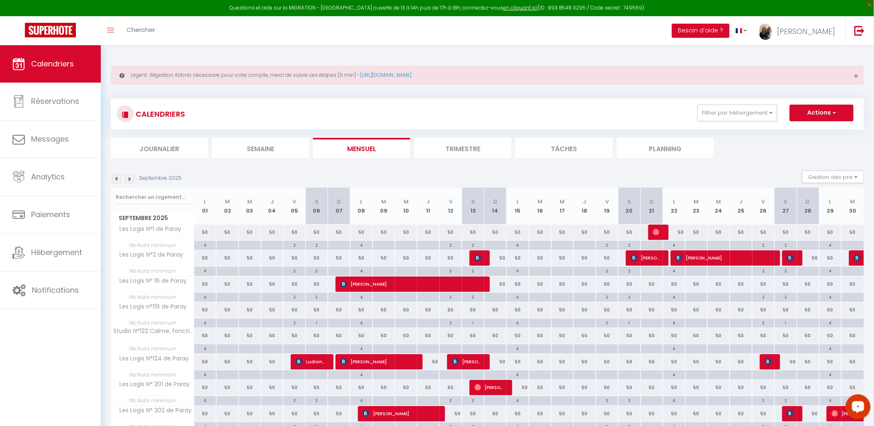
click at [296, 246] on div "2" at bounding box center [294, 245] width 22 height 8
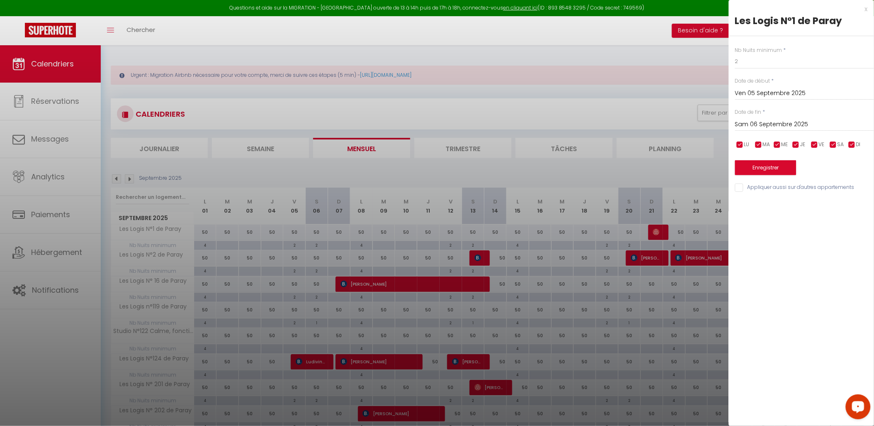
click at [737, 188] on input "Appliquer aussi sur d'autres appartements" at bounding box center [804, 187] width 139 height 8
drag, startPoint x: 741, startPoint y: 146, endPoint x: 755, endPoint y: 145, distance: 14.2
click at [743, 147] on input "checkbox" at bounding box center [740, 145] width 8 height 8
drag, startPoint x: 759, startPoint y: 144, endPoint x: 766, endPoint y: 144, distance: 7.1
click at [760, 144] on input "checkbox" at bounding box center [759, 145] width 8 height 8
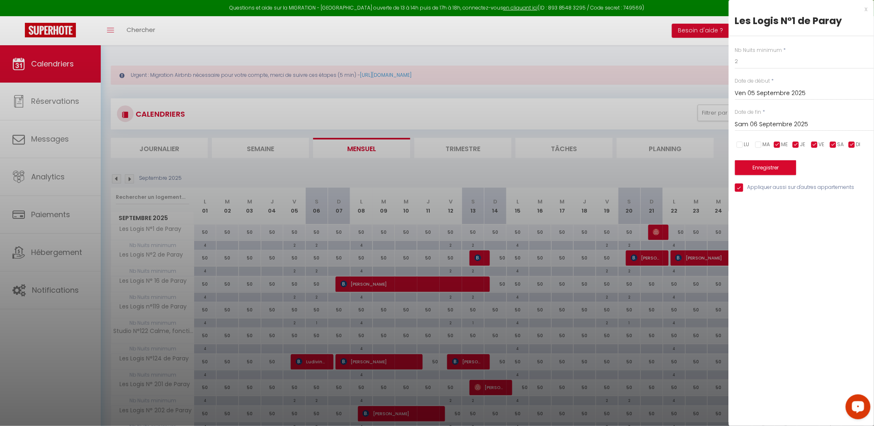
drag, startPoint x: 776, startPoint y: 143, endPoint x: 788, endPoint y: 145, distance: 11.5
click at [777, 143] on input "checkbox" at bounding box center [777, 145] width 8 height 8
click at [793, 146] on input "checkbox" at bounding box center [796, 145] width 8 height 8
click at [793, 143] on input "checkbox" at bounding box center [852, 145] width 8 height 8
click at [761, 123] on input "Sam 06 Septembre 2025" at bounding box center [804, 124] width 139 height 11
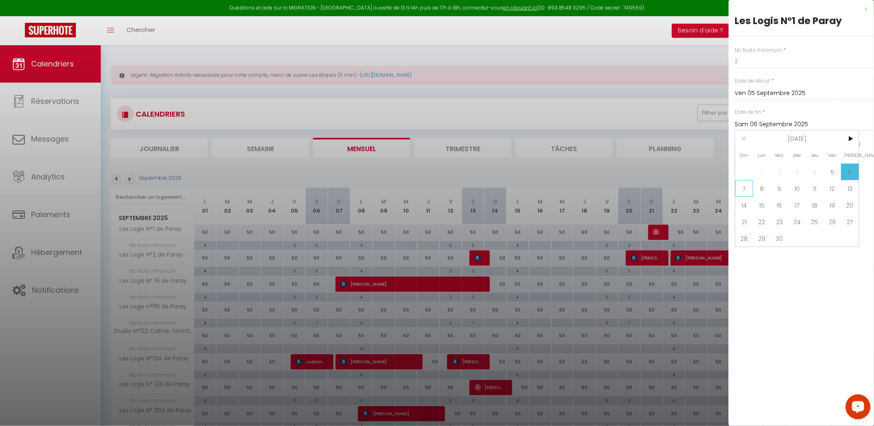
click at [746, 188] on span "7" at bounding box center [745, 188] width 18 height 17
click at [761, 166] on button "Enregistrer" at bounding box center [765, 167] width 61 height 15
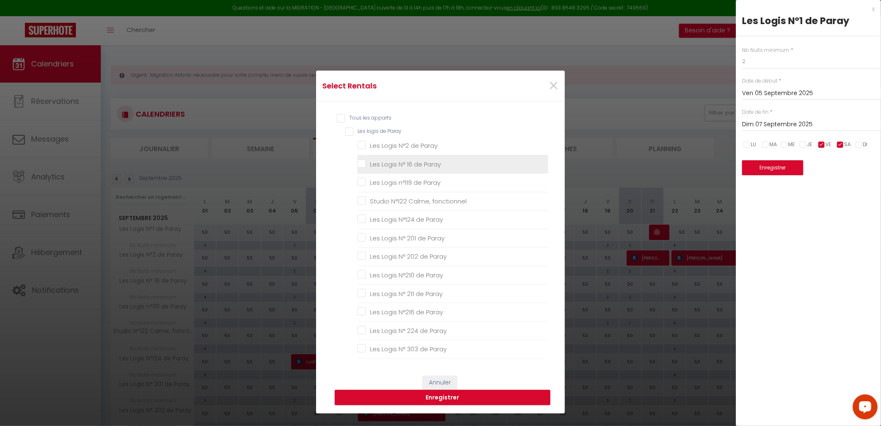
drag, startPoint x: 346, startPoint y: 127, endPoint x: 449, endPoint y: 162, distance: 109.0
click at [348, 127] on Paray "Les logis de Paray" at bounding box center [446, 131] width 203 height 8
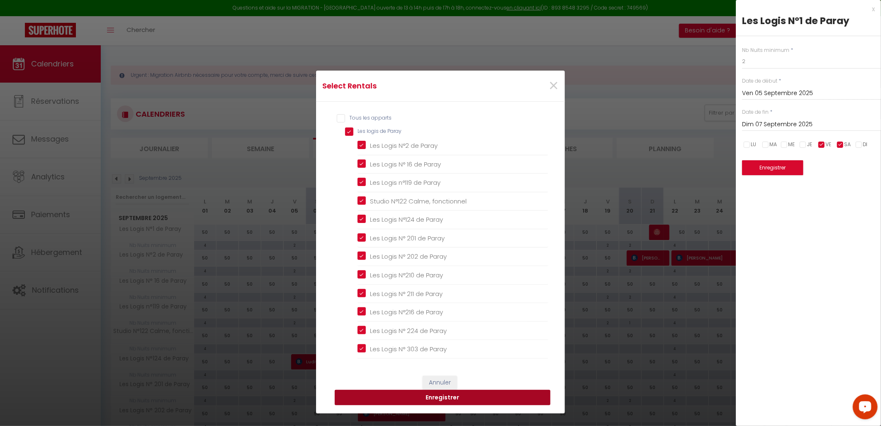
click at [447, 383] on button "Enregistrer" at bounding box center [443, 398] width 216 height 16
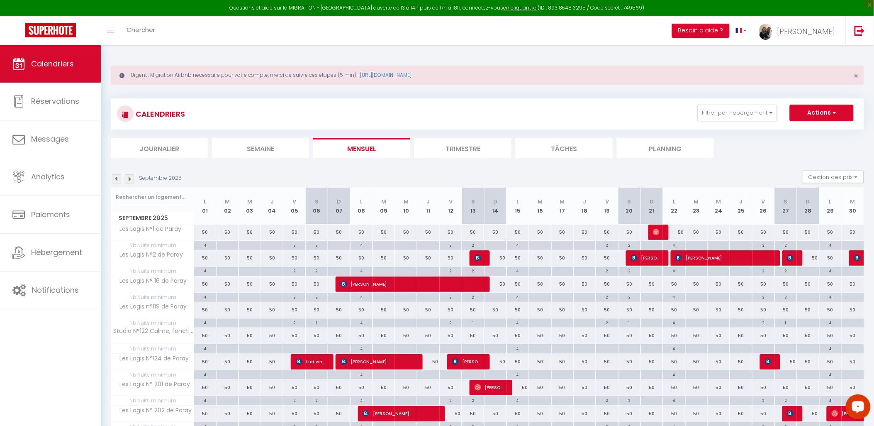
click at [115, 176] on img at bounding box center [116, 178] width 9 height 9
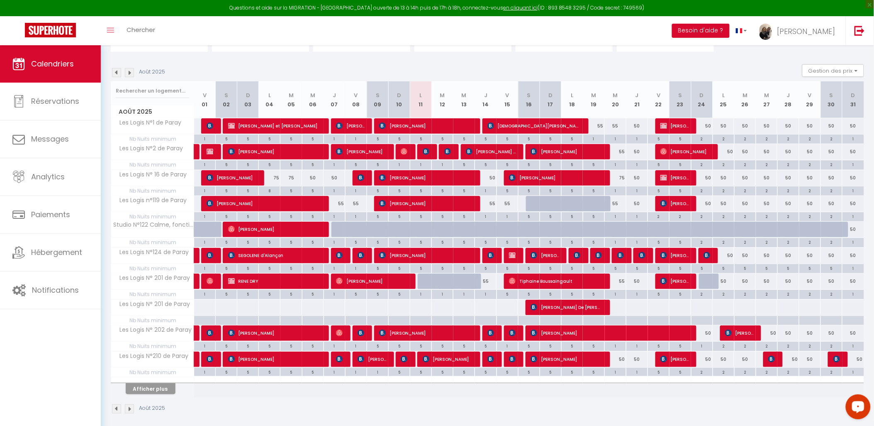
scroll to position [113, 0]
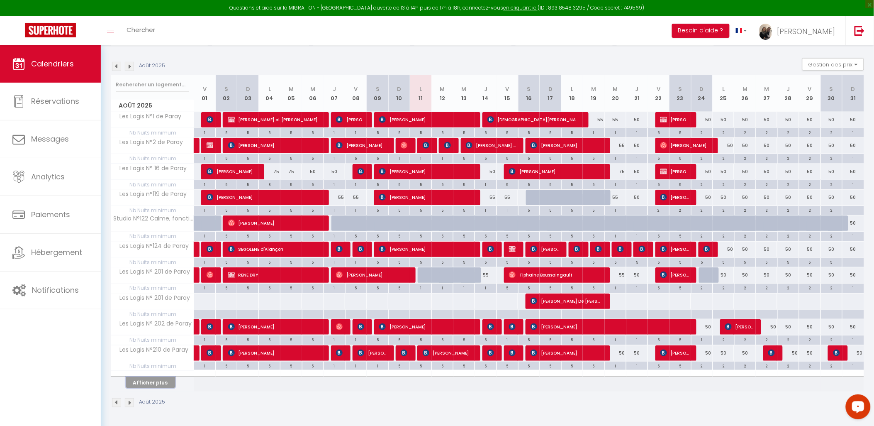
click at [156, 378] on button "Afficher plus" at bounding box center [151, 382] width 50 height 11
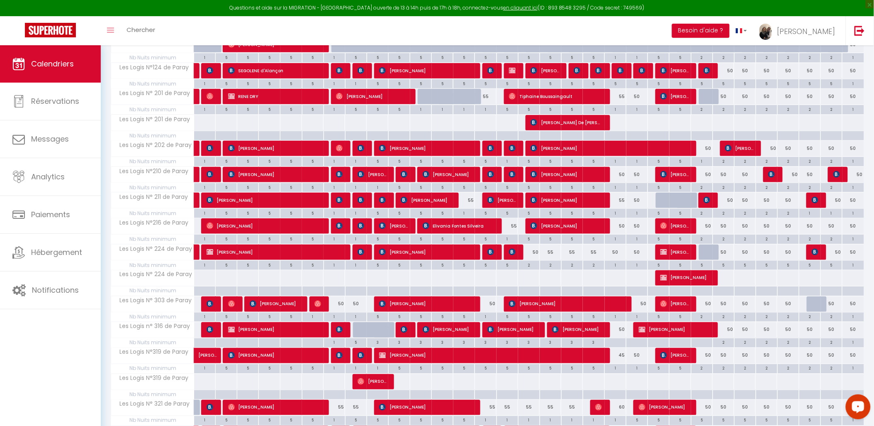
scroll to position [343, 0]
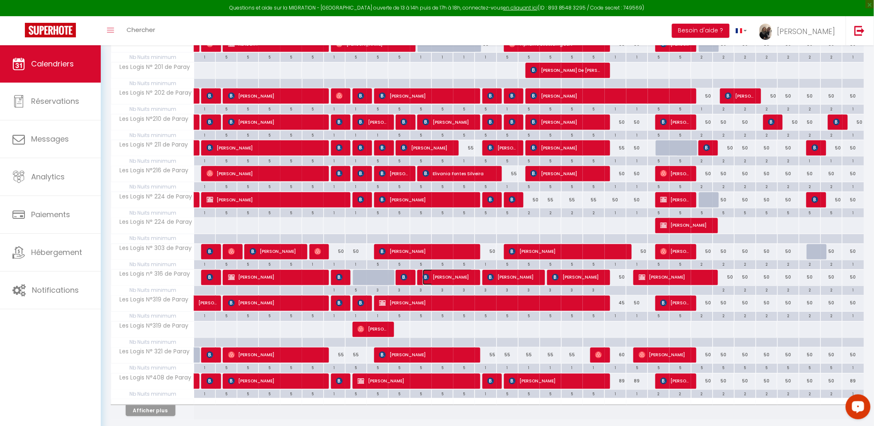
click at [450, 276] on span "[PERSON_NAME]" at bounding box center [448, 277] width 50 height 16
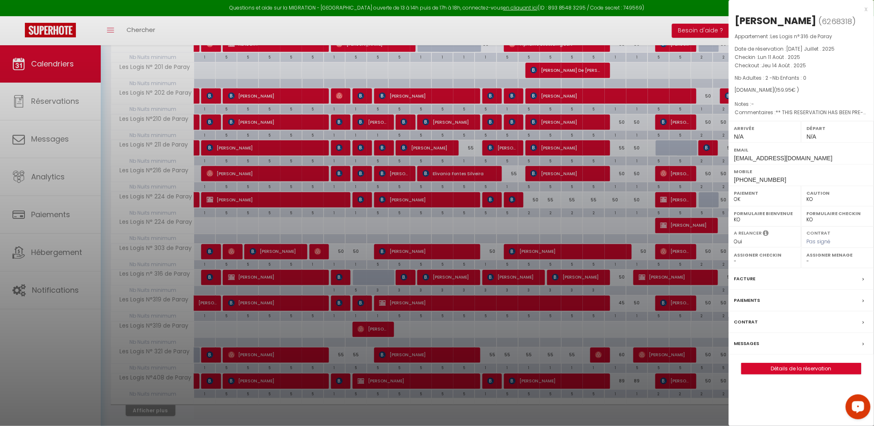
click at [793, 376] on div "x [PERSON_NAME] ( 6268318 ) Appartement : Les Logis n° 316 [PERSON_NAME] Date d…" at bounding box center [801, 193] width 145 height 387
click at [793, 368] on link "Détails de la réservation" at bounding box center [801, 368] width 119 height 11
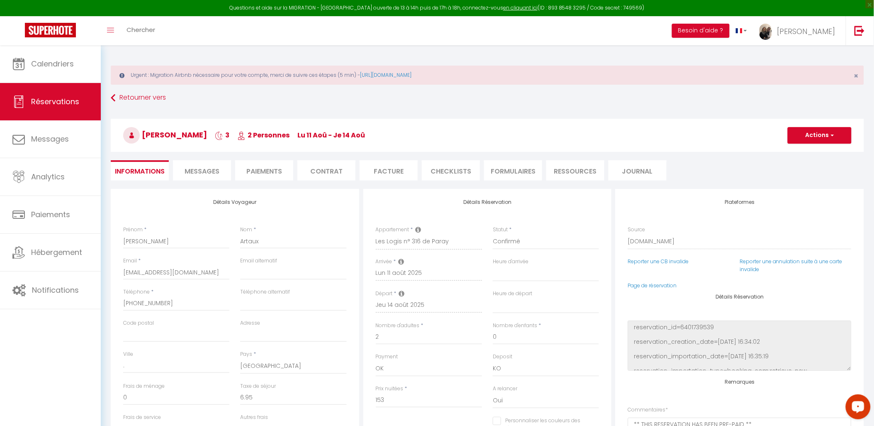
drag, startPoint x: 187, startPoint y: 168, endPoint x: 205, endPoint y: 167, distance: 18.3
click at [187, 168] on span "Messages" at bounding box center [202, 171] width 35 height 10
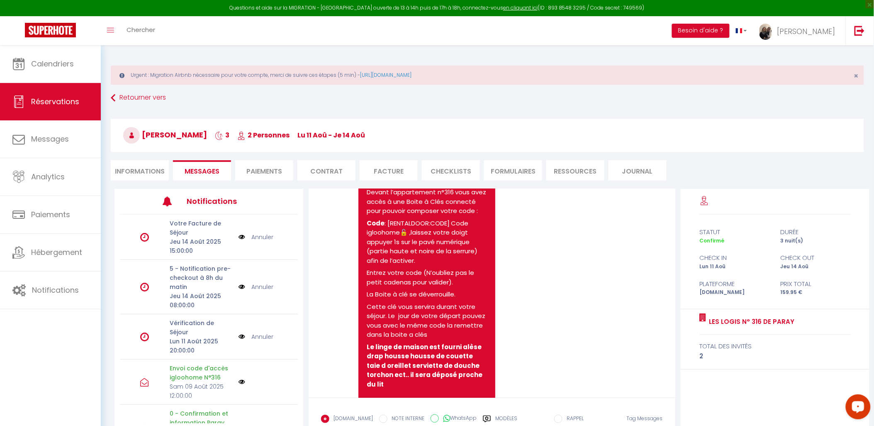
scroll to position [1291, 0]
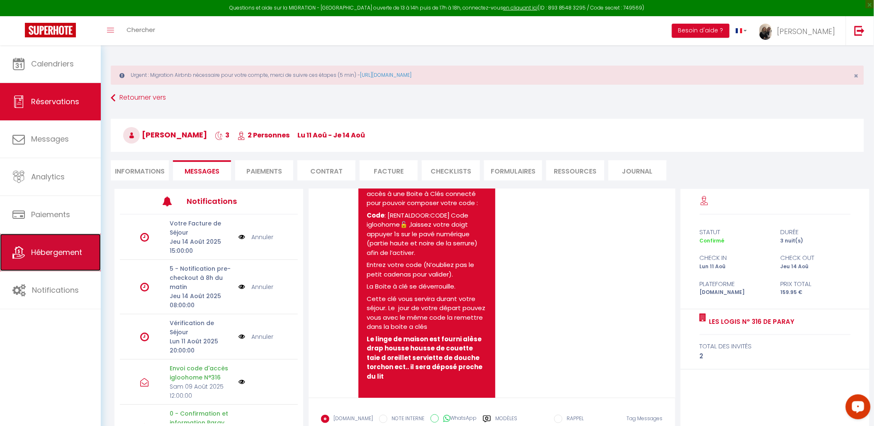
click at [42, 263] on link "Hébergement" at bounding box center [50, 252] width 101 height 37
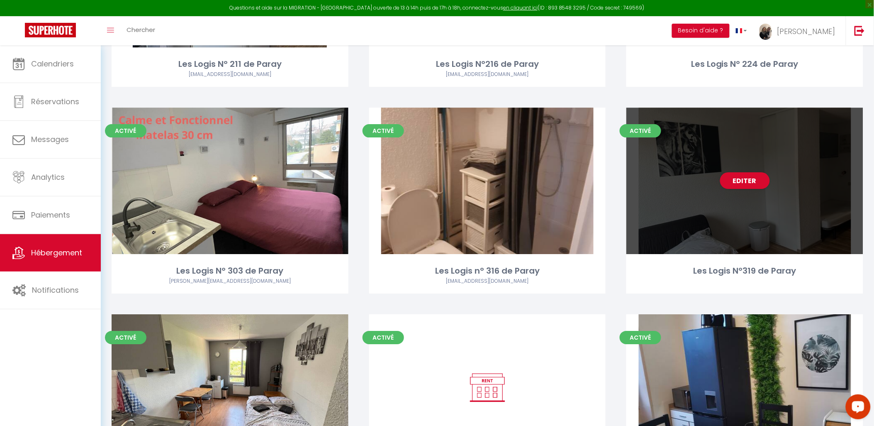
scroll to position [876, 0]
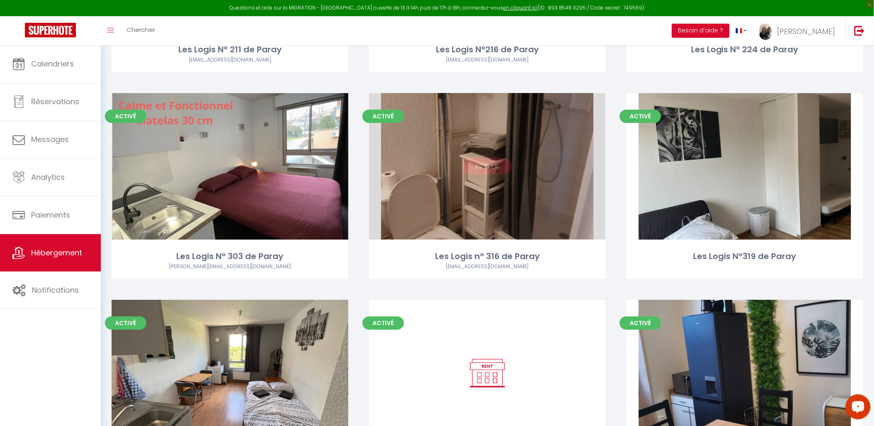
click at [480, 169] on link "Editer" at bounding box center [488, 166] width 50 height 17
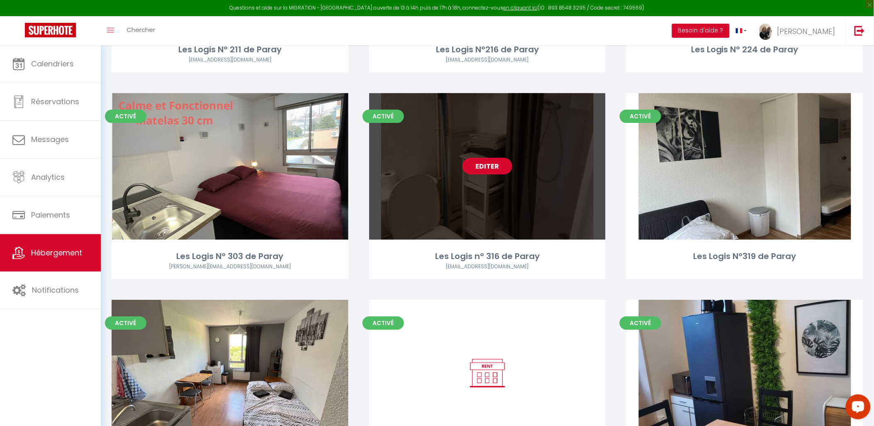
click at [492, 169] on link "Editer" at bounding box center [488, 166] width 50 height 17
click at [491, 165] on link "Editer" at bounding box center [488, 166] width 50 height 17
click at [487, 169] on link "Editer" at bounding box center [488, 166] width 50 height 17
click at [483, 162] on link "Editer" at bounding box center [488, 166] width 50 height 17
click at [481, 165] on link "Editer" at bounding box center [488, 166] width 50 height 17
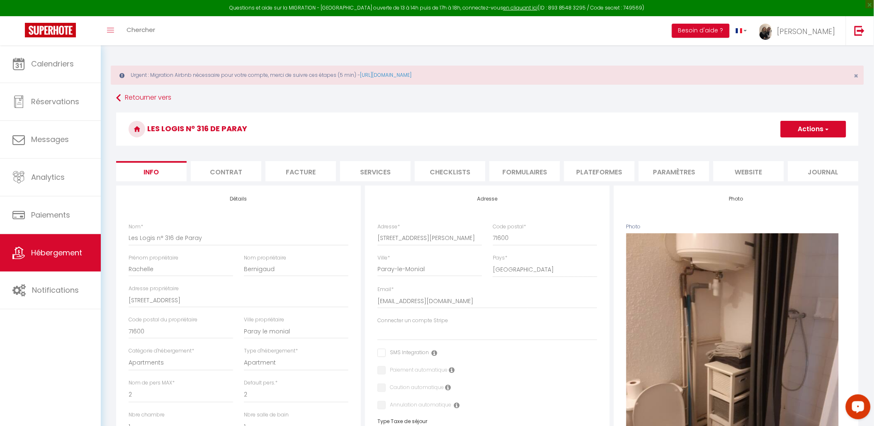
click at [387, 176] on li "Services" at bounding box center [375, 171] width 71 height 20
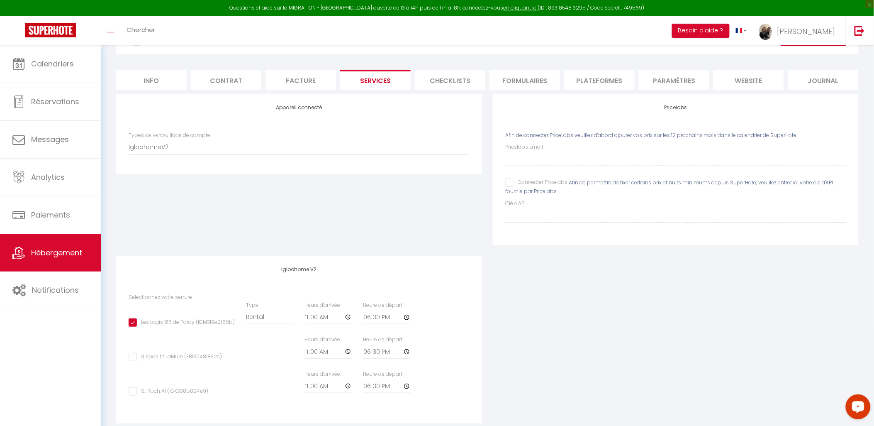
scroll to position [115, 0]
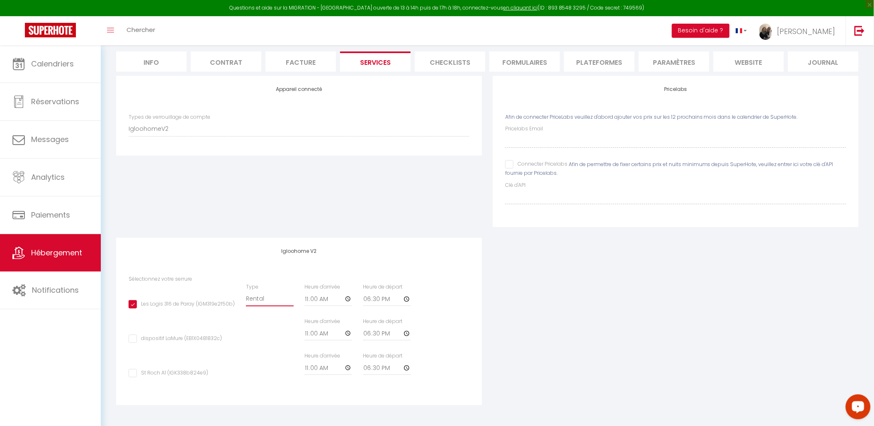
click at [254, 300] on select "Building [GEOGRAPHIC_DATA]" at bounding box center [270, 298] width 48 height 16
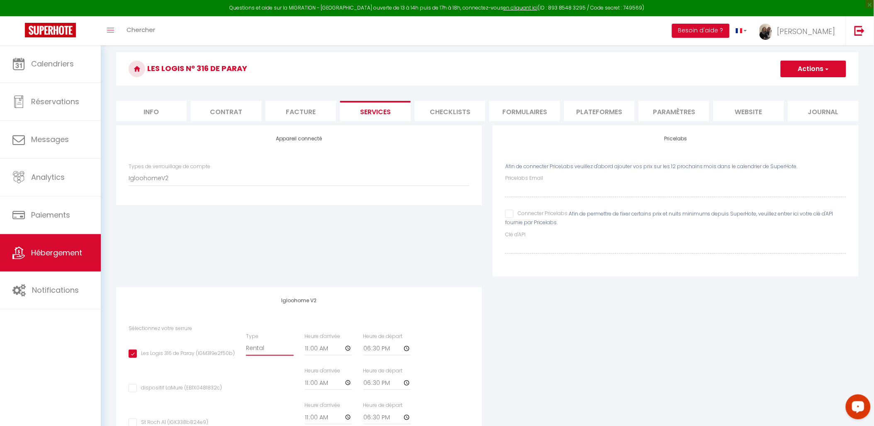
scroll to position [0, 0]
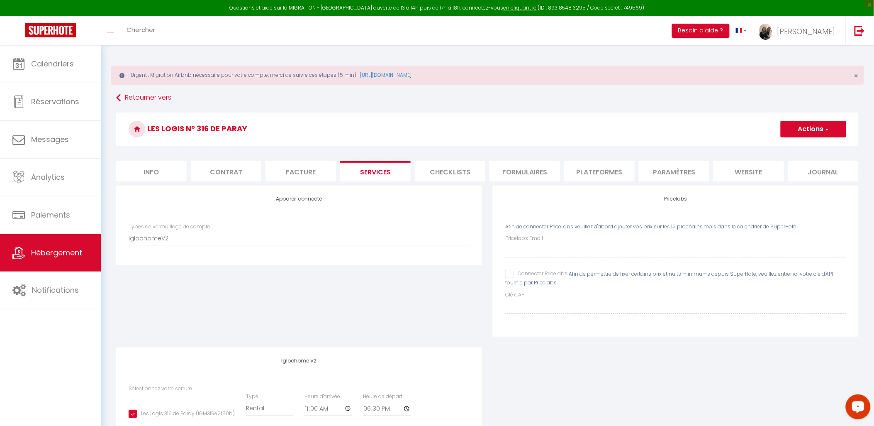
click at [793, 124] on button "Actions" at bounding box center [814, 129] width 66 height 17
click at [793, 148] on link "Enregistrer" at bounding box center [813, 147] width 66 height 11
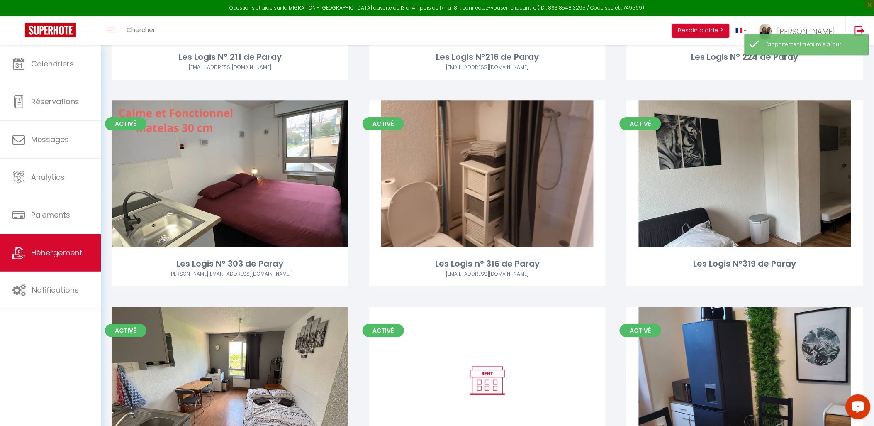
scroll to position [922, 0]
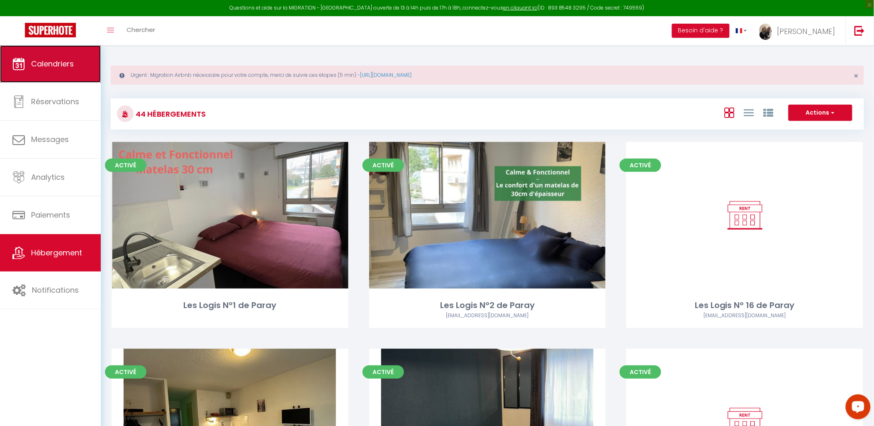
click at [39, 63] on span "Calendriers" at bounding box center [52, 64] width 43 height 10
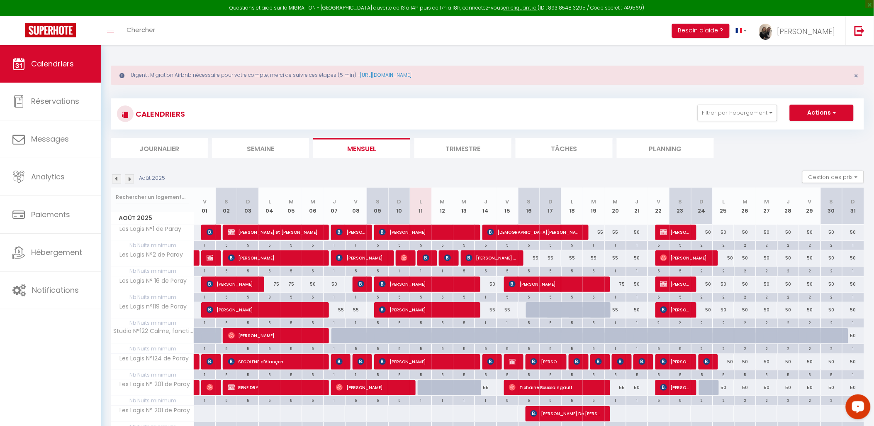
click at [529, 271] on div "5" at bounding box center [529, 270] width 21 height 8
type input "5"
type input "[PERSON_NAME] 16 Août 2025"
type input "Dim 17 Août 2025"
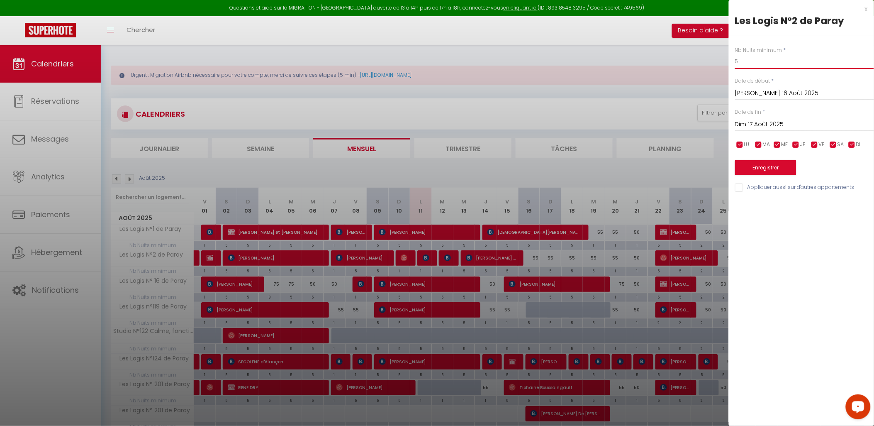
click at [758, 63] on input "5" at bounding box center [804, 61] width 139 height 15
type input "4"
click at [770, 121] on input "Dim 17 Août 2025" at bounding box center [804, 124] width 139 height 11
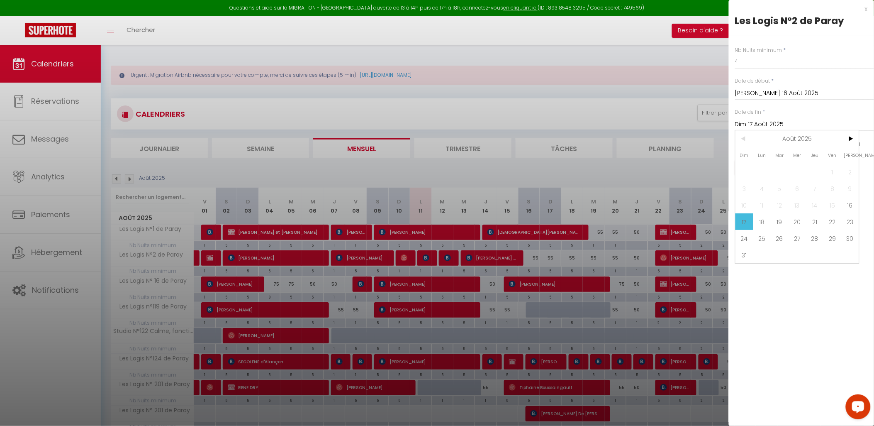
click at [798, 225] on span "20" at bounding box center [798, 221] width 18 height 17
type input "Mer 20 Août 2025"
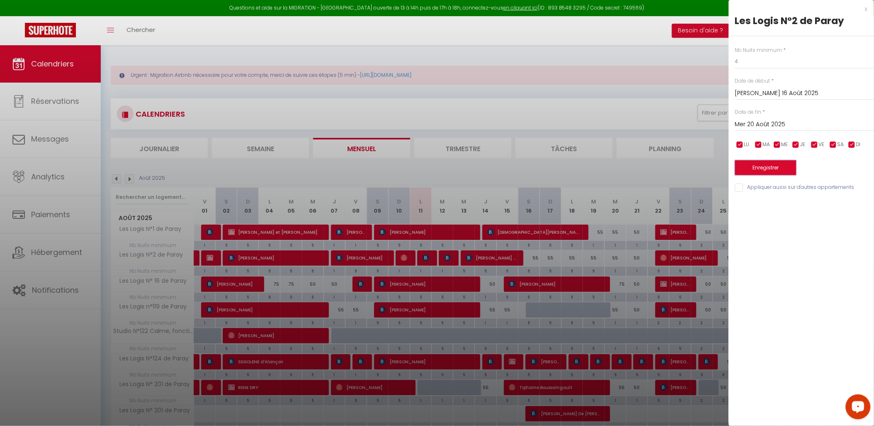
click at [782, 168] on button "Enregistrer" at bounding box center [765, 167] width 61 height 15
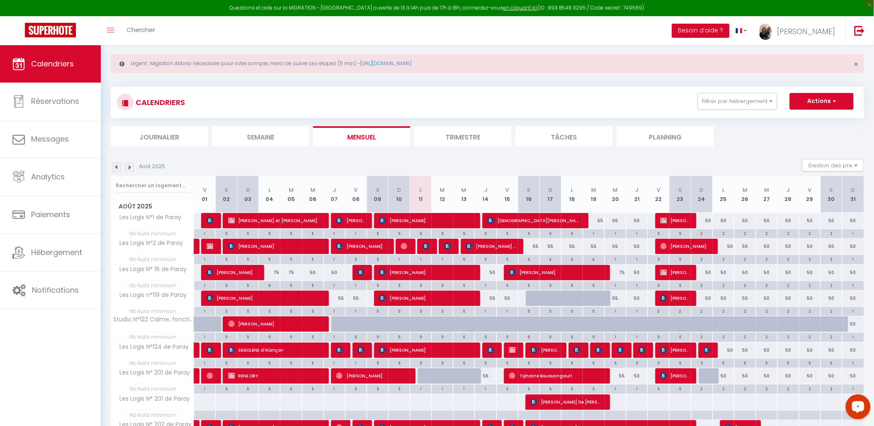
scroll to position [113, 0]
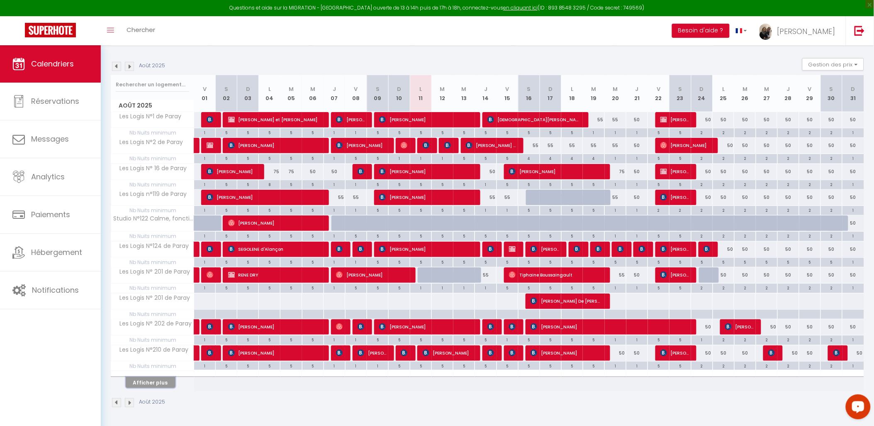
click at [159, 383] on button "Afficher plus" at bounding box center [151, 382] width 50 height 11
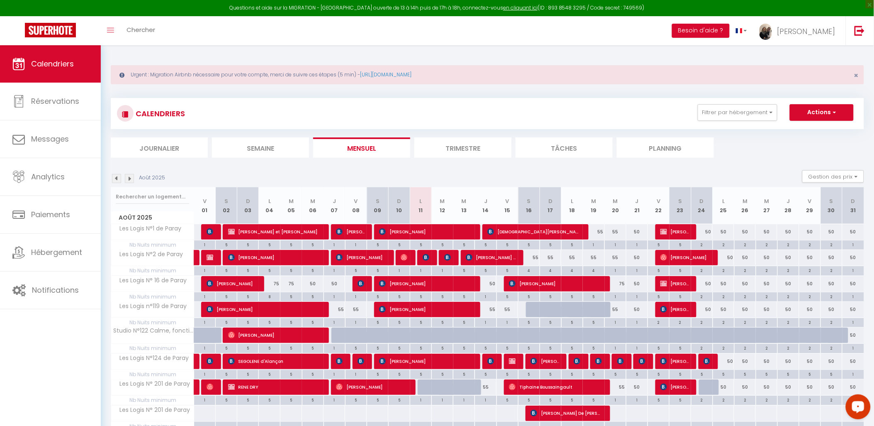
scroll to position [0, 0]
click at [833, 113] on span "button" at bounding box center [833, 112] width 5 height 8
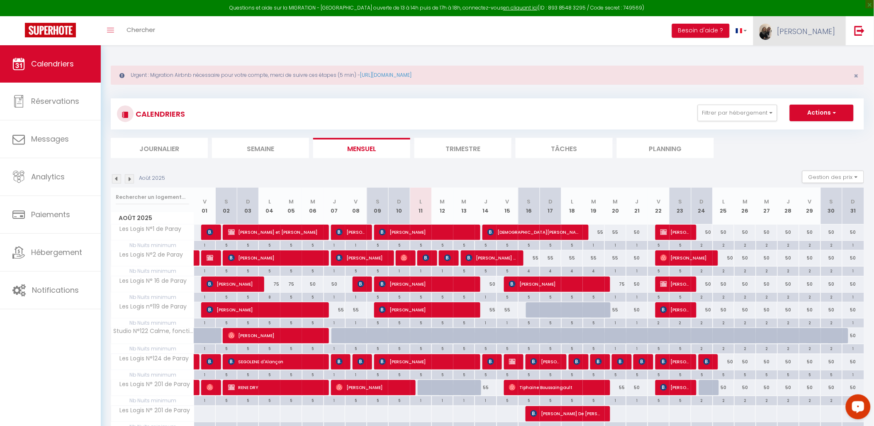
click at [824, 33] on span "[PERSON_NAME]" at bounding box center [807, 31] width 58 height 10
click at [814, 56] on link "Paramètres" at bounding box center [812, 58] width 61 height 14
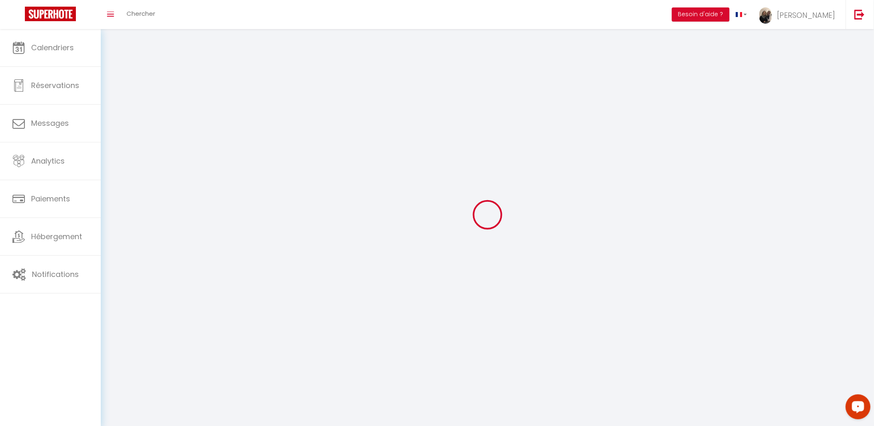
type input "[PERSON_NAME]"
type input "Favre"
type input "0628299190"
type input "L'agence de Roanne [STREET_ADDRESS]"
type input "42300"
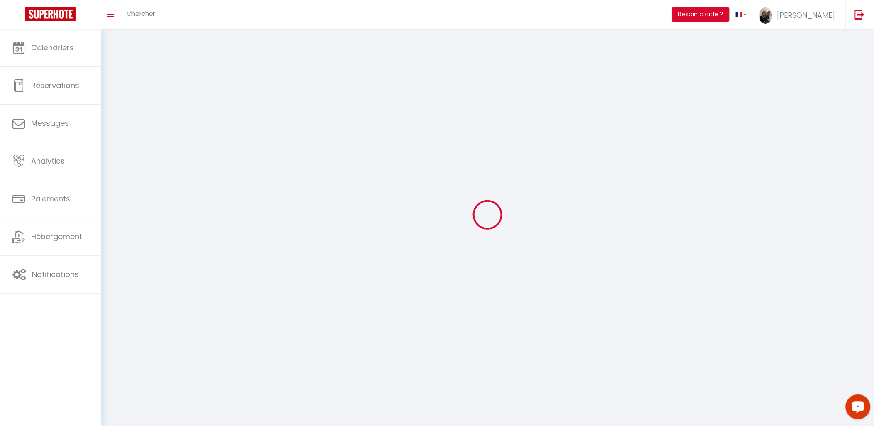
type input "Roanne"
type input "o1Rnf73EYa7dWAdymNnOd9P1Q"
type input "XE2Rg5T4bqylQyFCK8XeuExbp"
type input "[URL][DOMAIN_NAME]"
type input "FO27250"
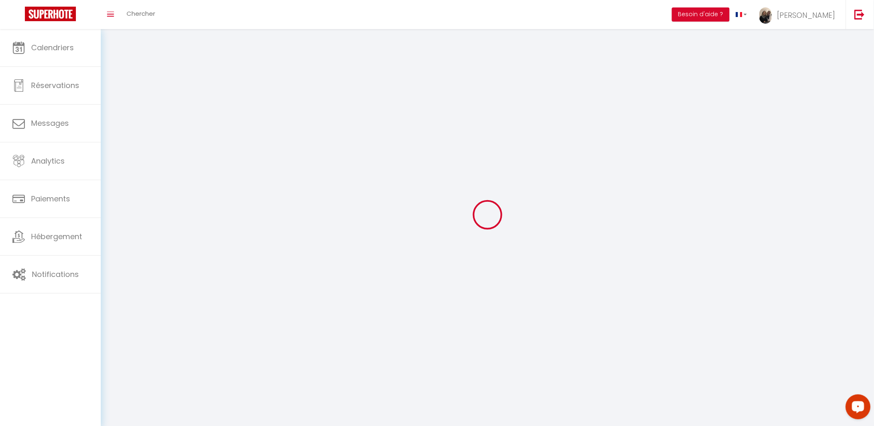
select select "1"
select select "28"
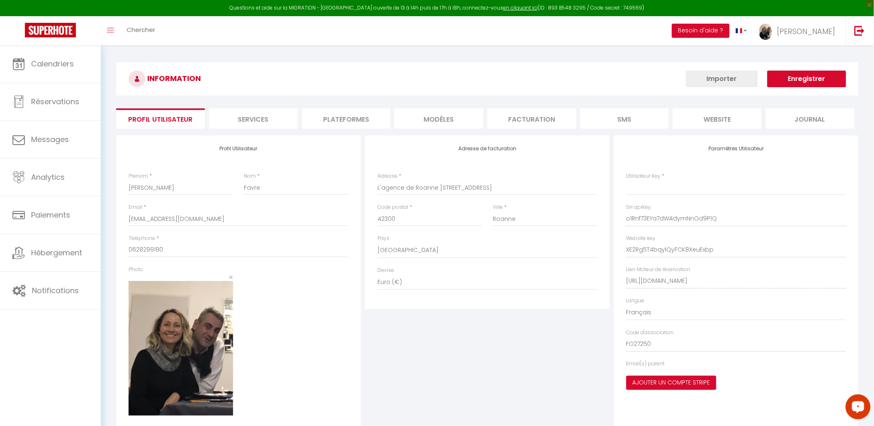
type input "o1Rnf73EYa7dWAdymNnOd9P1Q"
type input "XE2Rg5T4bqylQyFCK8XeuExbp"
type input "[URL][DOMAIN_NAME]"
select select "fr"
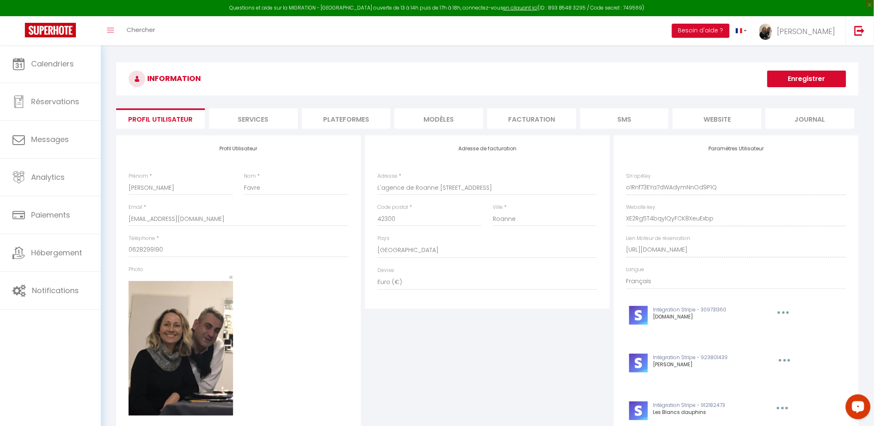
click at [354, 114] on li "Plateformes" at bounding box center [346, 118] width 89 height 20
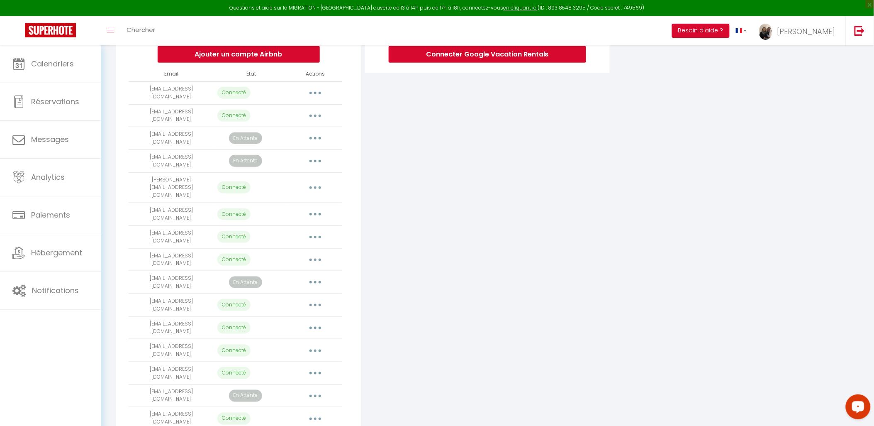
scroll to position [184, 0]
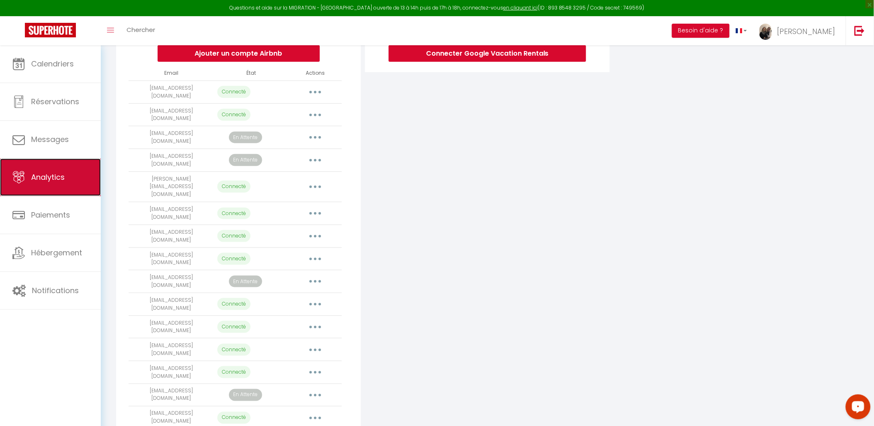
click at [56, 180] on span "Analytics" at bounding box center [48, 177] width 34 height 10
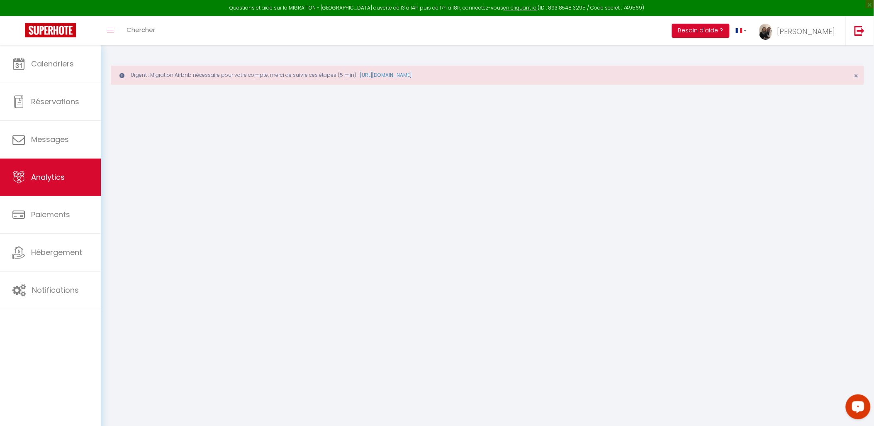
select select "2025"
select select "8"
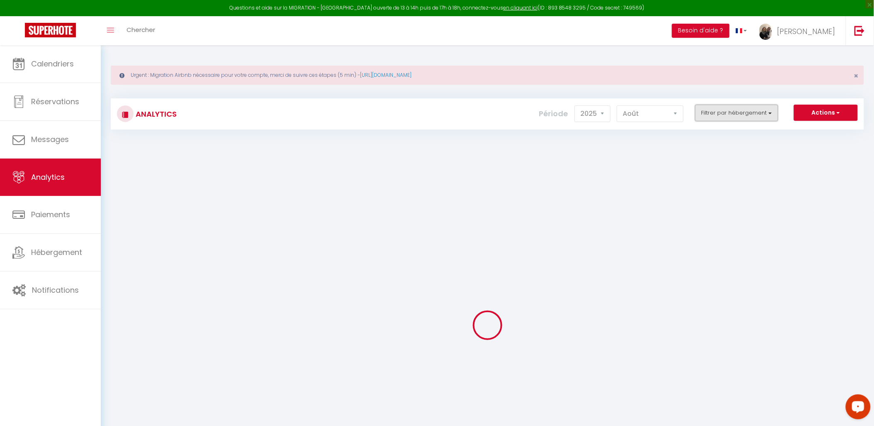
click at [716, 115] on button "Filtrer par hébergement" at bounding box center [736, 113] width 83 height 17
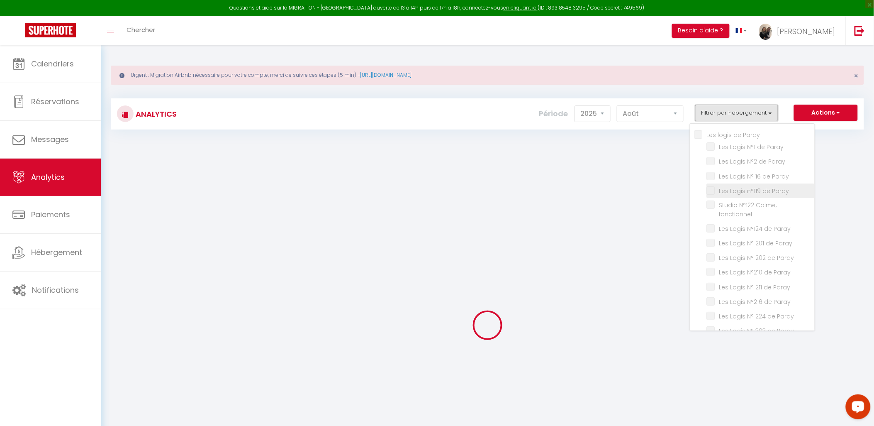
scroll to position [46, 0]
click at [715, 222] on label "Les Logis N°210 de Paray" at bounding box center [753, 226] width 76 height 9
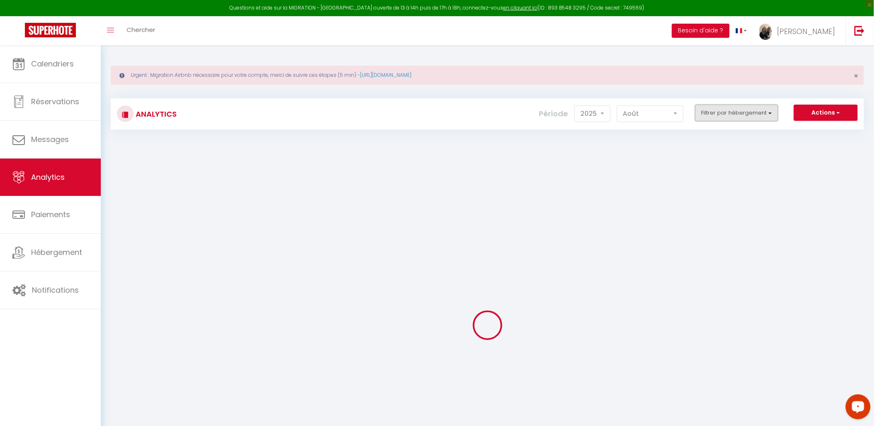
click at [744, 118] on button "Filtrer par hébergement" at bounding box center [736, 113] width 83 height 17
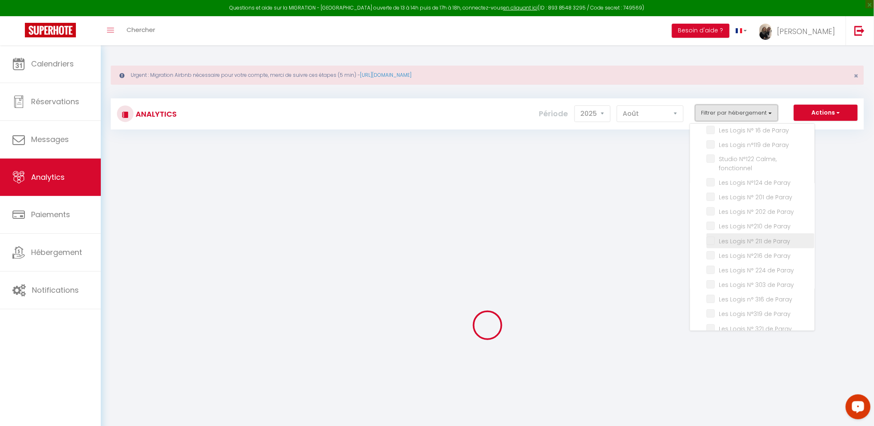
checkbox Paray "false"
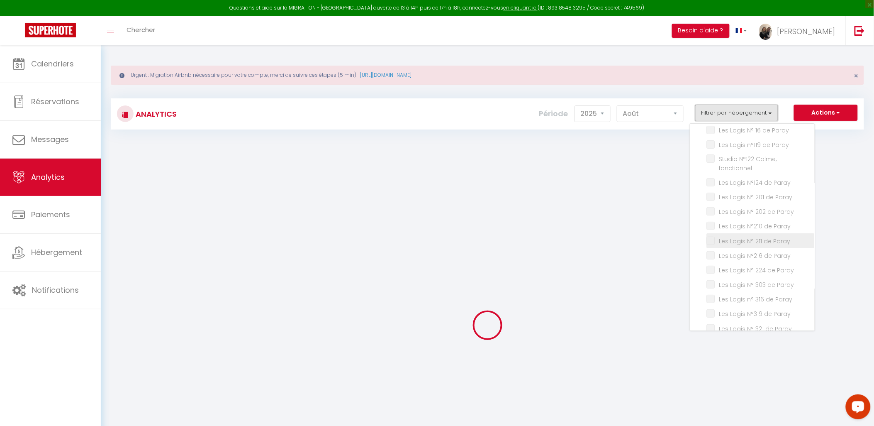
checkbox fonctionnel "false"
checkbox Paray "false"
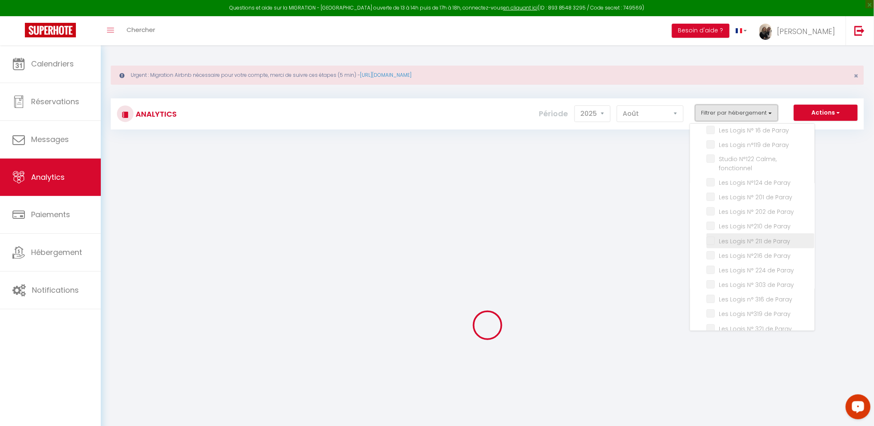
checkbox Paray "false"
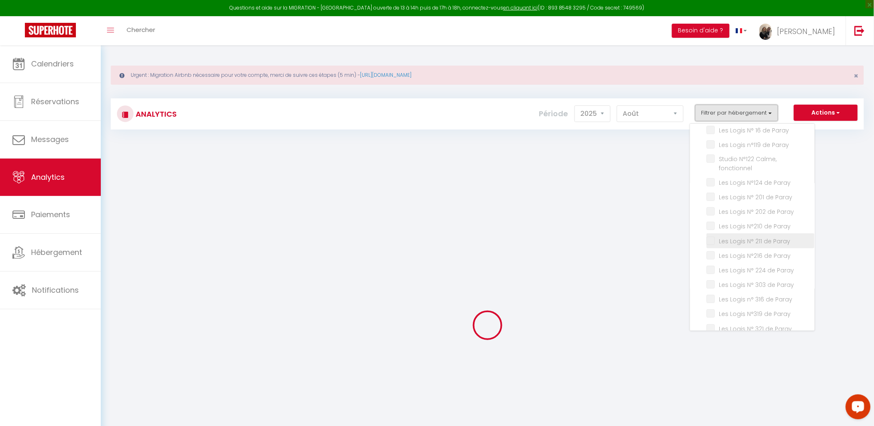
checkbox Paray "false"
checkbox Dauphins "false"
checkbox min "false"
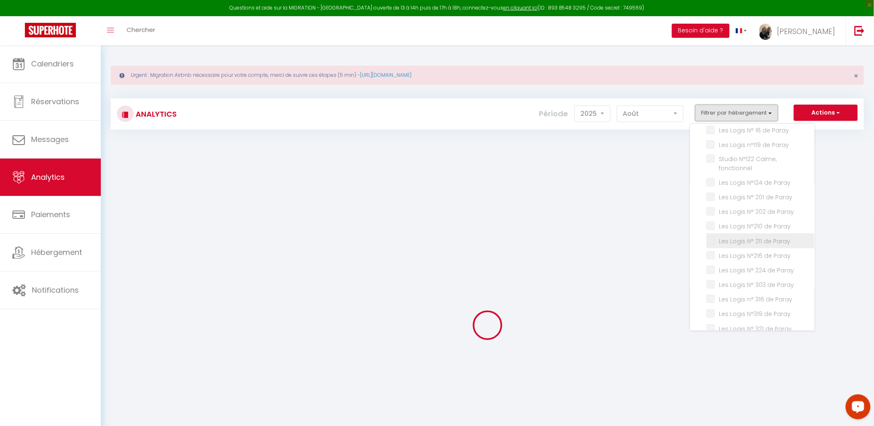
checkbox Gare\) "false"
checkbox pieds "false"
checkbox gares "false"
checkbox Gare\) "false"
checkbox Gares "false"
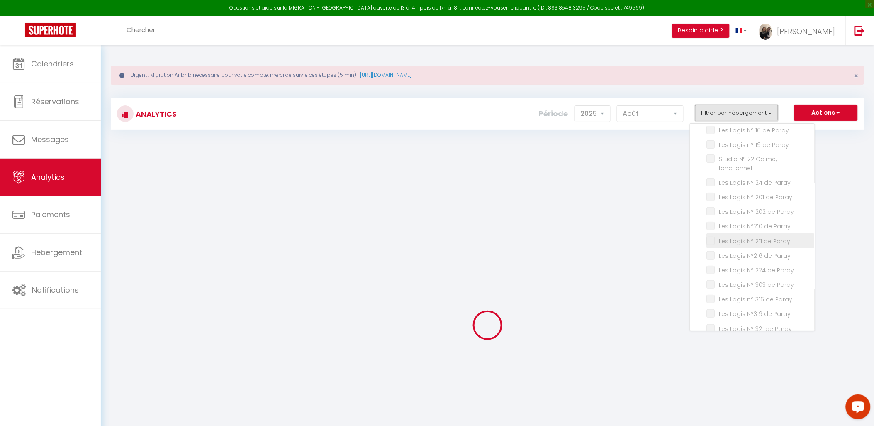
checkbox input "false"
checkbox Neptune "false"
checkbox RDC "false"
checkbox Etage "false"
checkbox Luc "false"
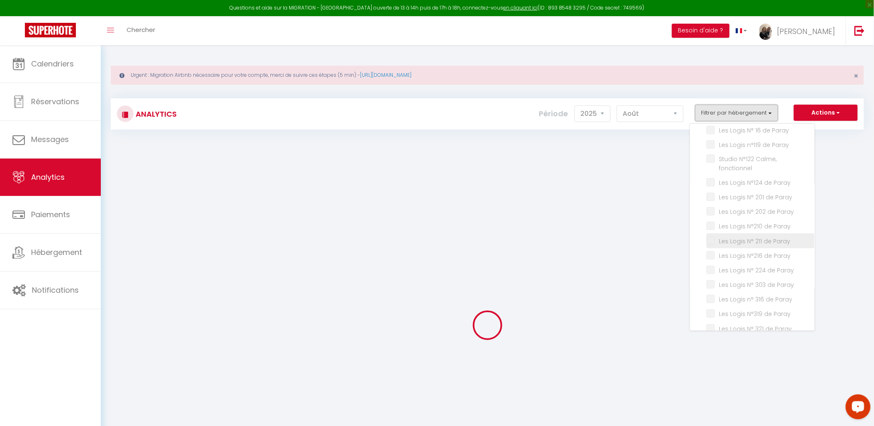
checkbox Vacancéol "false"
checkbox Esterel "false"
checkbox Ect "false"
checkbox Paray "false"
checkbox Charolles "false"
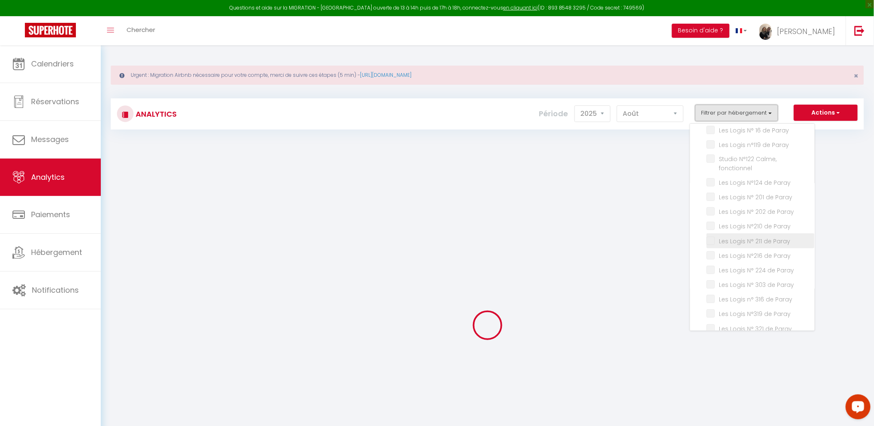
checkbox industrie "false"
checkbox Neptune "false"
checkbox Collège "false"
checkbox 2 "false"
checkbox 50m "false"
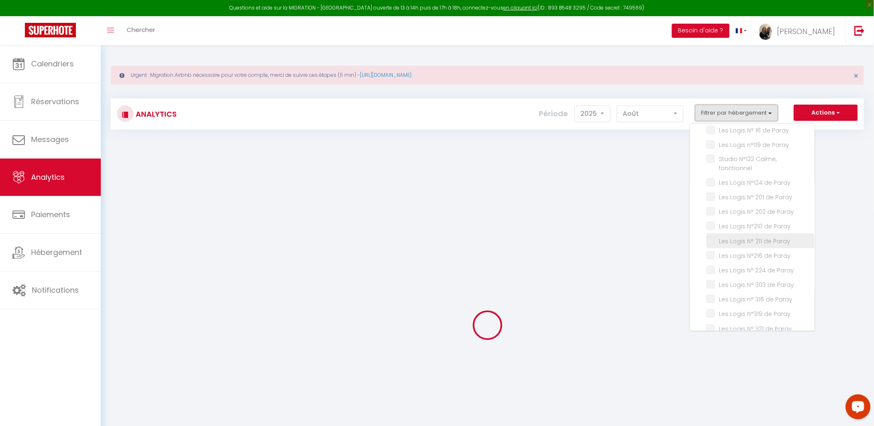
checkbox Paray "false"
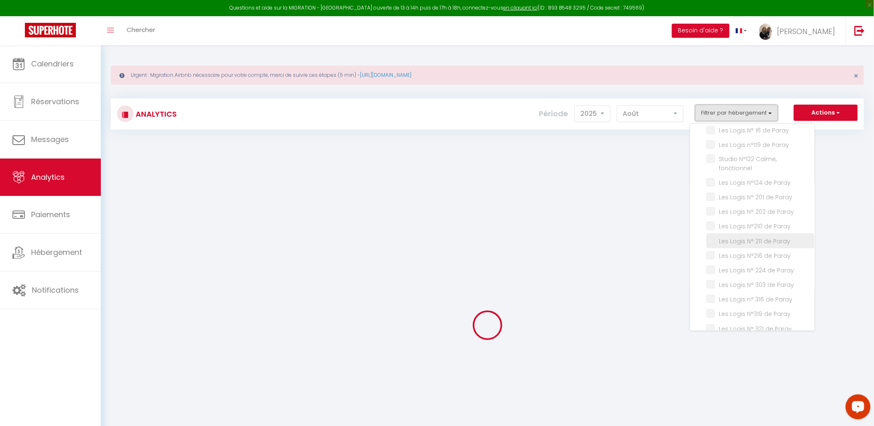
checkbox fonctionnel "false"
checkbox Paray "false"
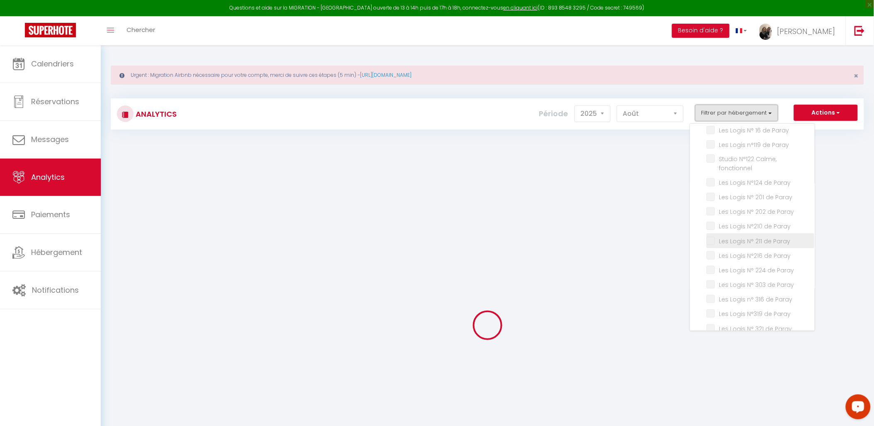
checkbox Paray "false"
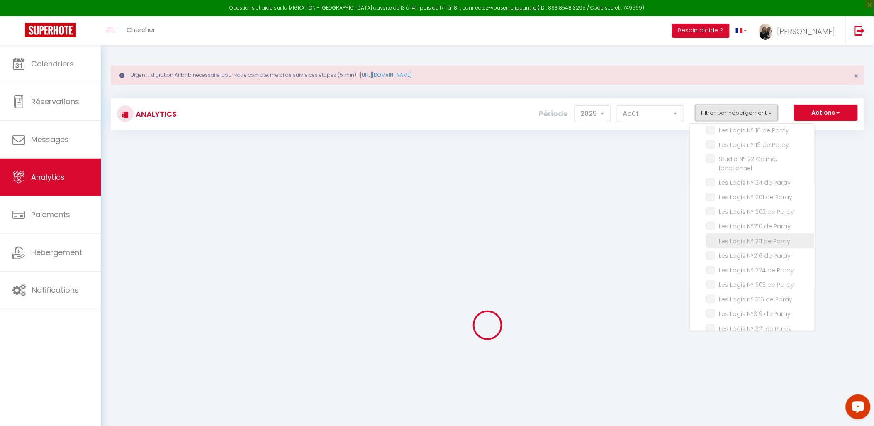
checkbox Paray "false"
checkbox couchages "false"
checkbox Couchages "false"
checkbox couchages "false"
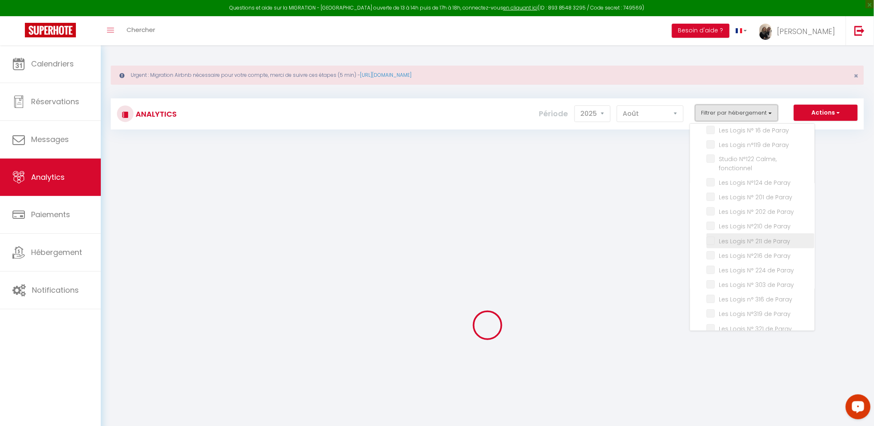
checkbox couchages "false"
checkbox Charolles "false"
checkbox industrie "false"
checkbox Neptune "false"
checkbox Collège "false"
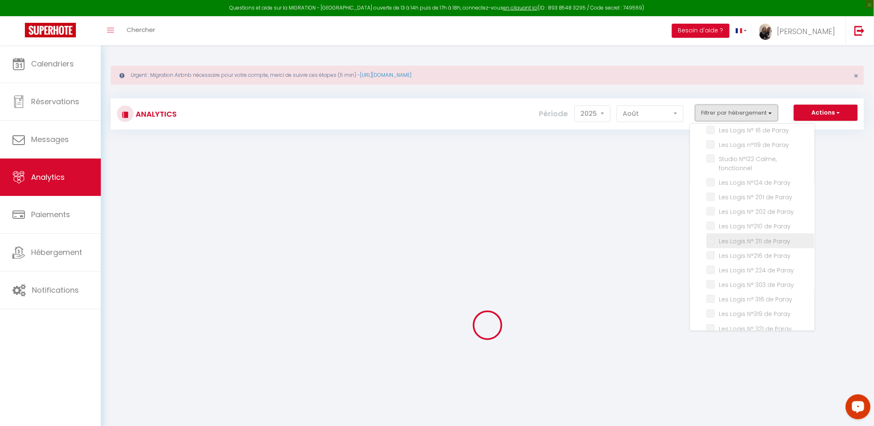
checkbox 2 "false"
checkbox Tonissiubaldesca "false"
checkbox Paray "false"
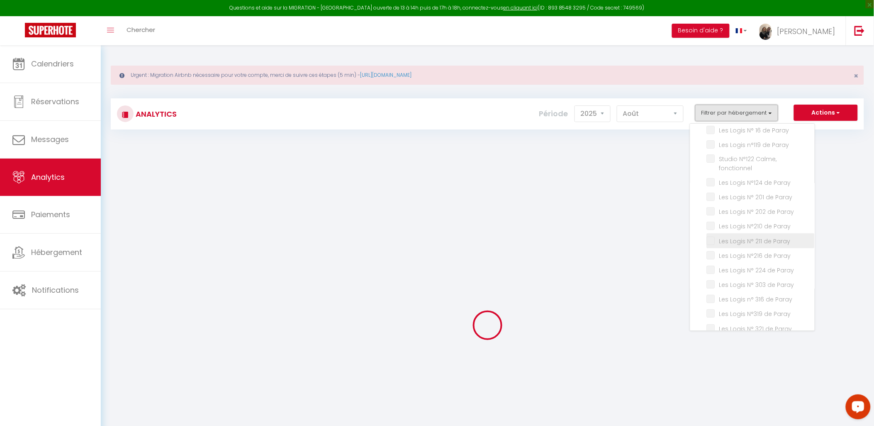
checkbox input "false"
checkbox Couchages "false"
checkbox ville "false"
checkbox gare "false"
checkbox Etage "false"
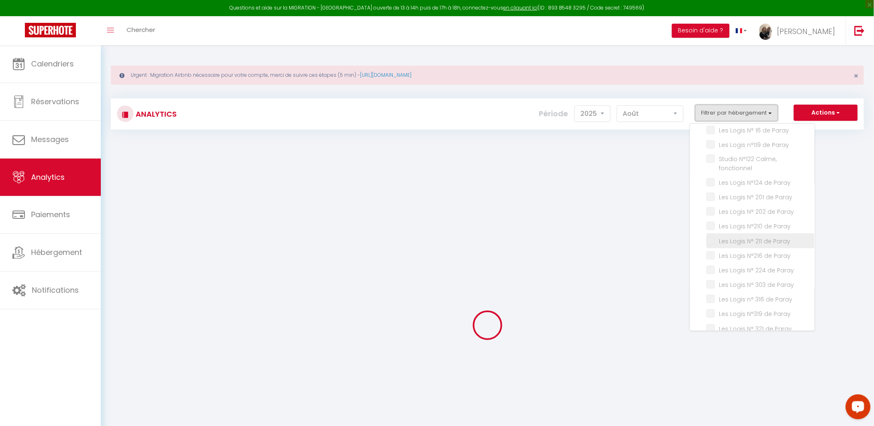
checkbox Montverdun "false"
checkbox hypercentre "false"
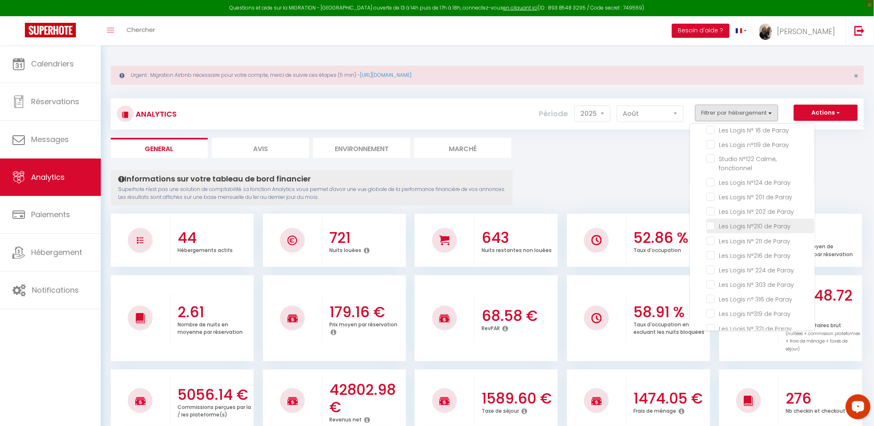
click at [714, 221] on Paray "checkbox" at bounding box center [761, 225] width 108 height 8
checkbox Paray "true"
checkbox Paray "false"
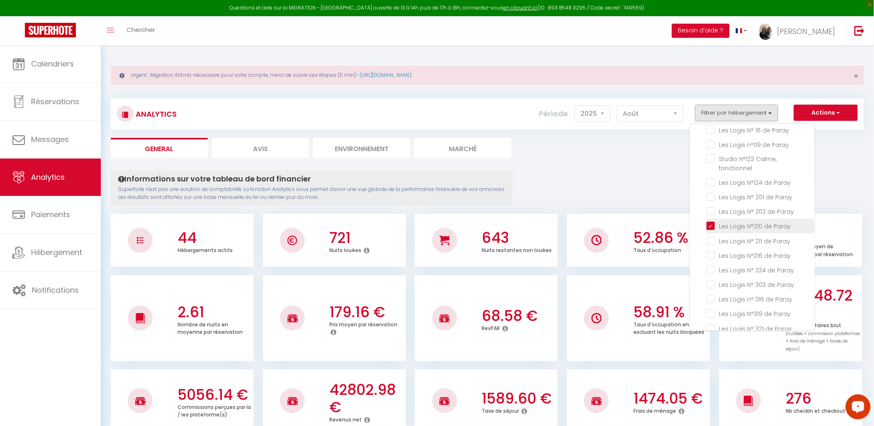
checkbox Paray "false"
checkbox fonctionnel "false"
checkbox Paray "false"
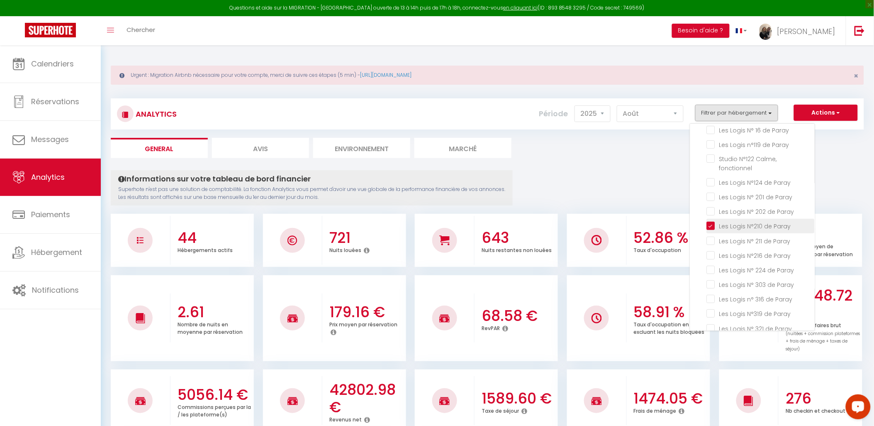
checkbox Paray "false"
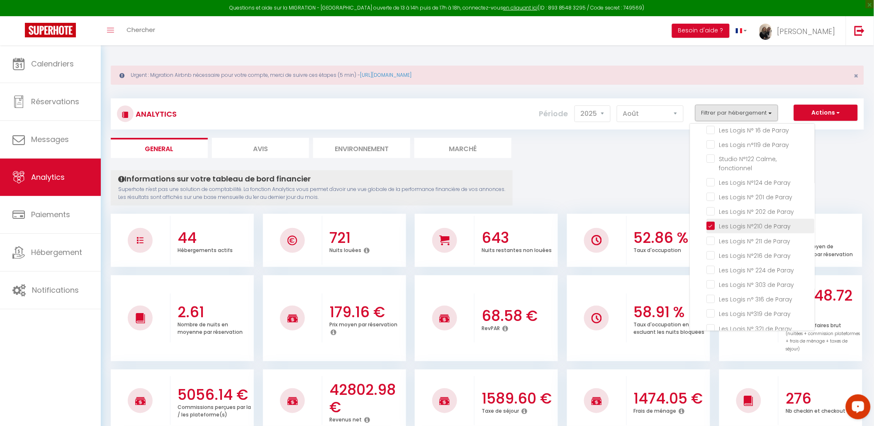
checkbox Paray "false"
checkbox min "false"
checkbox Gare\) "false"
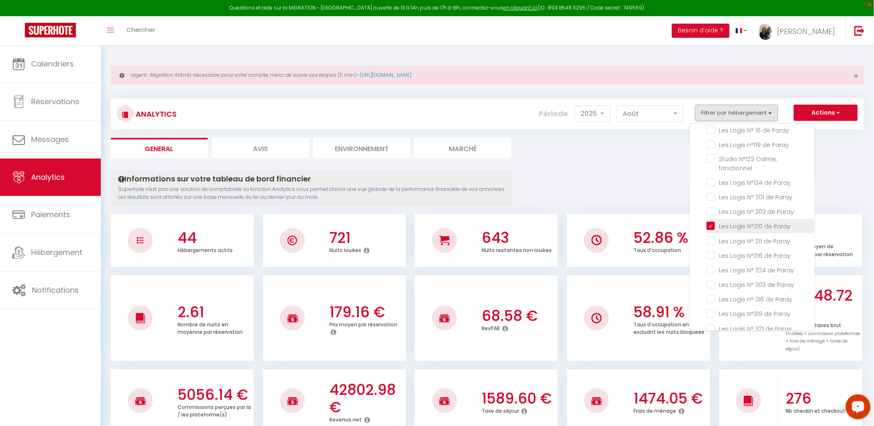
checkbox pieds "false"
checkbox gares "false"
checkbox Gare\) "false"
checkbox Gares "false"
checkbox input "false"
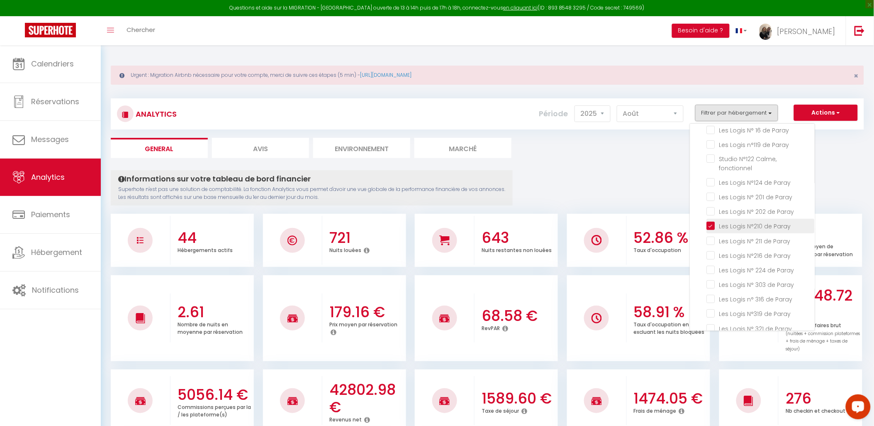
checkbox RDC "false"
checkbox Etage "false"
checkbox Vacancéol "false"
checkbox Esterel "false"
checkbox Paray "false"
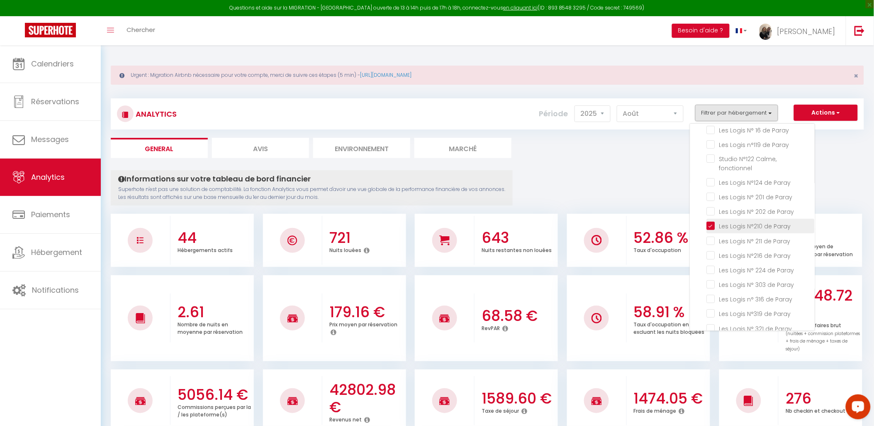
checkbox Charolles "false"
checkbox industrie "false"
checkbox Neptune "false"
checkbox Collège "false"
checkbox 2 "false"
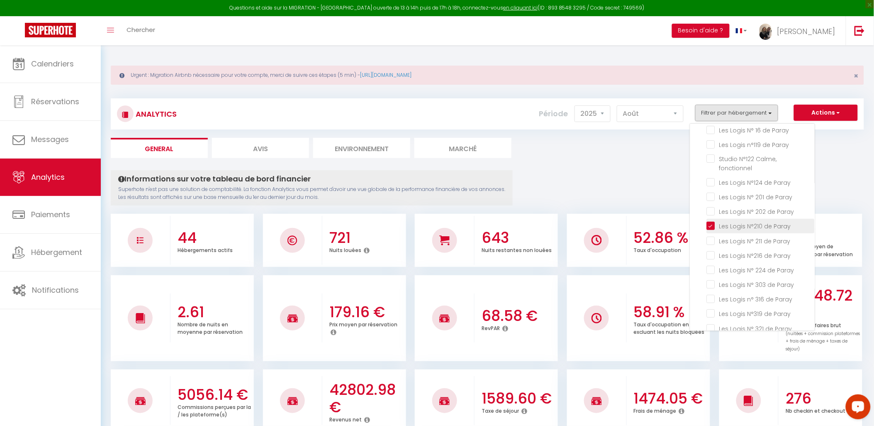
checkbox 50m "false"
checkbox Paray "false"
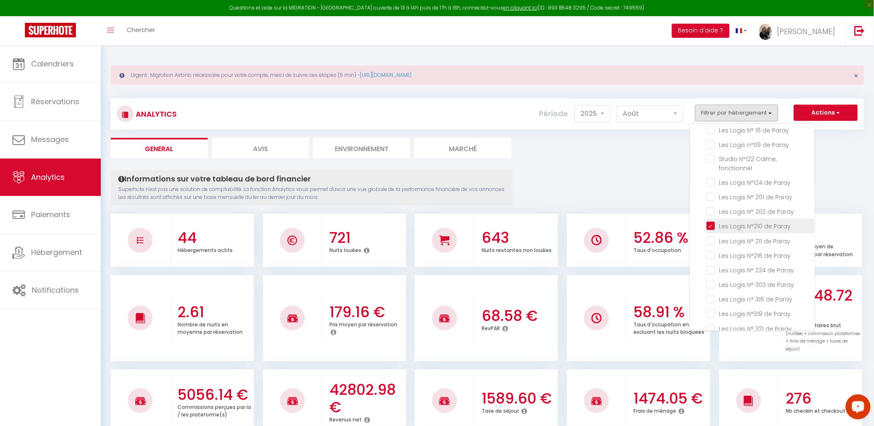
checkbox fonctionnel "false"
checkbox Paray "false"
checkbox Paray "true"
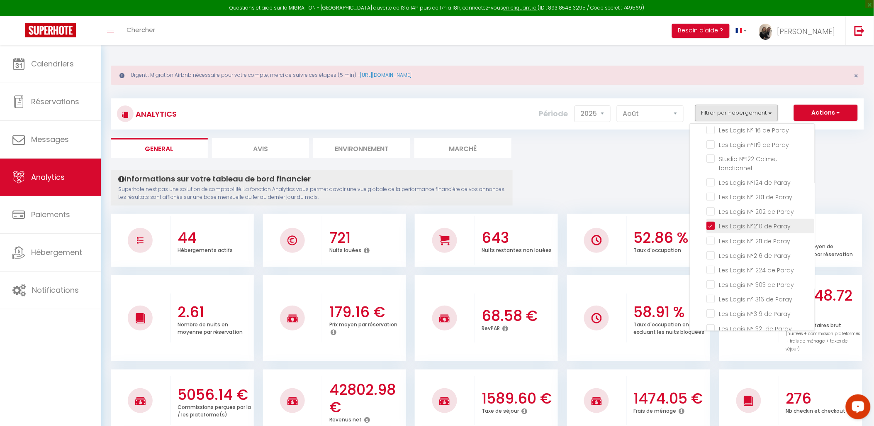
checkbox Paray "false"
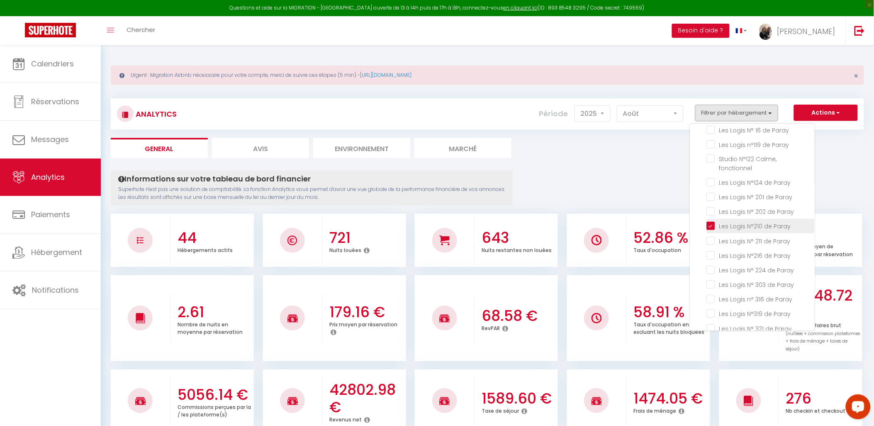
checkbox Paray "false"
checkbox couchages "false"
checkbox Couchages "false"
checkbox couchages "false"
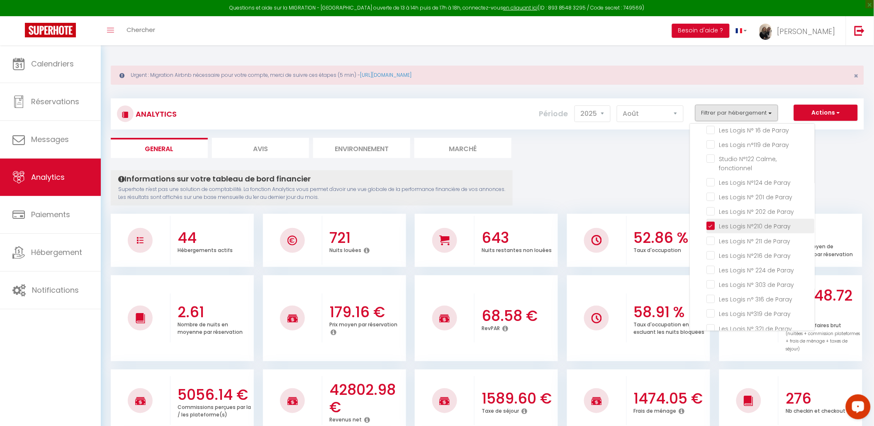
checkbox couchages "false"
checkbox Charolles "false"
checkbox industrie "false"
checkbox Neptune "false"
checkbox Collège "false"
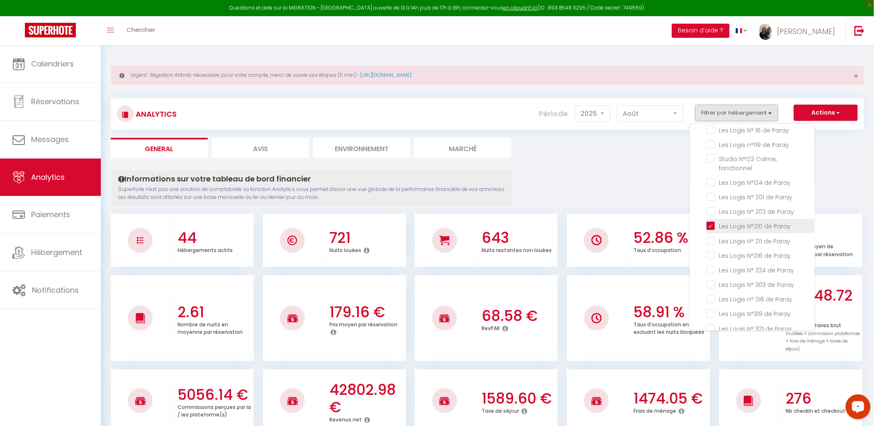
checkbox 2 "false"
checkbox Paray "false"
checkbox Couchages "false"
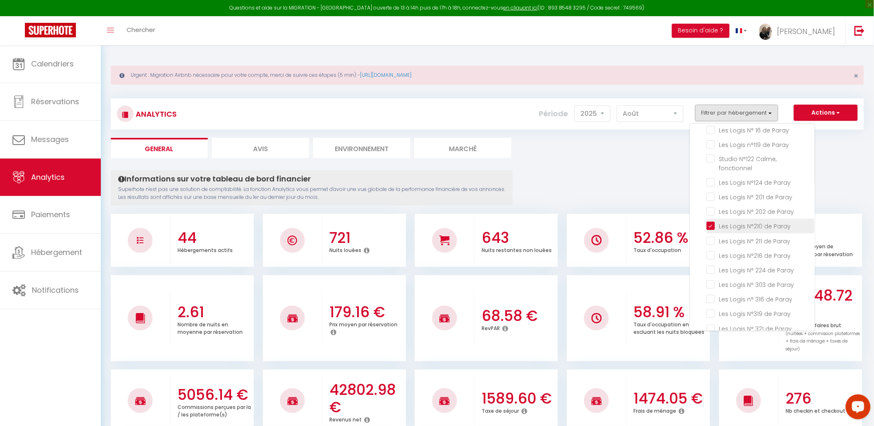
checkbox ville "false"
checkbox gare "false"
checkbox Etage "false"
checkbox Montverdun "false"
checkbox hypercentre "false"
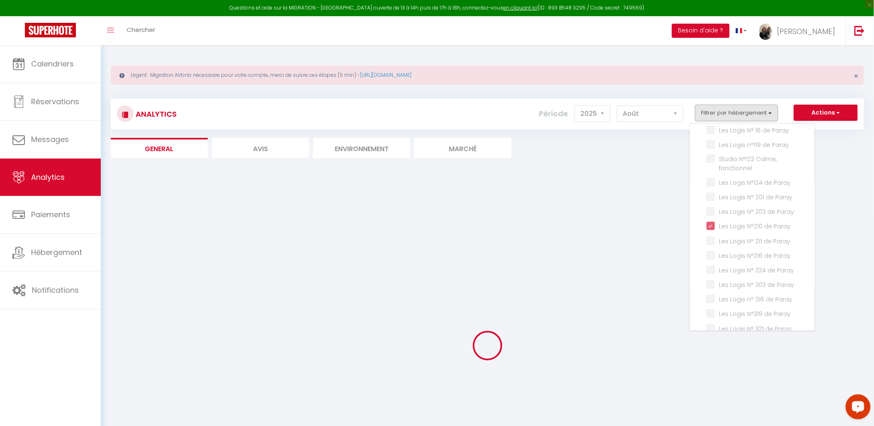
checkbox Paray "false"
checkbox fonctionnel "false"
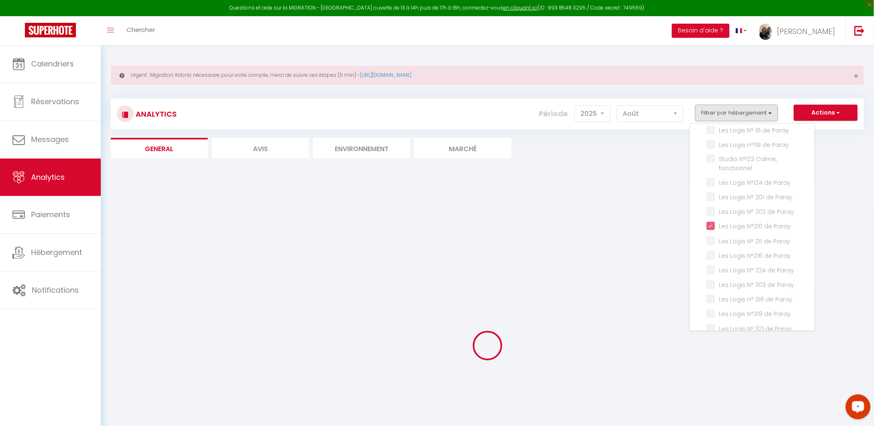
checkbox Paray "false"
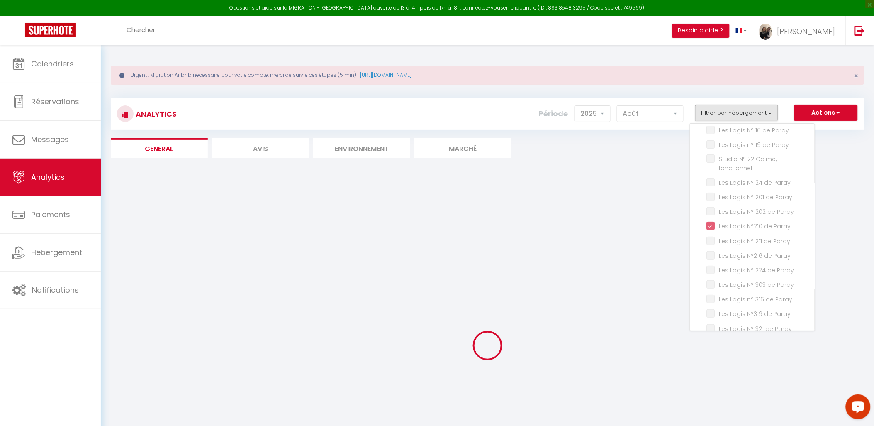
checkbox Paray "false"
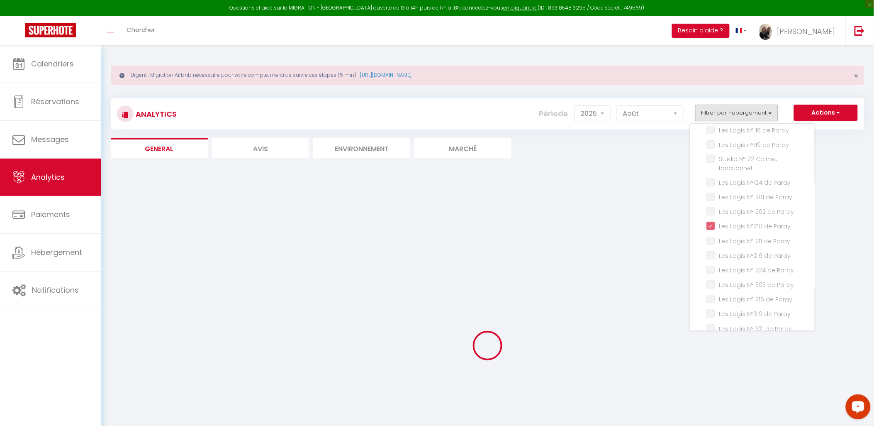
checkbox Paray "false"
checkbox min "false"
checkbox Gare\) "false"
checkbox pieds "false"
checkbox gares "false"
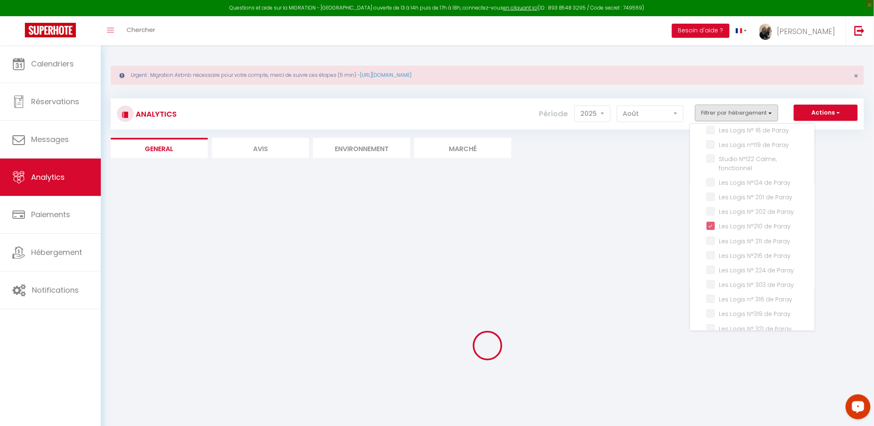
checkbox Gare\) "false"
checkbox Gares "false"
checkbox input "false"
checkbox RDC "false"
checkbox Etage "false"
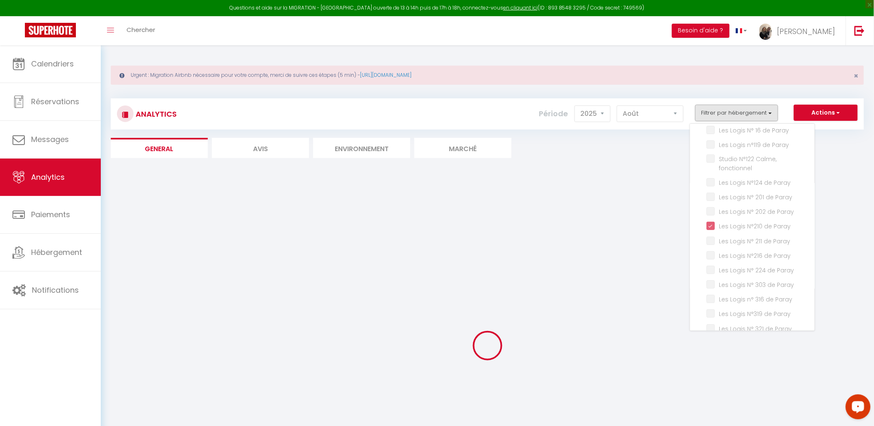
checkbox Vacancéol "false"
checkbox Esterel "false"
checkbox Paray "false"
checkbox Charolles "false"
checkbox industrie "false"
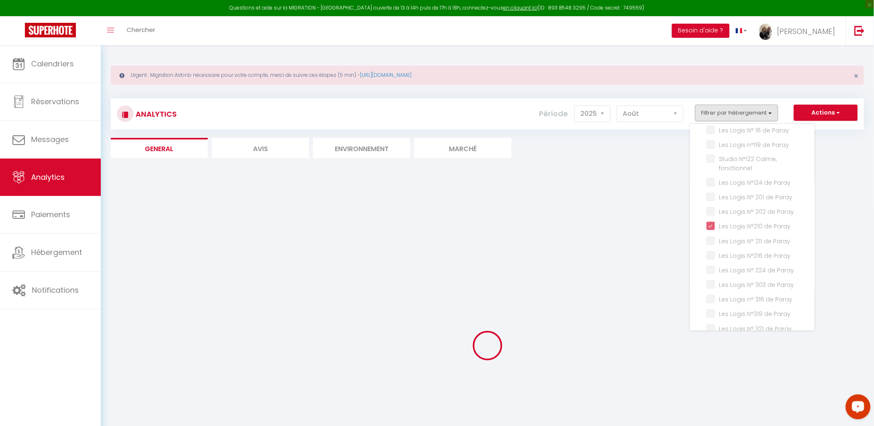
checkbox Neptune "false"
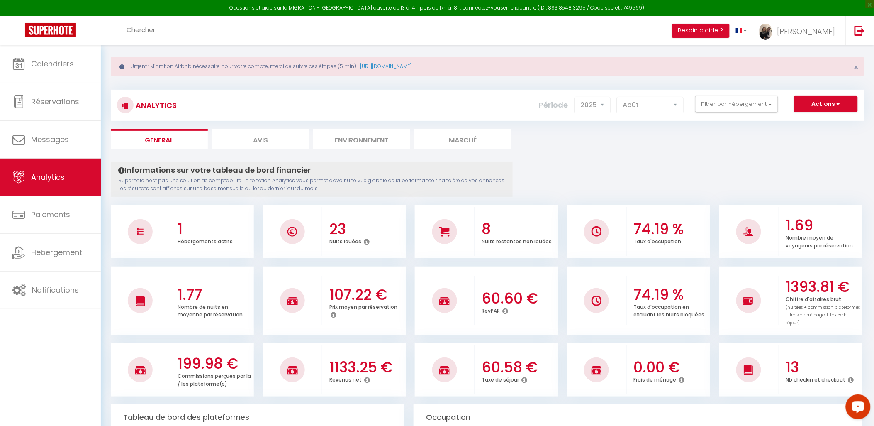
scroll to position [0, 0]
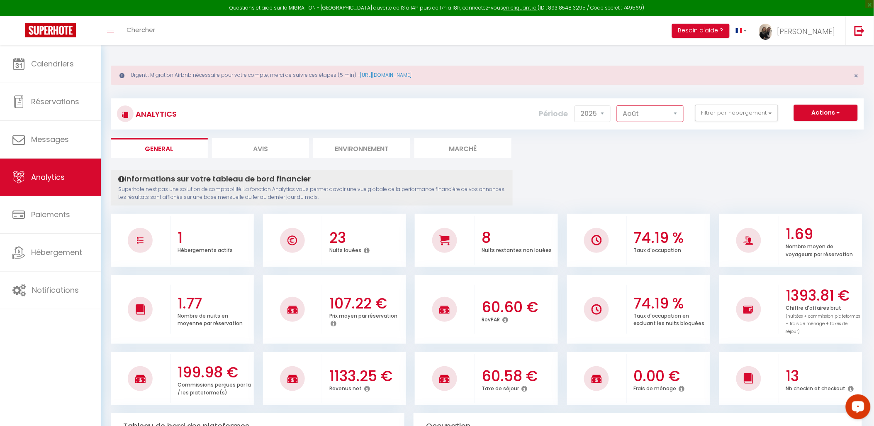
click at [662, 119] on select "Janvier Février Mars Avril Mai Juin Juillet Août Septembre Octobre Novembre Déc…" at bounding box center [650, 113] width 67 height 17
click at [619, 105] on select "Janvier Février Mars Avril Mai Juin Juillet Août Septembre Octobre Novembre Déc…" at bounding box center [650, 113] width 67 height 17
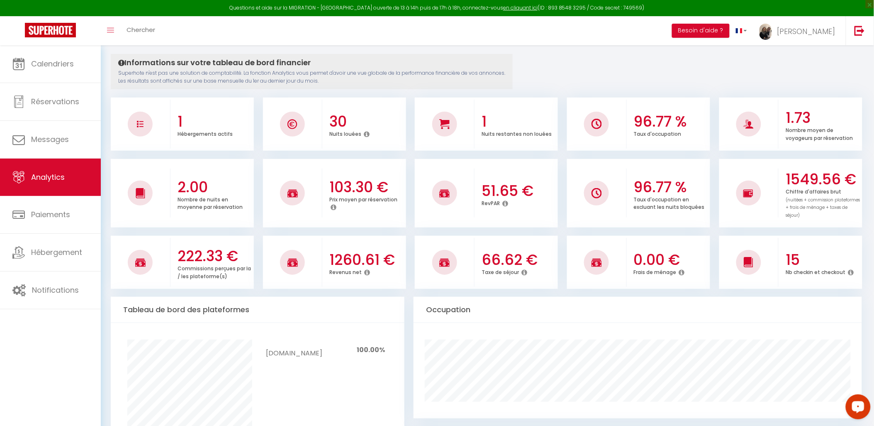
scroll to position [138, 0]
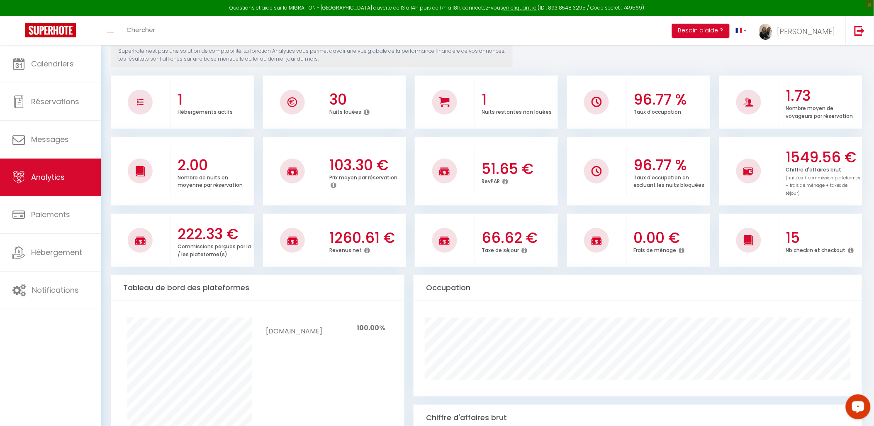
click at [495, 305] on div at bounding box center [637, 348] width 459 height 95
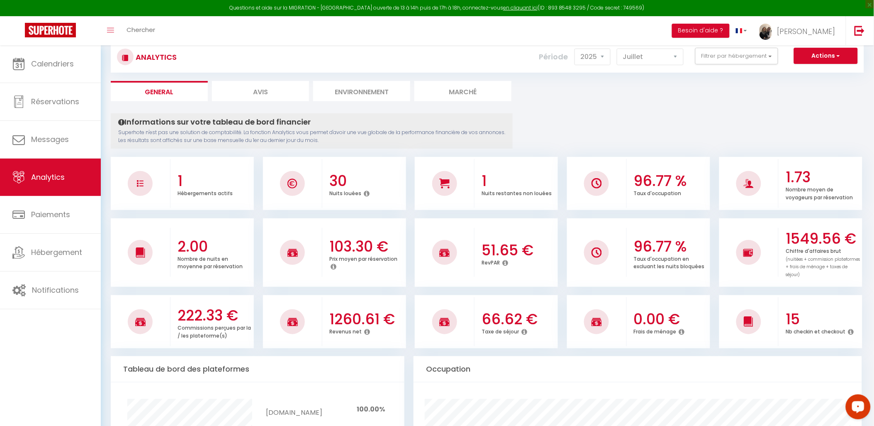
scroll to position [0, 0]
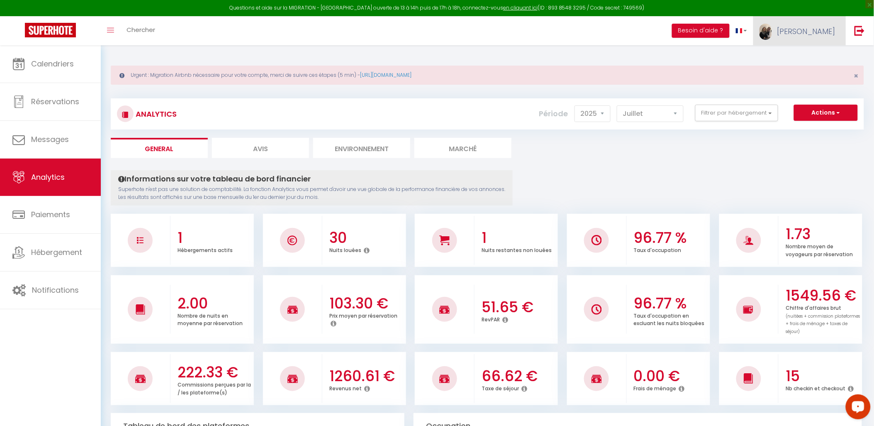
click at [823, 31] on link "[PERSON_NAME]" at bounding box center [800, 30] width 93 height 29
click at [812, 57] on link "Paramètres" at bounding box center [812, 58] width 61 height 14
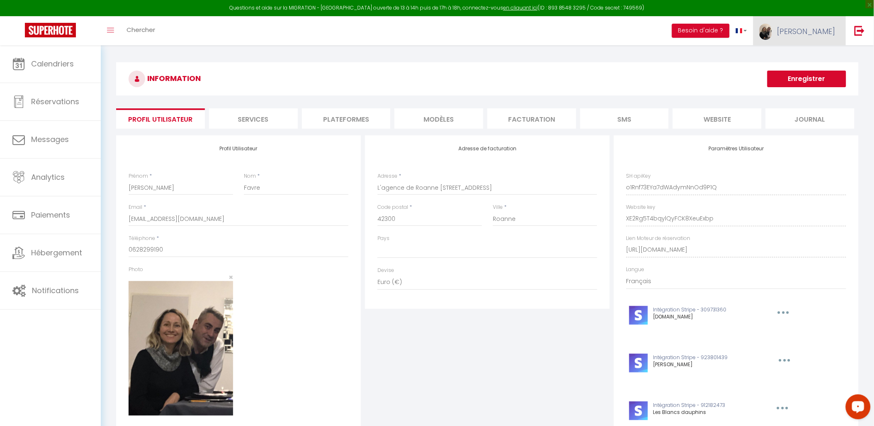
click at [820, 32] on link "[PERSON_NAME]" at bounding box center [800, 30] width 93 height 29
click at [813, 59] on link "Paramètres" at bounding box center [812, 58] width 61 height 14
click at [812, 54] on link "Paramètres" at bounding box center [812, 58] width 61 height 14
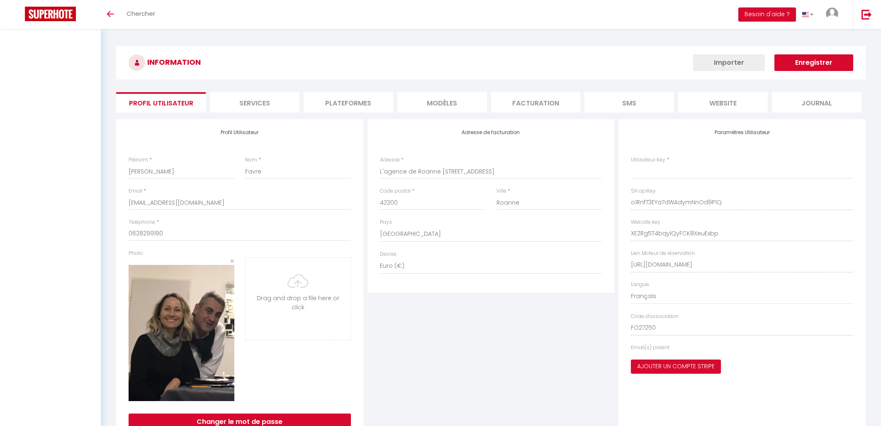
select select "28"
type input "o1Rnf73EYa7dWAdymNnOd9P1Q"
type input "XE2Rg5T4bqylQyFCK8XeuExbp"
type input "[URL][DOMAIN_NAME]"
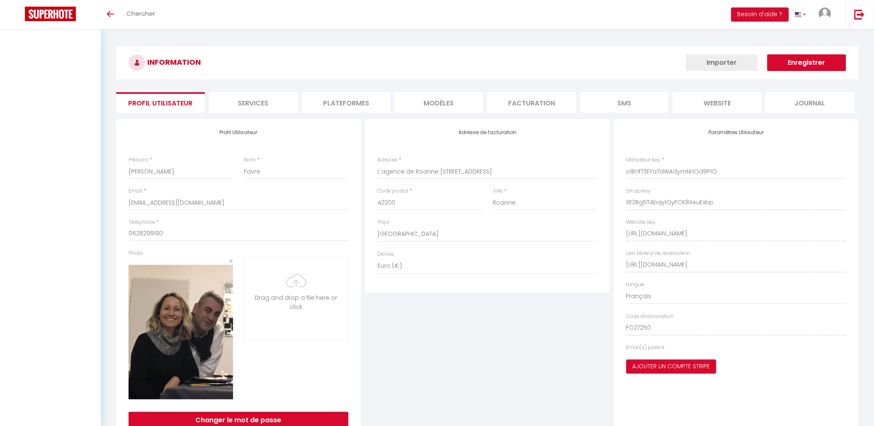
select select "fr"
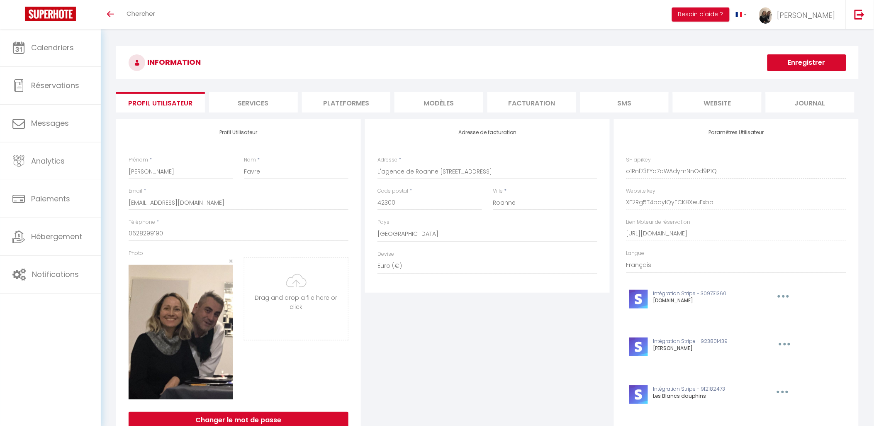
click at [342, 102] on li "Plateformes" at bounding box center [346, 102] width 89 height 20
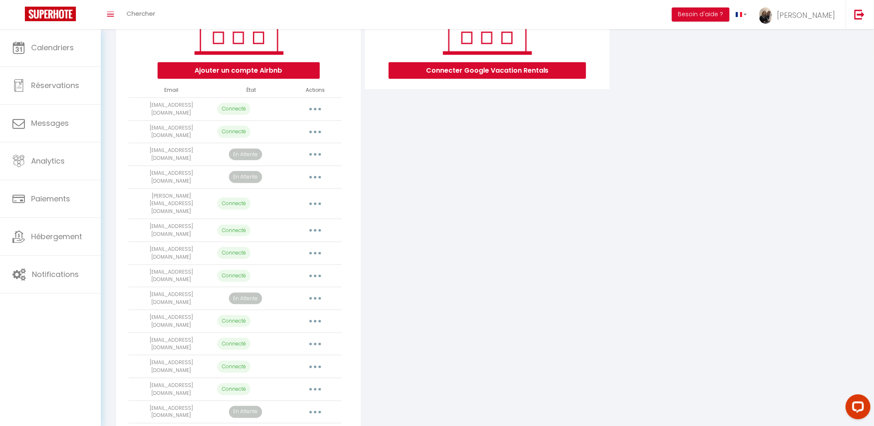
scroll to position [138, 0]
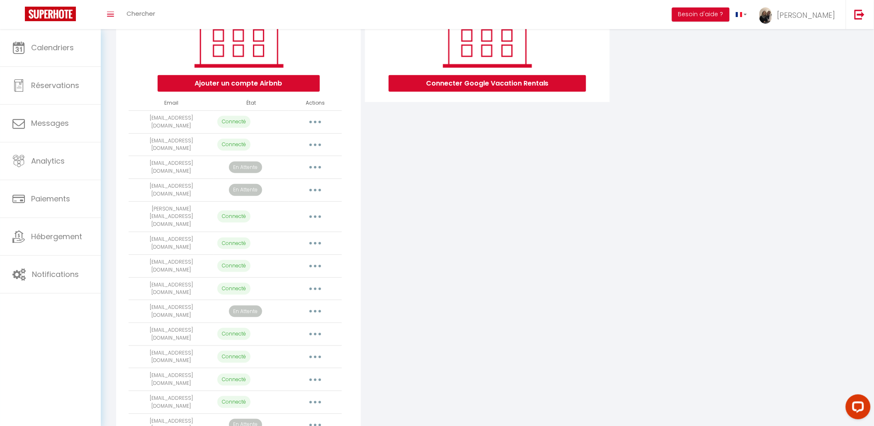
click at [317, 161] on button "button" at bounding box center [315, 167] width 23 height 13
click at [291, 210] on link "Reconnecter le compte" at bounding box center [279, 216] width 92 height 14
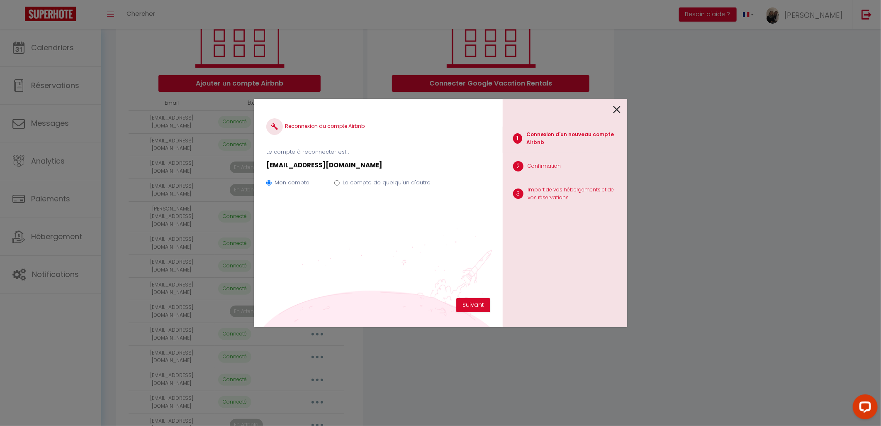
click at [381, 181] on label "Le compte de quelqu'un d'autre" at bounding box center [387, 182] width 88 height 8
click at [340, 181] on input "Le compte de quelqu'un d'autre" at bounding box center [336, 182] width 5 height 5
radio input "true"
radio input "false"
click at [466, 301] on button "Suivant" at bounding box center [473, 305] width 34 height 14
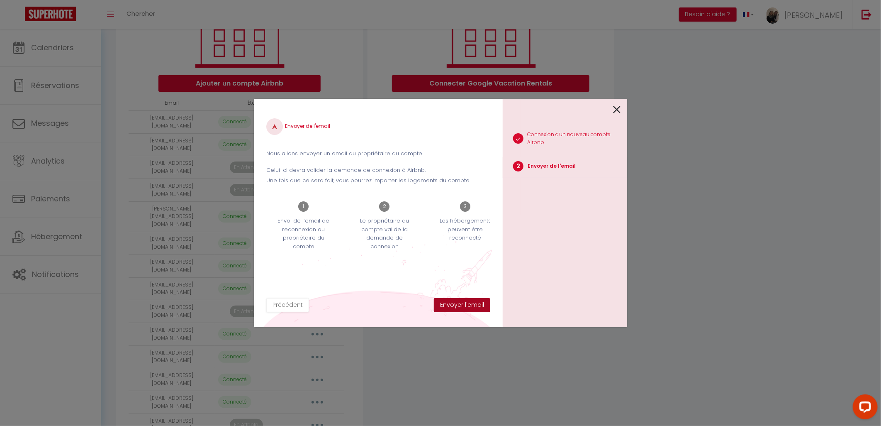
click at [482, 308] on button "Envoyer l'email" at bounding box center [462, 305] width 56 height 14
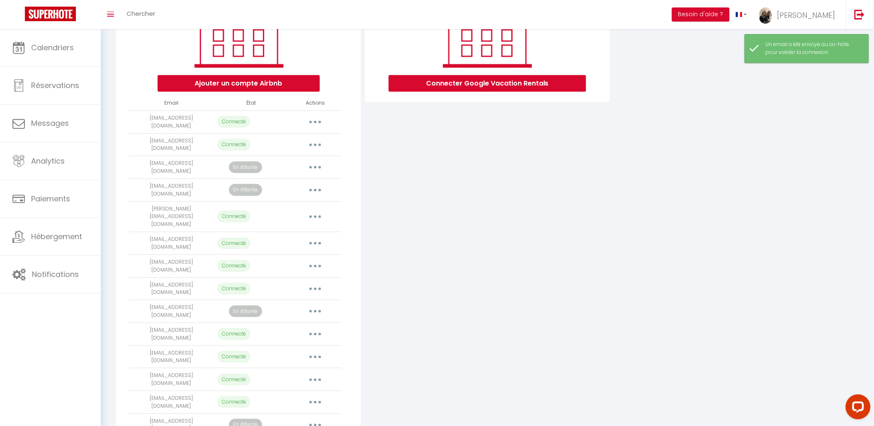
click at [316, 189] on icon "button" at bounding box center [315, 190] width 2 height 2
click at [287, 232] on link "Reconnecter le compte" at bounding box center [279, 239] width 92 height 14
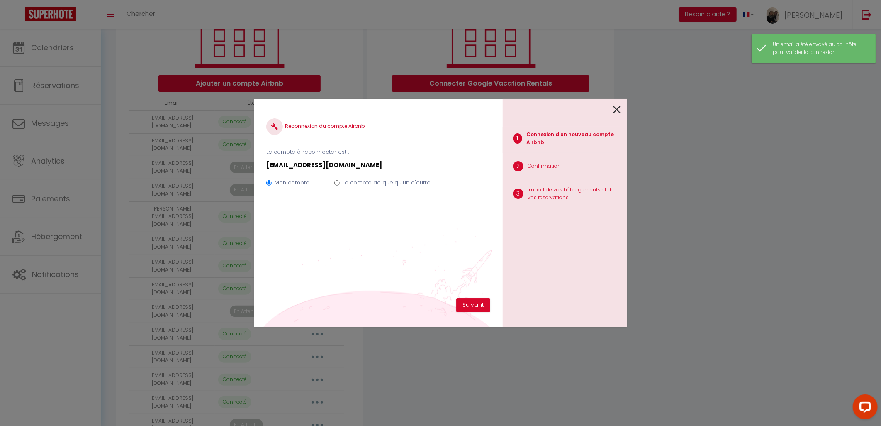
click at [382, 184] on label "Le compte de quelqu'un d'autre" at bounding box center [387, 182] width 88 height 8
click at [340, 184] on input "Le compte de quelqu'un d'autre" at bounding box center [336, 182] width 5 height 5
radio input "true"
radio input "false"
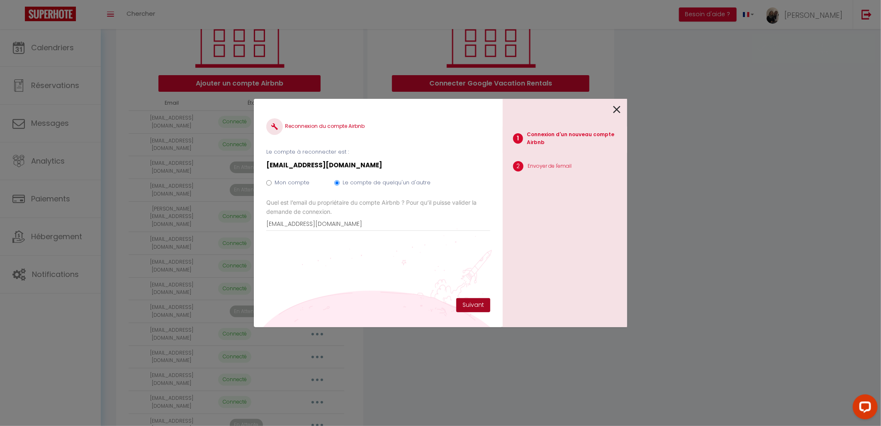
click at [483, 301] on button "Suivant" at bounding box center [473, 305] width 34 height 14
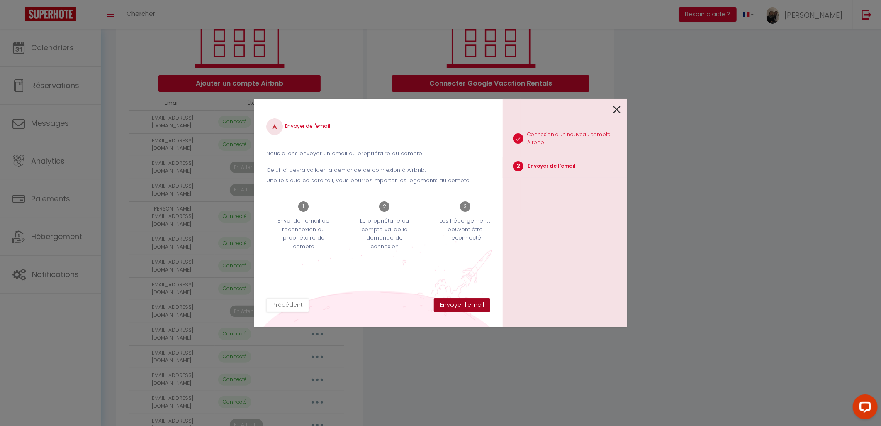
click at [457, 305] on button "Envoyer l'email" at bounding box center [462, 305] width 56 height 14
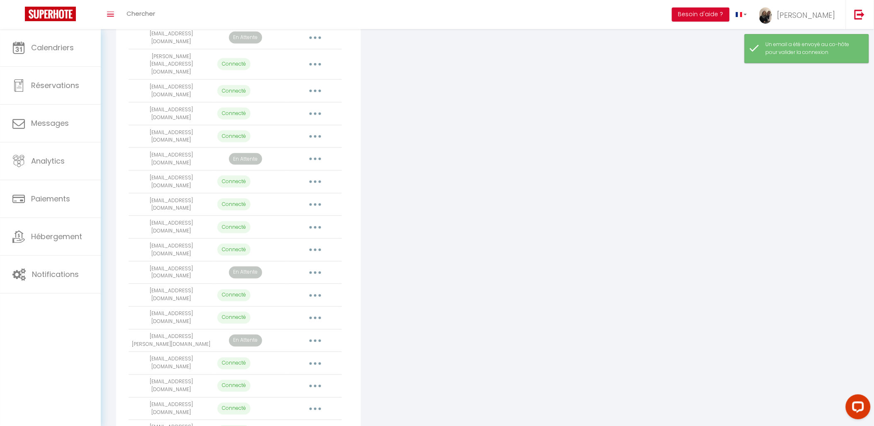
scroll to position [291, 0]
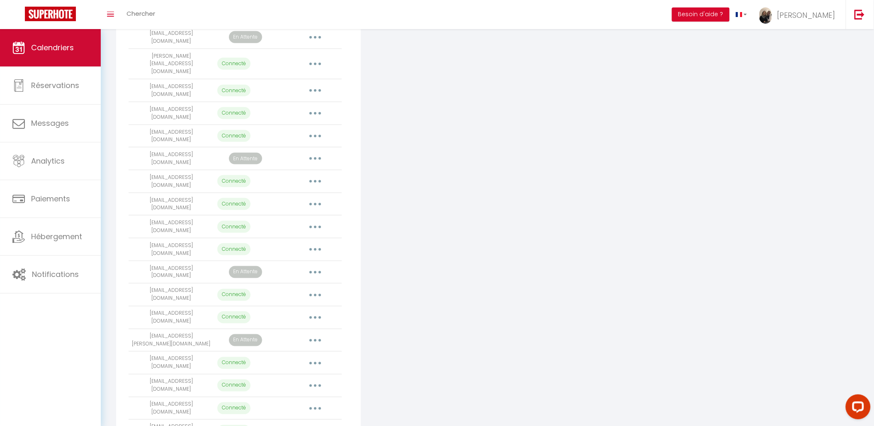
click at [81, 48] on link "Calendriers" at bounding box center [50, 47] width 101 height 37
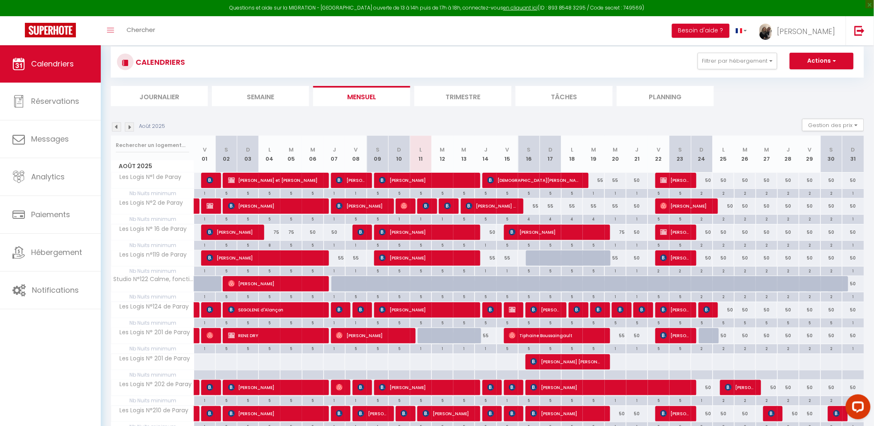
scroll to position [113, 0]
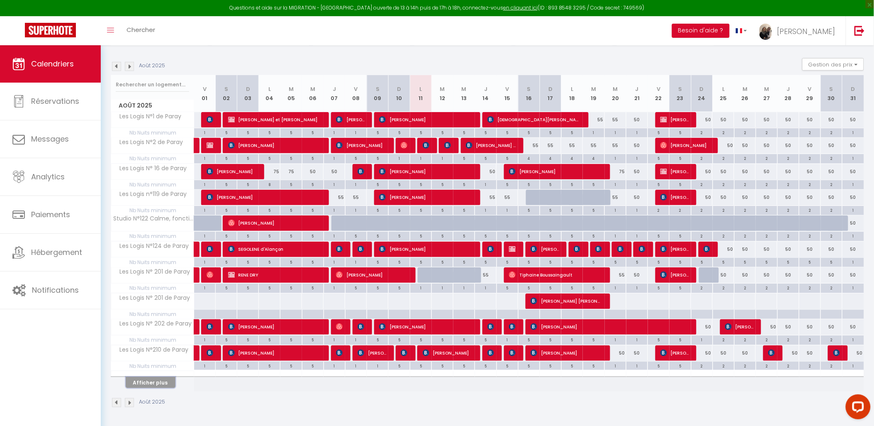
click at [154, 384] on button "Afficher plus" at bounding box center [151, 382] width 50 height 11
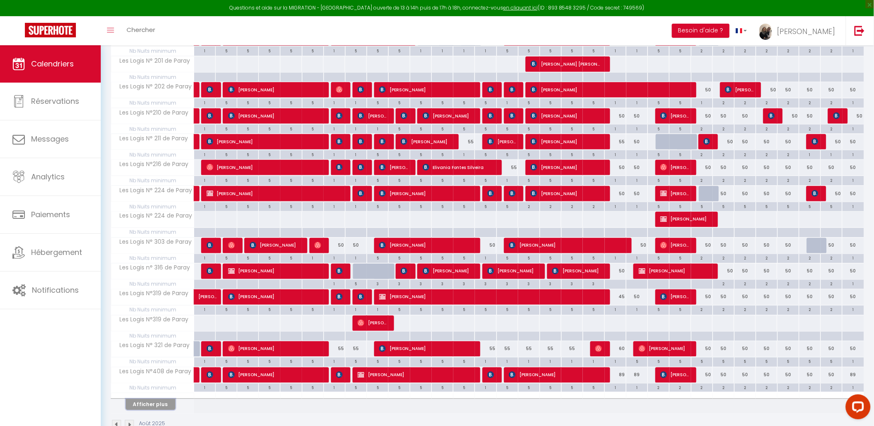
scroll to position [327, 0]
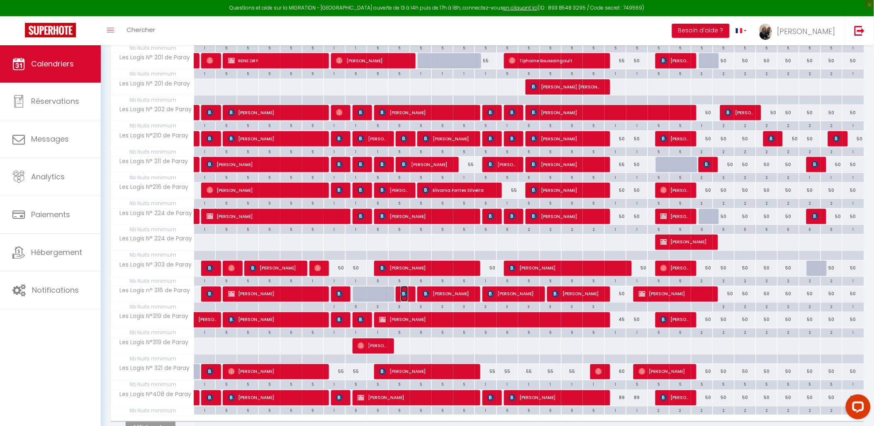
click at [407, 291] on img at bounding box center [404, 293] width 7 height 7
select select "OK"
select select "KO"
select select "0"
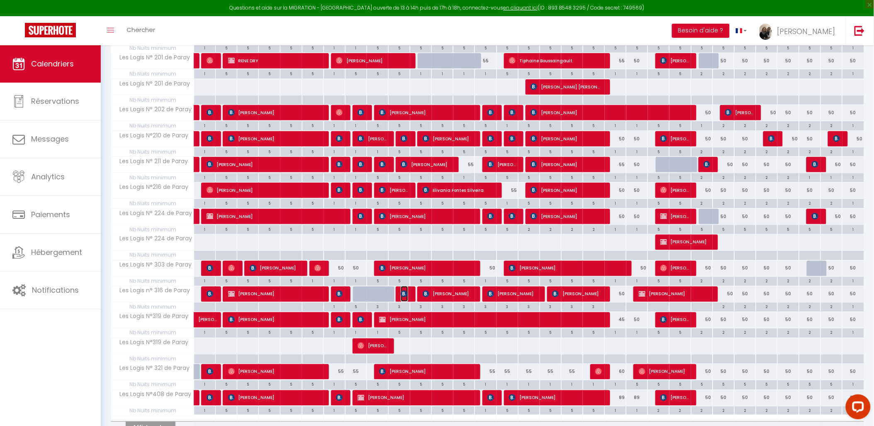
select select "1"
select select
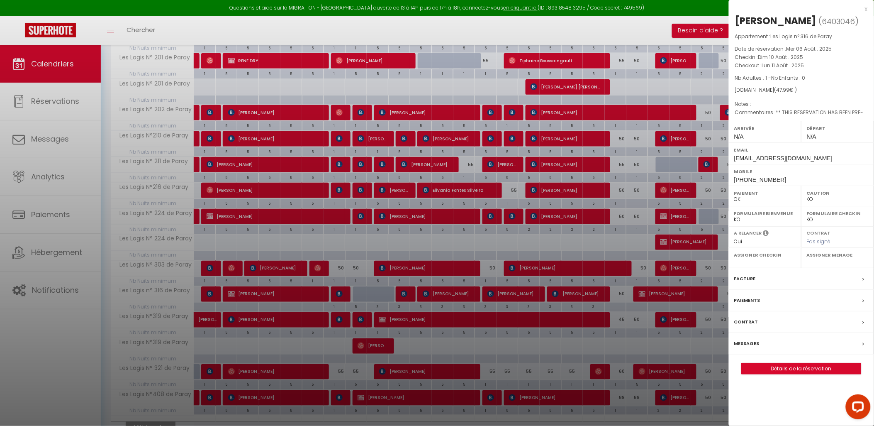
click at [866, 9] on div "x" at bounding box center [798, 9] width 139 height 10
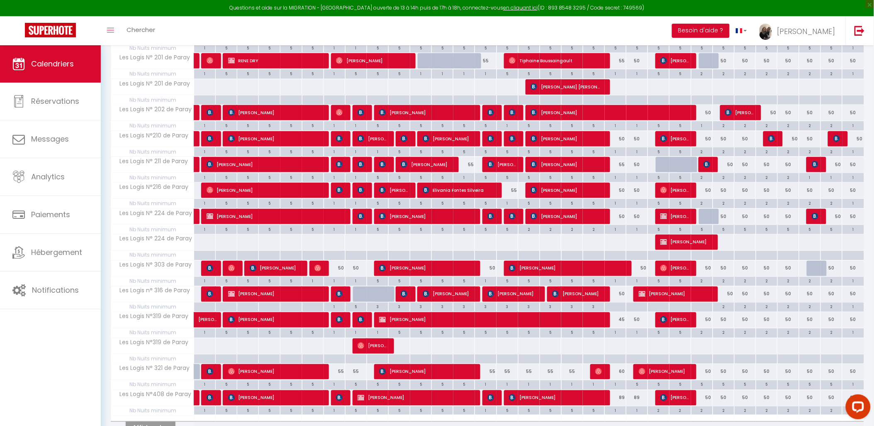
click at [332, 298] on div at bounding box center [342, 294] width 22 height 16
click at [338, 296] on img at bounding box center [339, 293] width 7 height 7
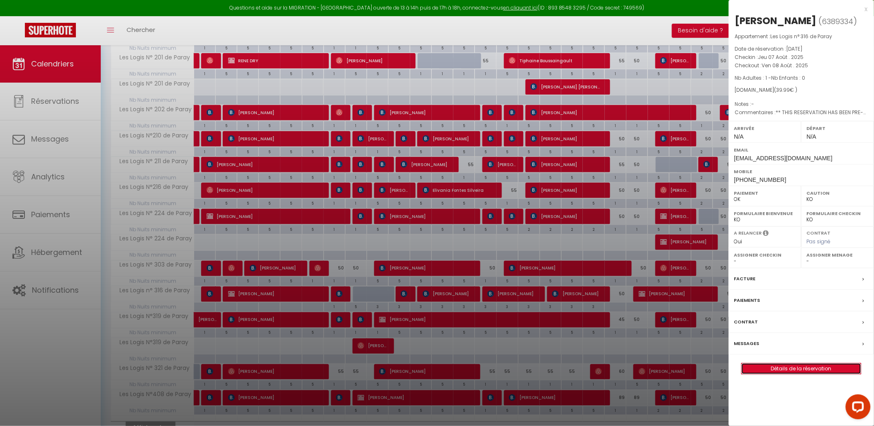
click at [809, 366] on link "Détails de la réservation" at bounding box center [801, 368] width 119 height 11
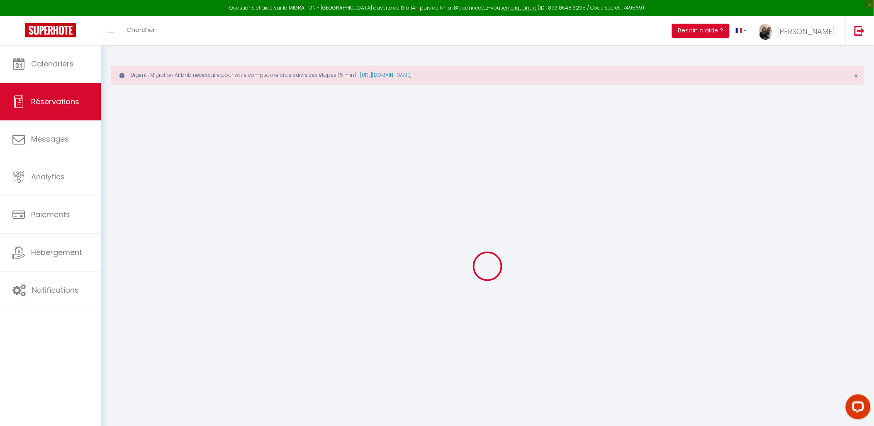
select select
checkbox input "false"
select select
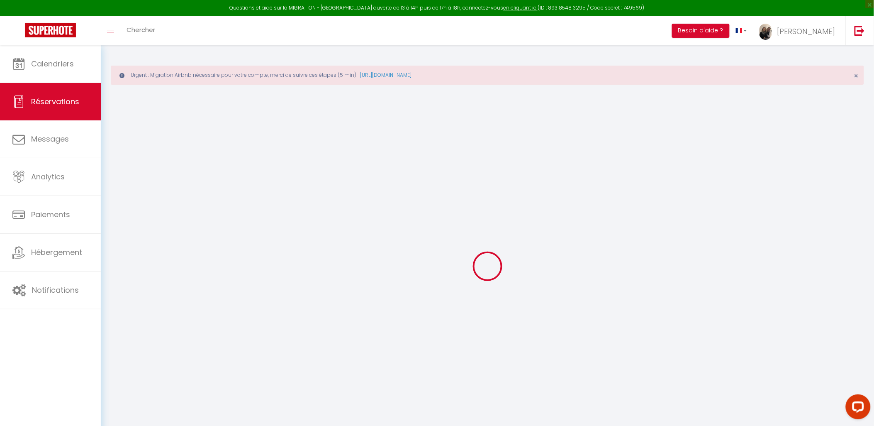
checkbox input "false"
type textarea "** THIS RESERVATION HAS BEEN PRE-PAID ** BOOKING NOTE : Payment charge is EUR 1…"
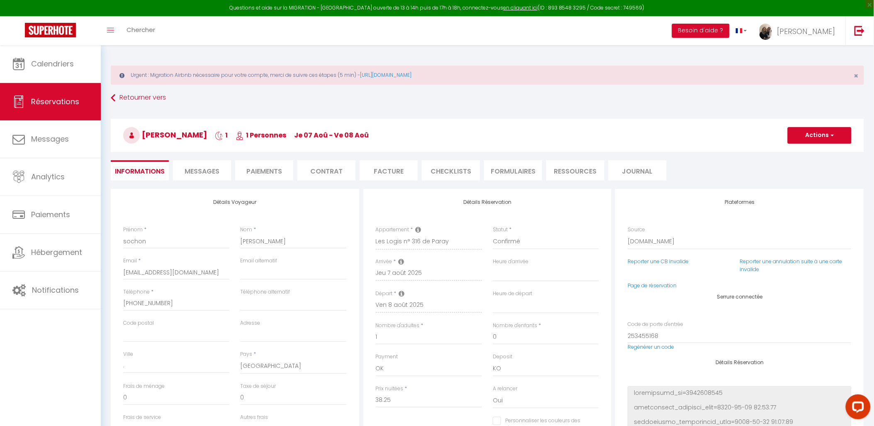
type input "1.74"
select select
checkbox input "false"
select select
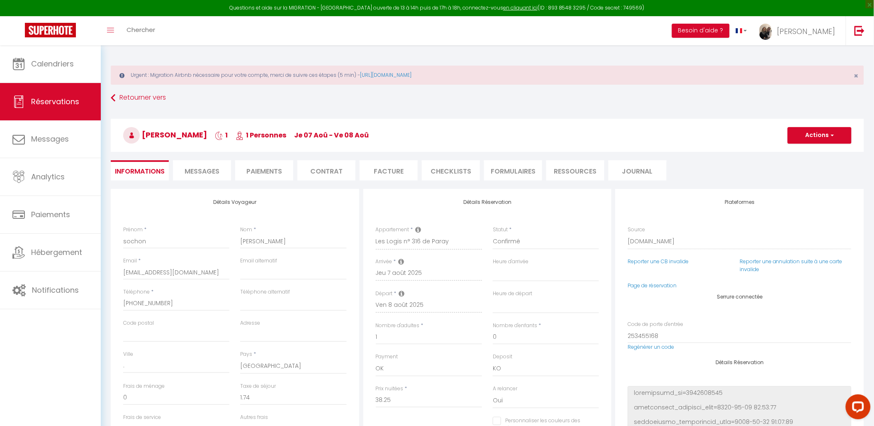
select select
click at [208, 178] on li "Messages" at bounding box center [202, 170] width 58 height 20
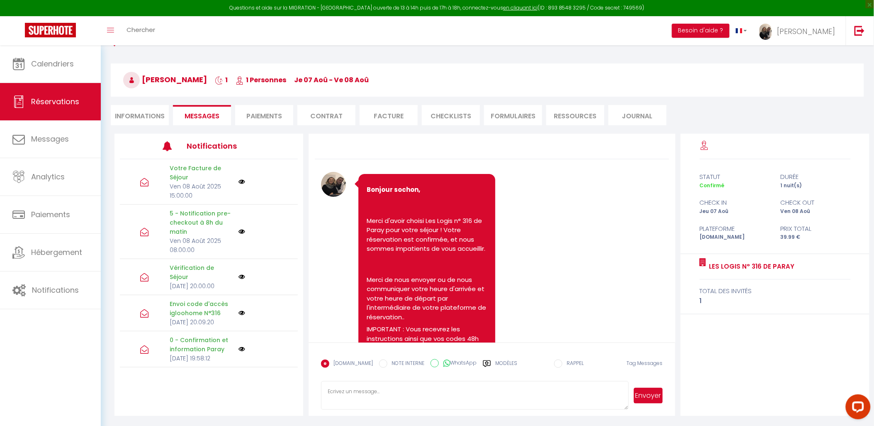
select select
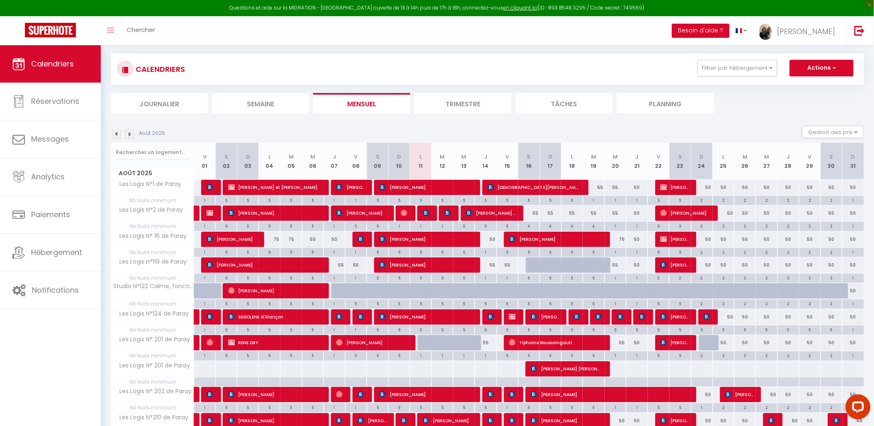
scroll to position [113, 0]
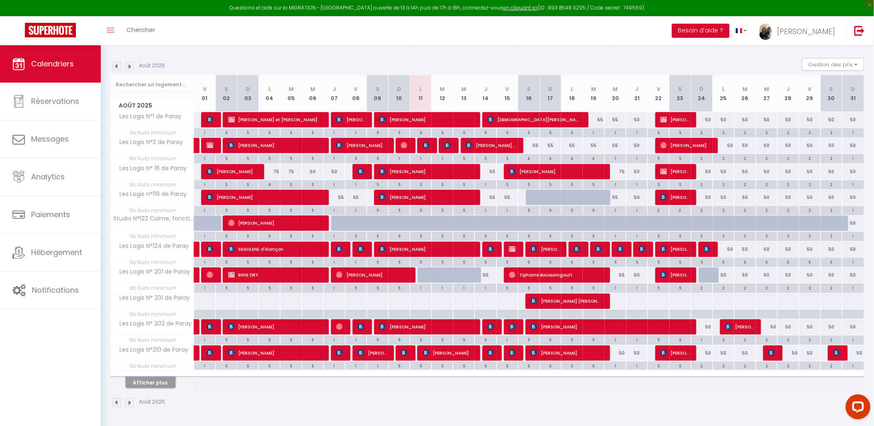
drag, startPoint x: 162, startPoint y: 382, endPoint x: 225, endPoint y: 363, distance: 65.9
click at [162, 382] on button "Afficher plus" at bounding box center [151, 382] width 50 height 11
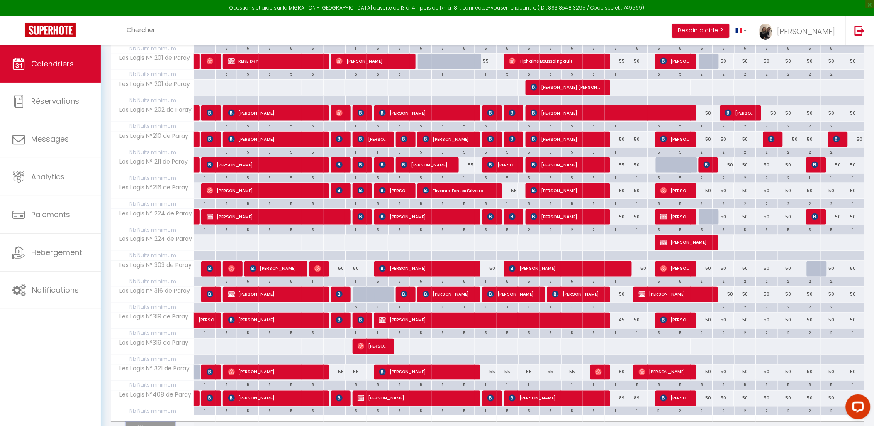
scroll to position [373, 0]
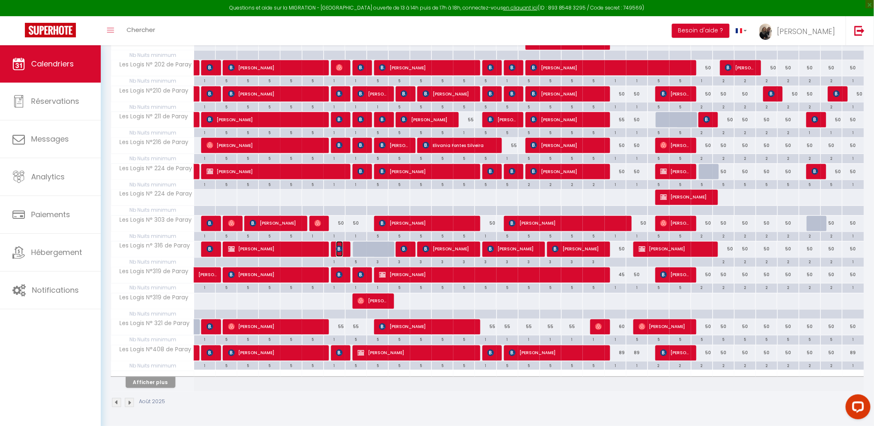
click at [341, 246] on img at bounding box center [339, 249] width 7 height 7
select select "OK"
select select "KO"
select select "0"
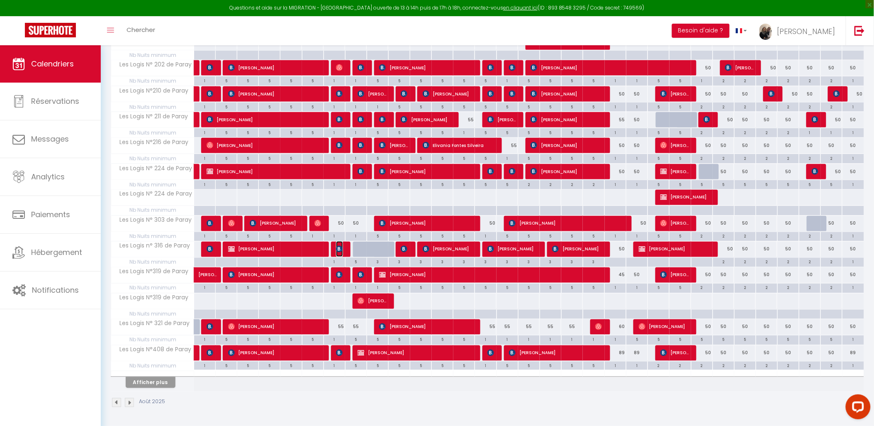
select select "1"
select select
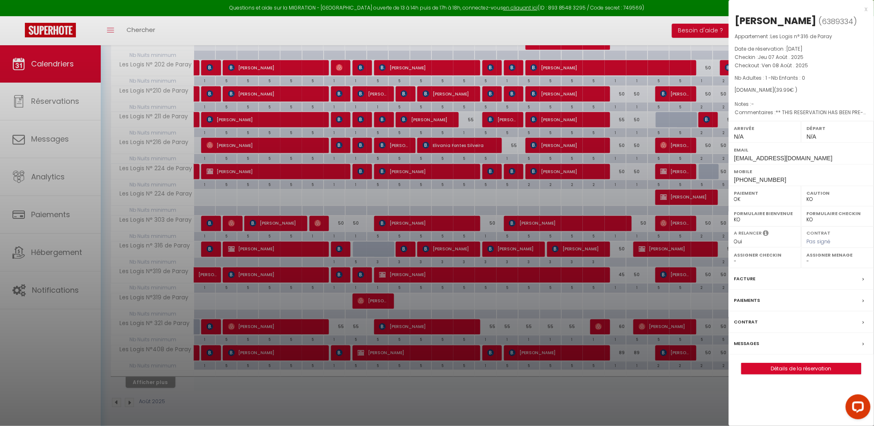
click at [409, 249] on div at bounding box center [437, 213] width 874 height 426
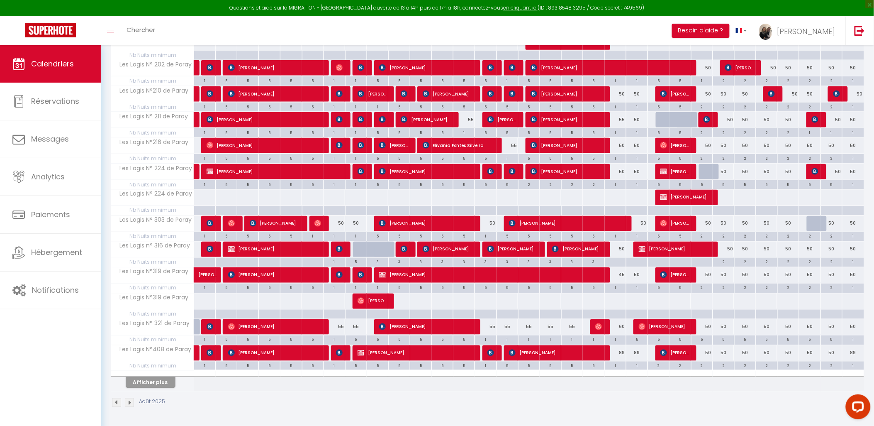
click at [409, 249] on div at bounding box center [407, 249] width 22 height 16
click at [403, 248] on img at bounding box center [404, 249] width 7 height 7
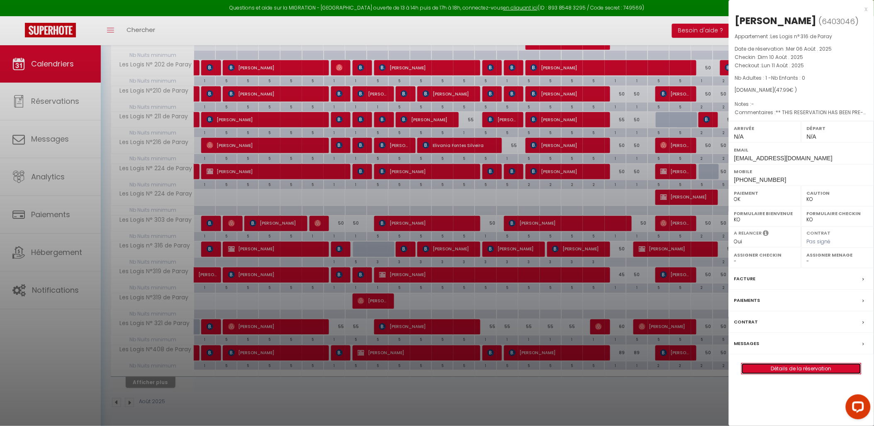
click at [810, 368] on link "Détails de la réservation" at bounding box center [801, 368] width 119 height 11
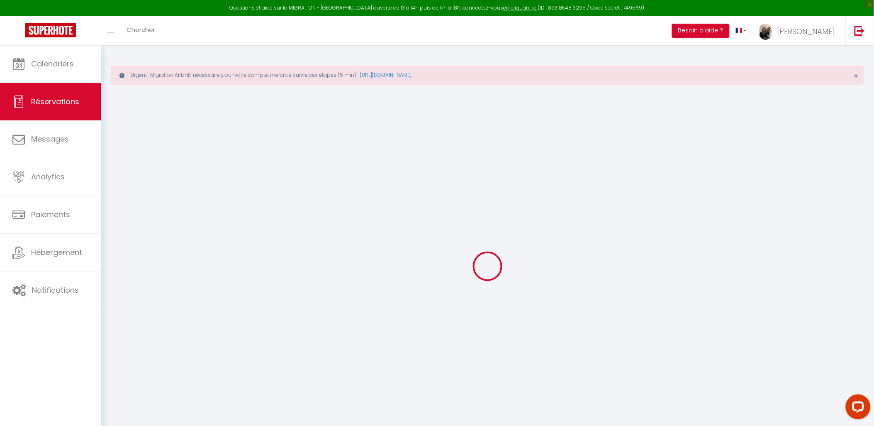
type input "Jade"
type input "Liboro"
type input "jlibor.637736@guest.booking.com"
type input "+18599128311"
select select "US"
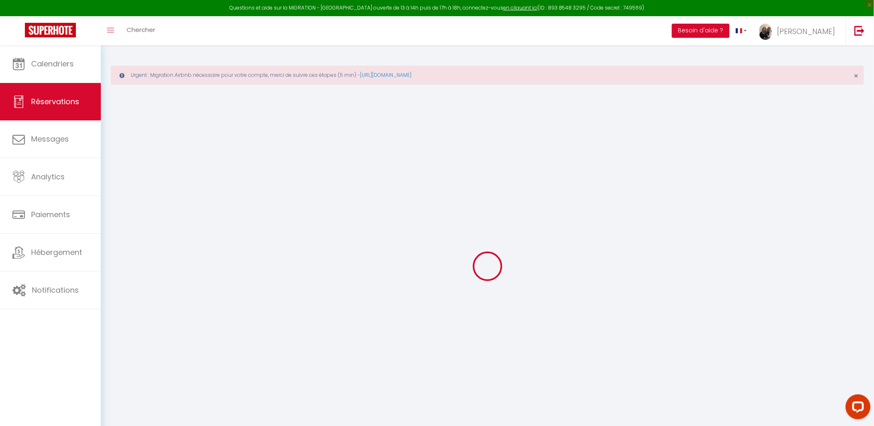
type input "6.88"
type input "0.67"
select select "72401"
select select "1"
select select
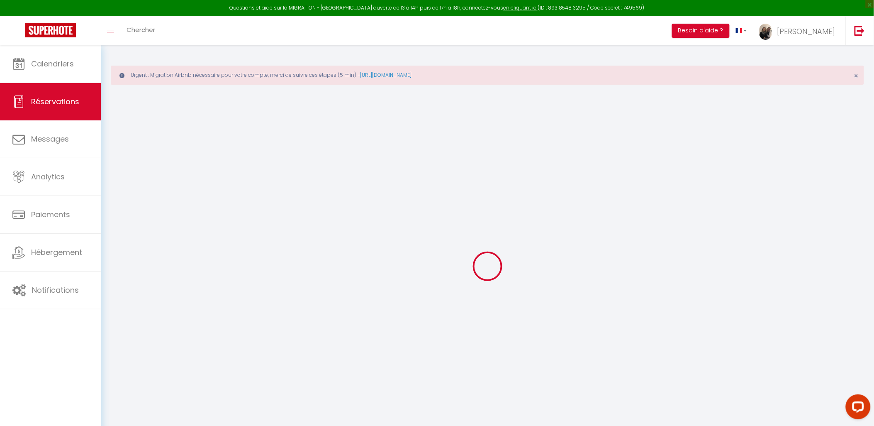
select select
type input "1"
select select "12"
select select
type input "45.9"
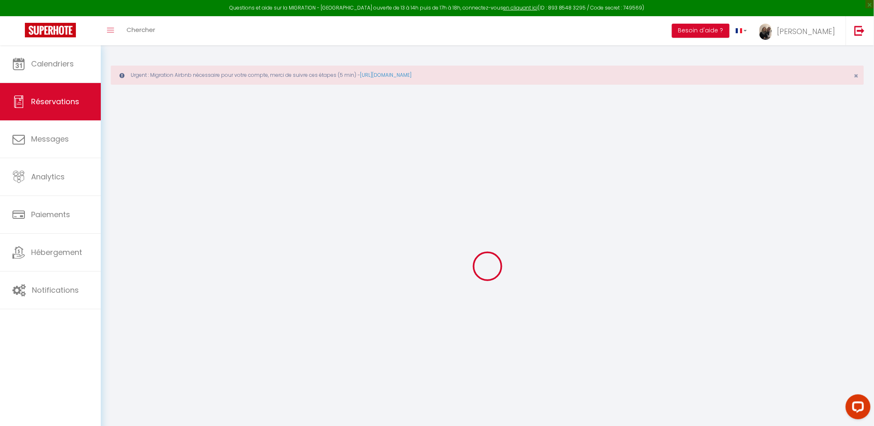
checkbox input "false"
type input "0"
select select "2"
type input "0"
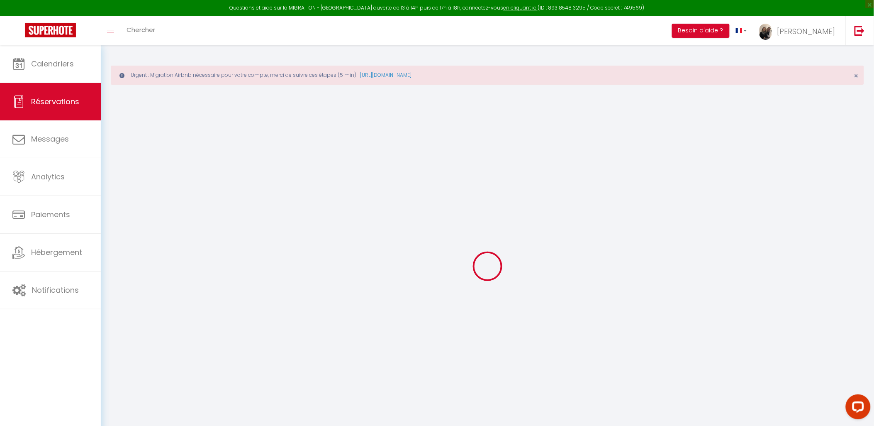
type input "0"
select select
select select "14"
checkbox input "false"
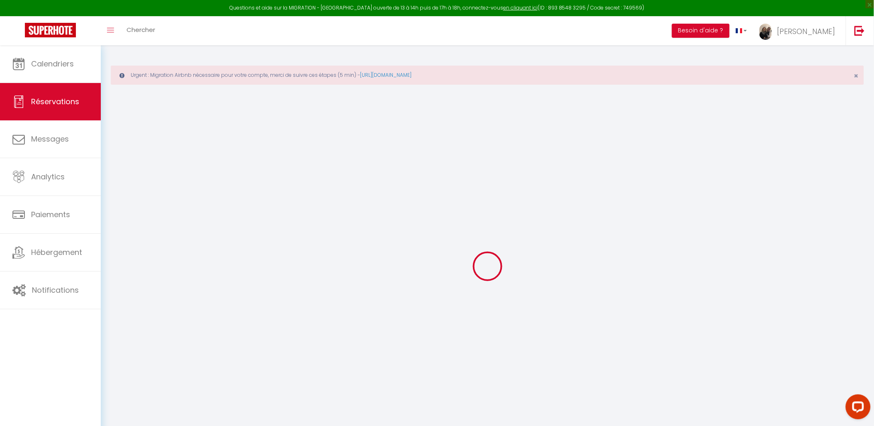
select select
checkbox input "false"
select select
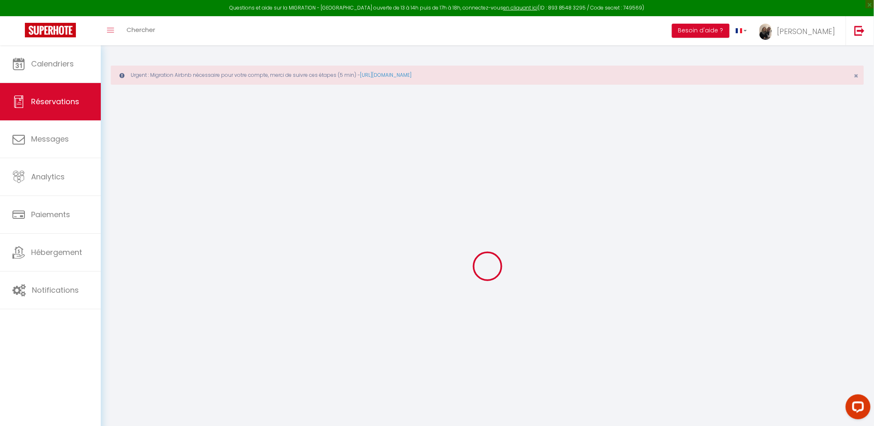
checkbox input "false"
type textarea "** THIS RESERVATION HAS BEEN PRE-PAID ** BOOKING NOTE : Payment charge is EUR 0…"
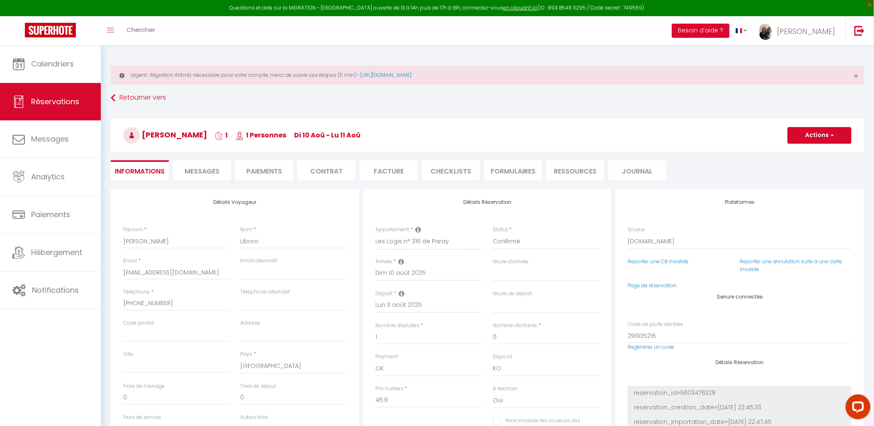
type input "2.09"
select select
checkbox input "false"
select select
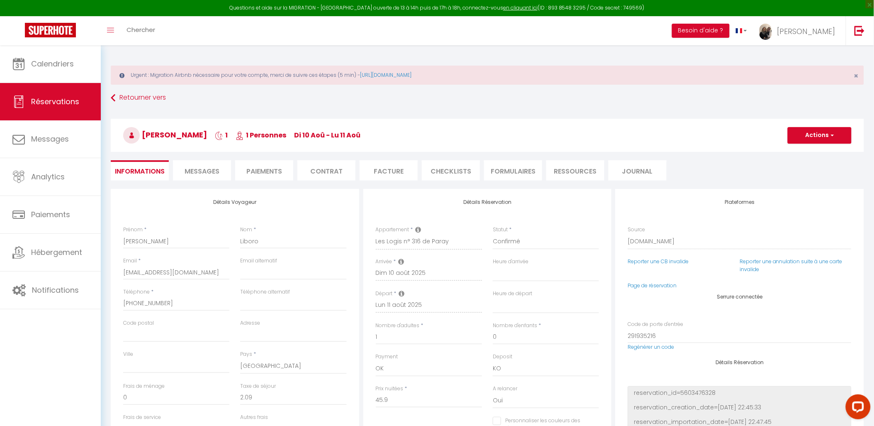
select select
click at [217, 168] on span "Messages" at bounding box center [202, 171] width 35 height 10
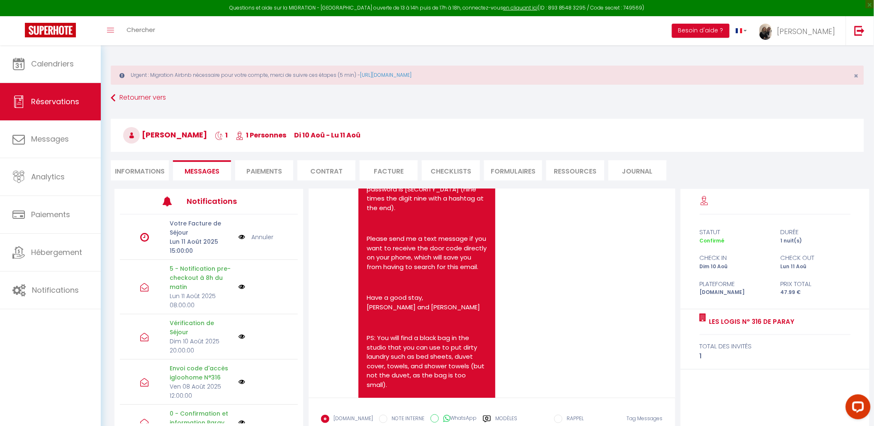
scroll to position [1711, 0]
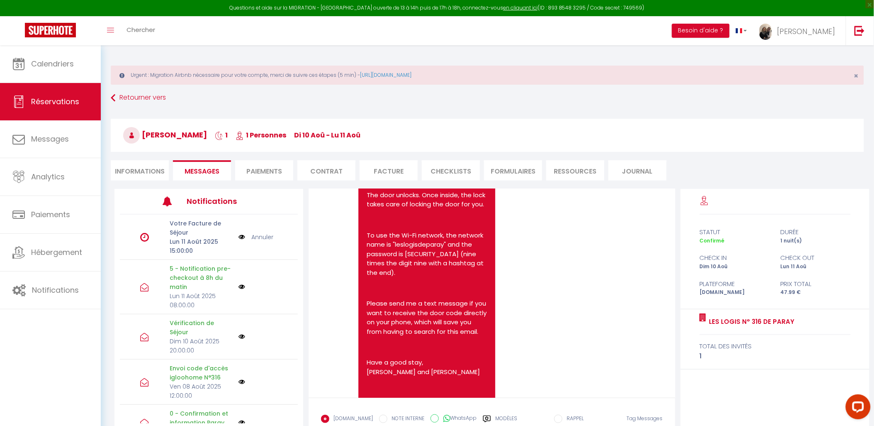
drag, startPoint x: 683, startPoint y: 313, endPoint x: 682, endPoint y: 305, distance: 8.8
click at [682, 305] on div "statut durée Confirmé 1 nuit(s) check in check out Dim 10 Aoû Lun 11 Aoû Platef…" at bounding box center [775, 330] width 189 height 282
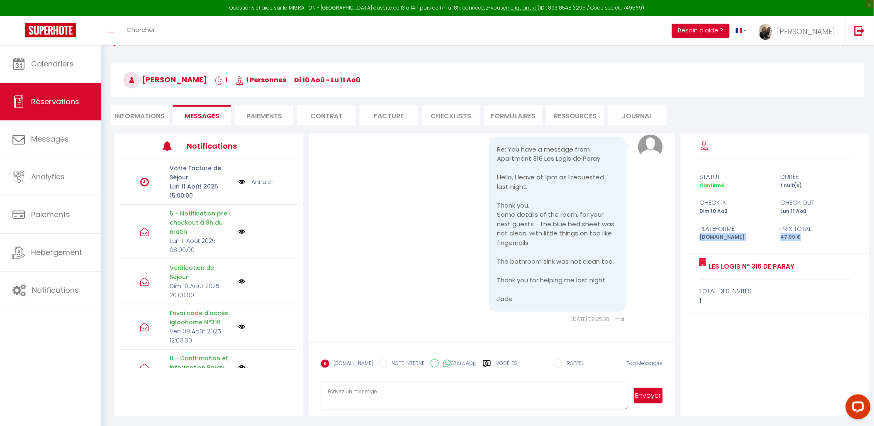
scroll to position [0, 0]
